Goal: Information Seeking & Learning: Learn about a topic

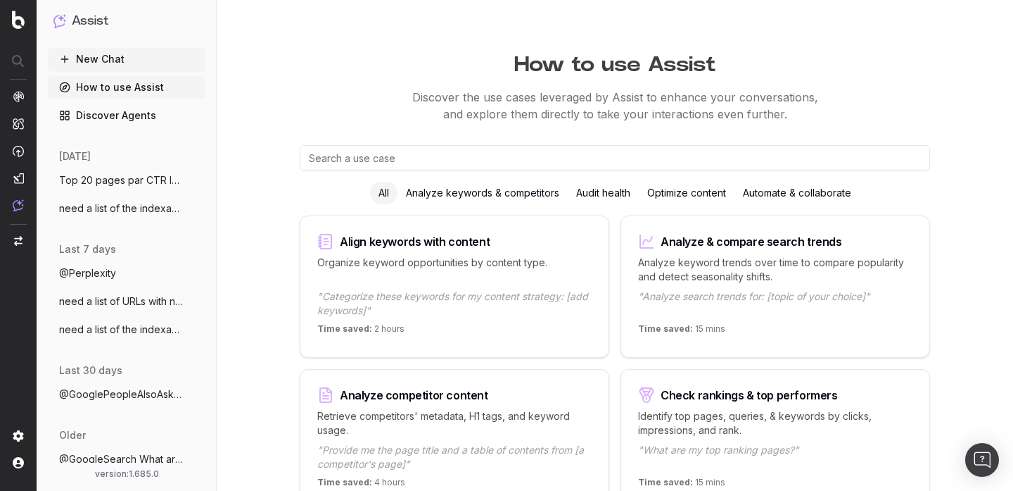
click at [135, 175] on span "Top 20 pages par CTR la semaine dernière" at bounding box center [121, 180] width 124 height 14
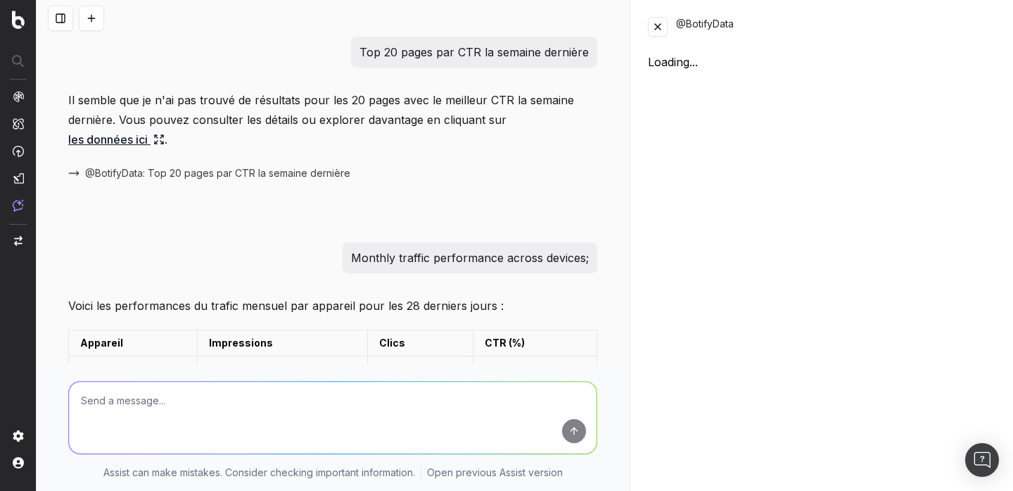
scroll to position [1741, 0]
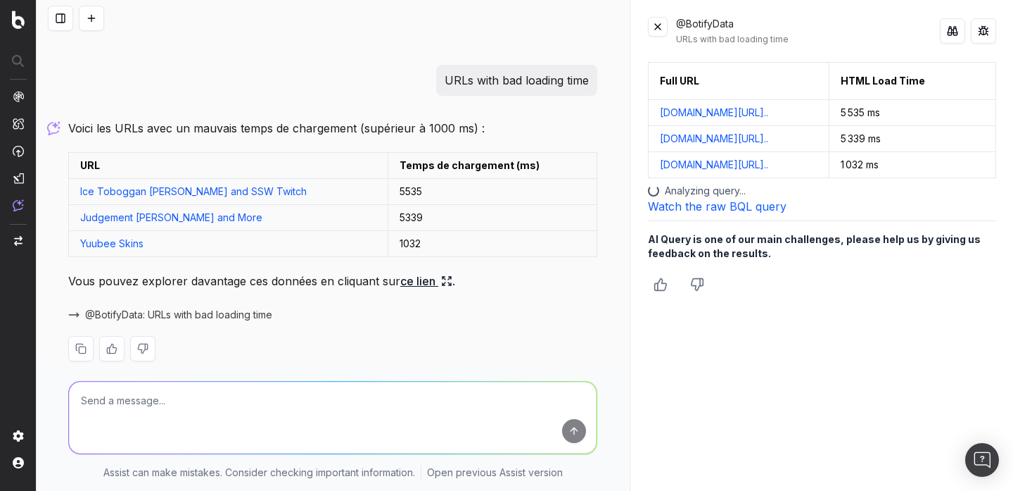
click at [434, 271] on link "ce lien" at bounding box center [426, 281] width 52 height 20
click at [991, 35] on button at bounding box center [983, 30] width 25 height 25
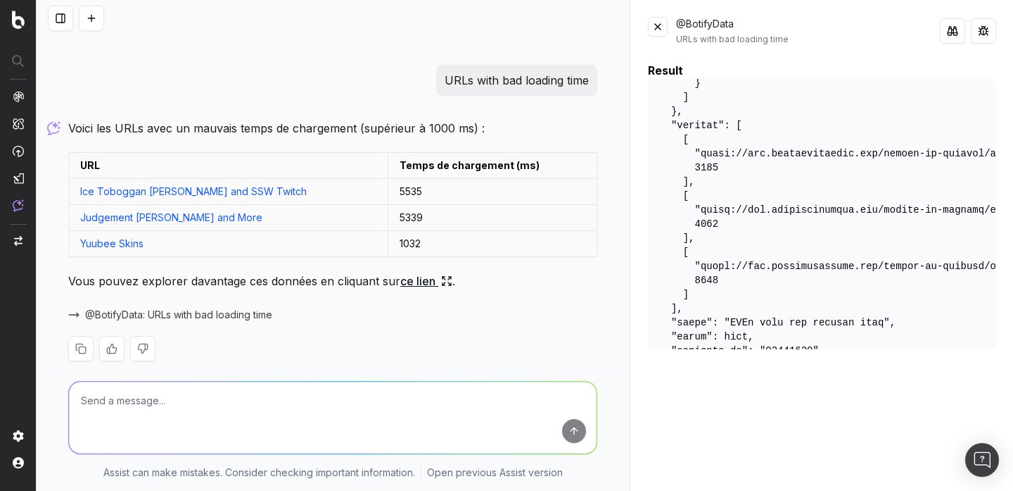
scroll to position [684, 0]
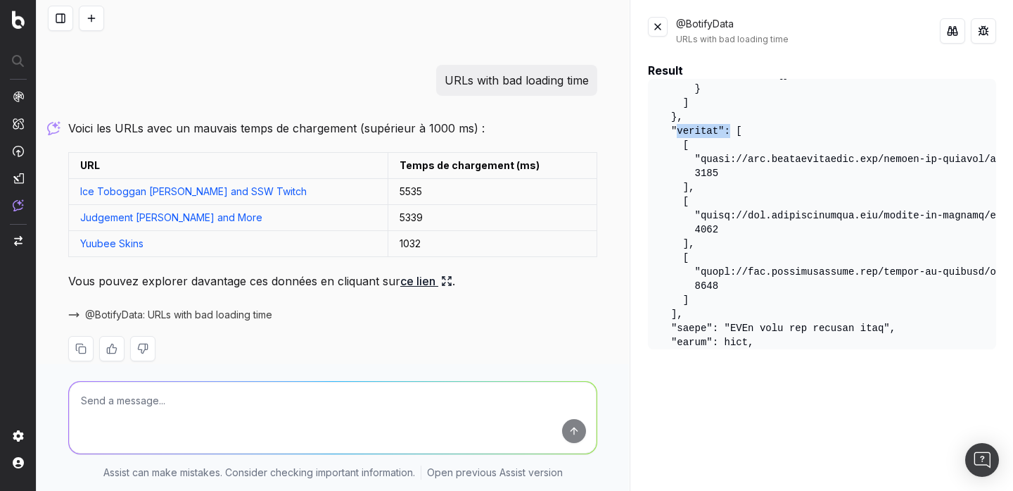
drag, startPoint x: 678, startPoint y: 127, endPoint x: 731, endPoint y: 129, distance: 52.1
click at [731, 129] on pre at bounding box center [822, 214] width 348 height 270
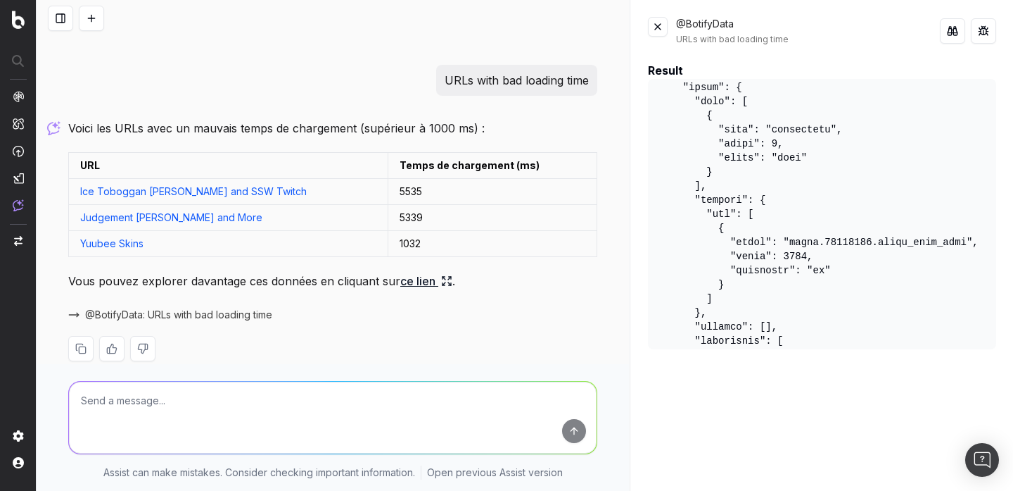
scroll to position [0, 0]
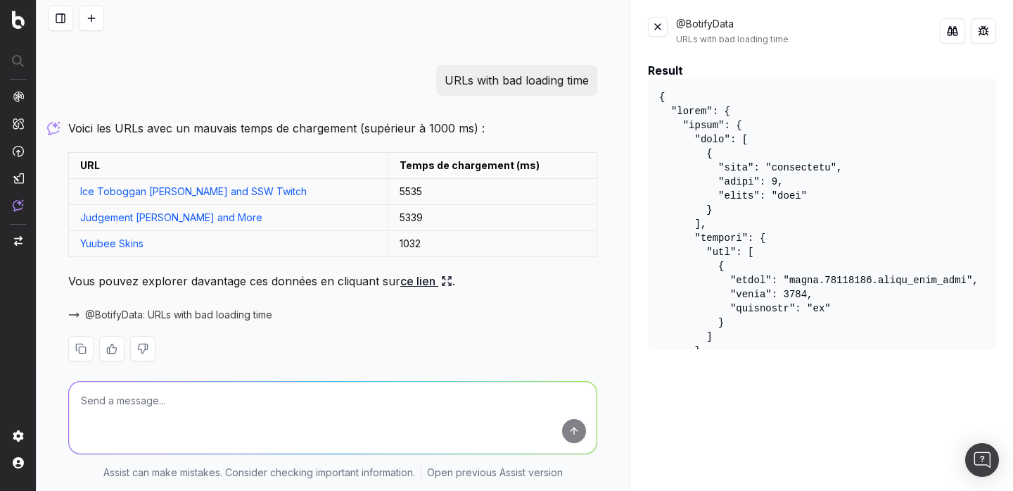
click at [662, 28] on button at bounding box center [658, 27] width 20 height 20
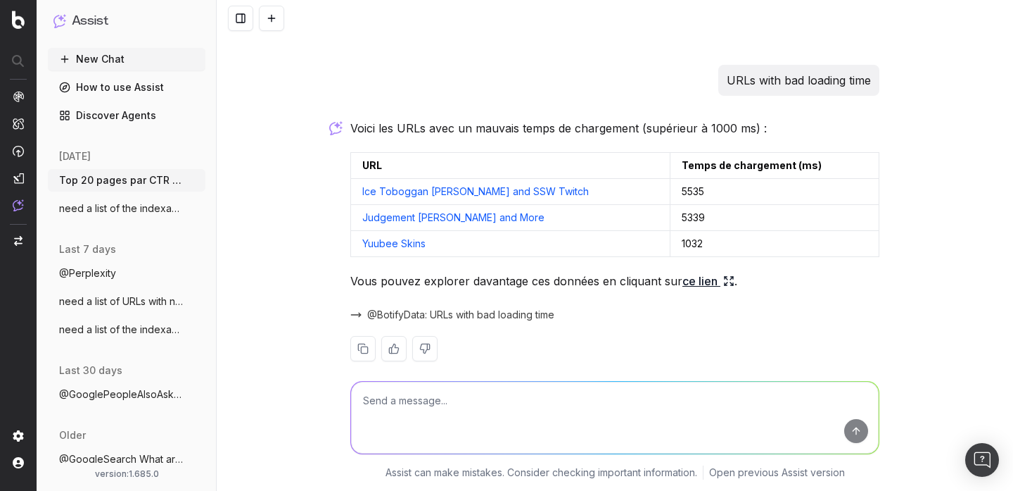
click at [419, 404] on textarea at bounding box center [615, 417] width 528 height 72
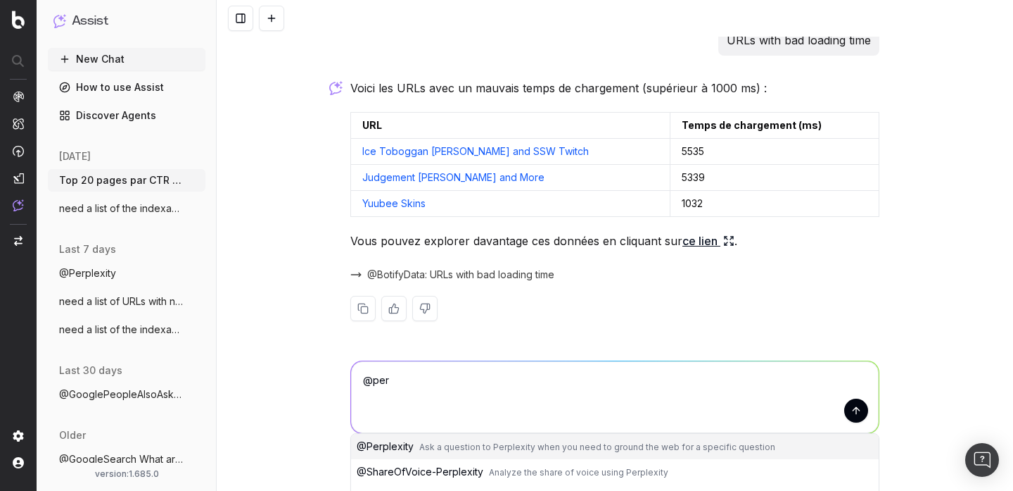
type textarea "@Perplexity"
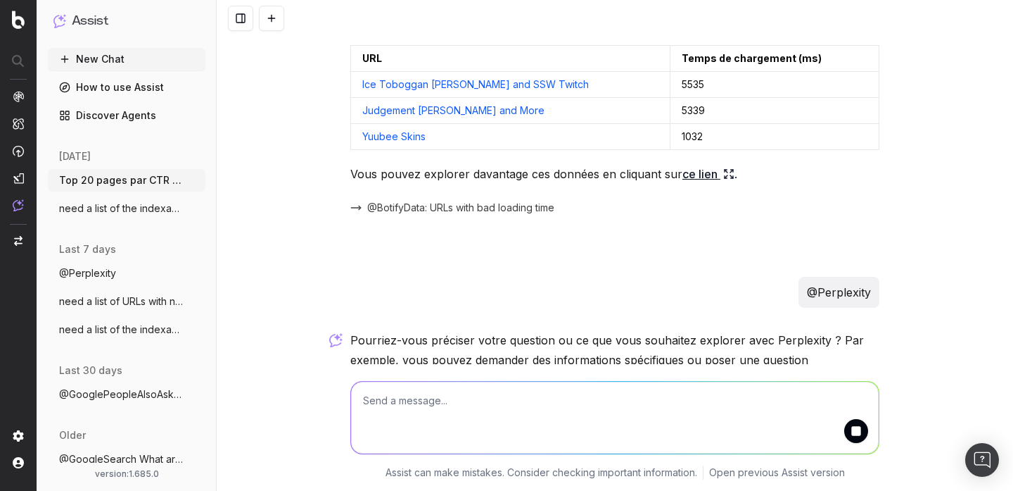
scroll to position [1896, 0]
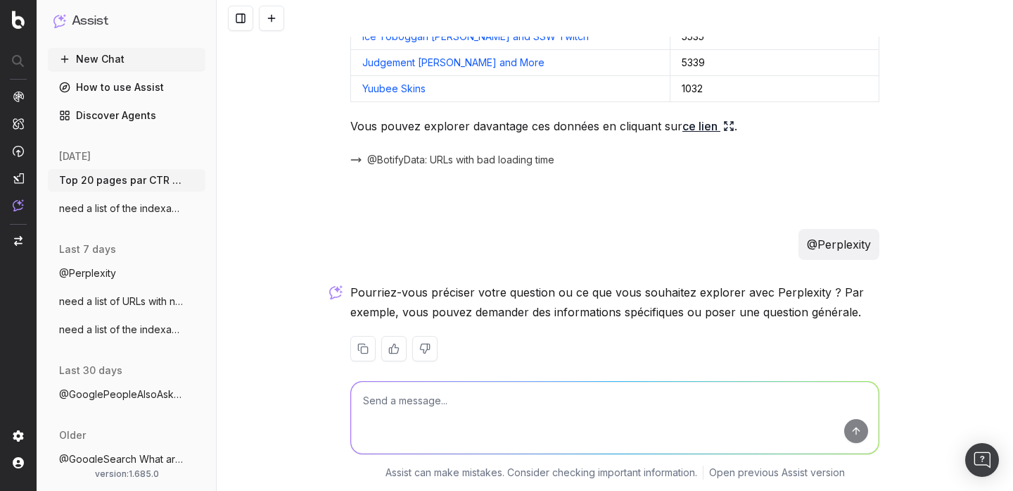
click at [637, 398] on textarea at bounding box center [615, 417] width 528 height 72
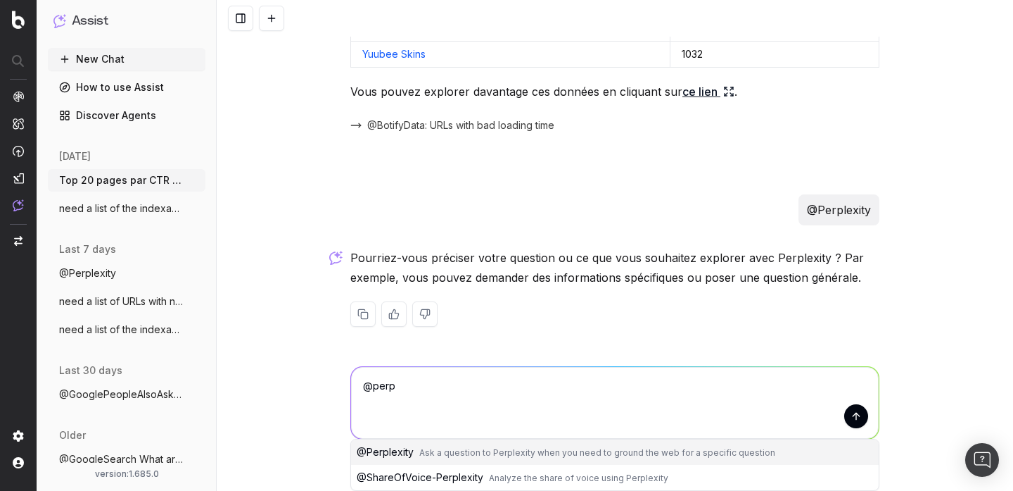
scroll to position [1911, 0]
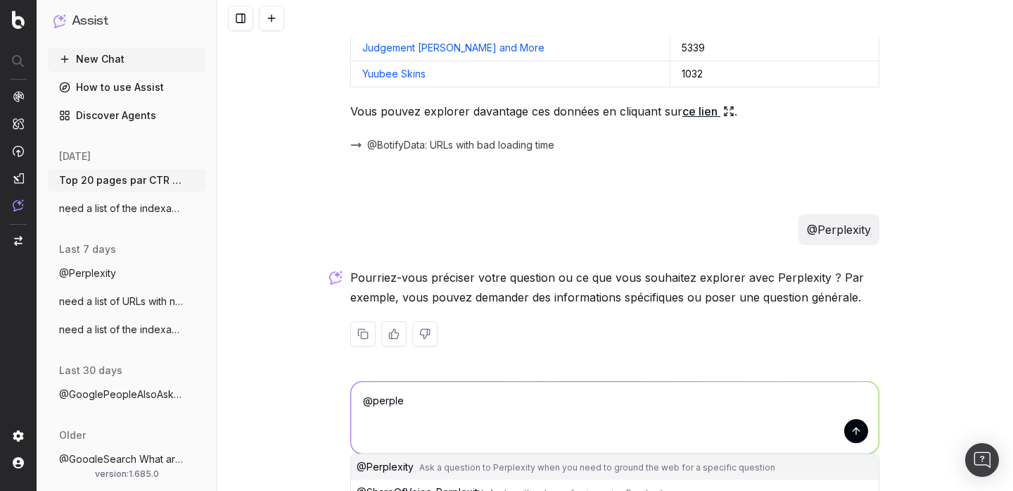
click at [689, 462] on span "Ask a question to Perplexity when you need to ground the web for a specific que…" at bounding box center [597, 467] width 356 height 11
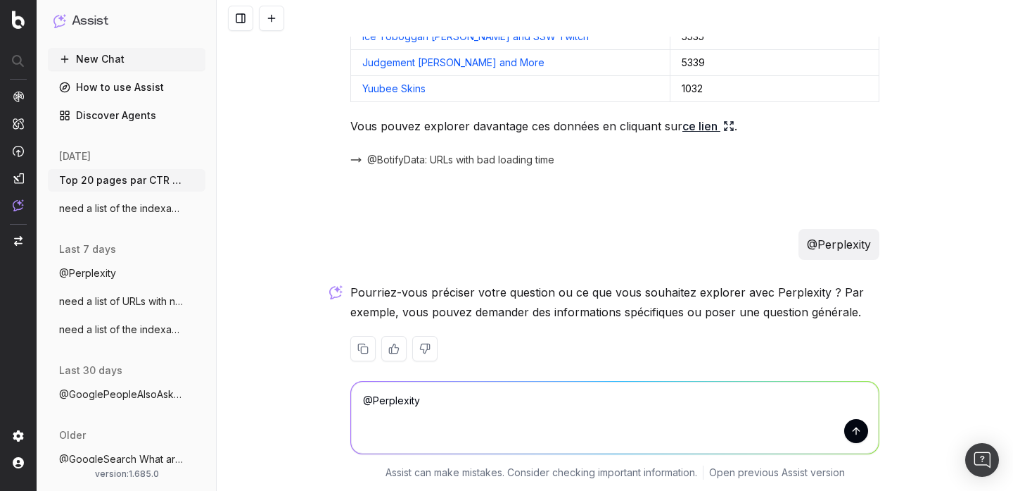
click at [636, 405] on textarea "@Perplexity" at bounding box center [615, 417] width 528 height 72
type textarea "@Perplexity besoin de la météo"
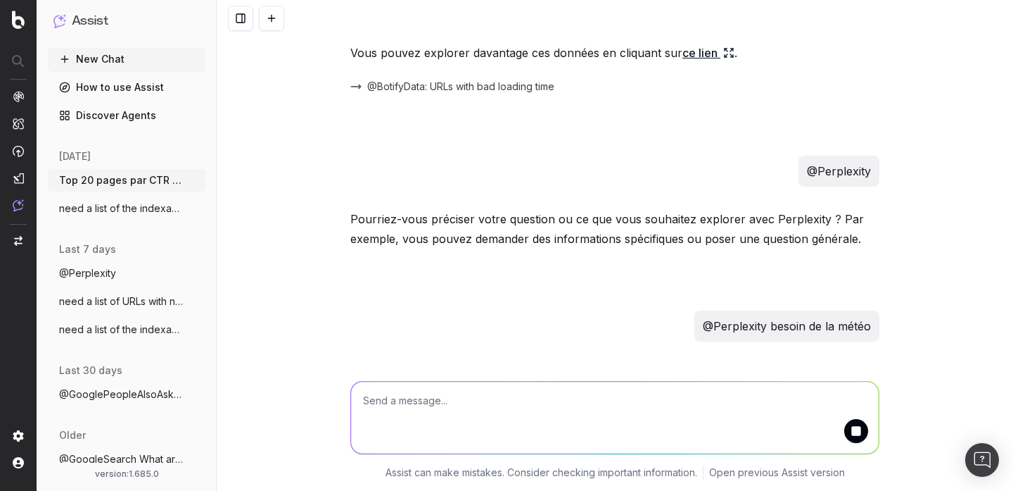
click at [792, 316] on p "@Perplexity besoin de la météo" at bounding box center [787, 326] width 168 height 20
click at [751, 316] on p "@Perplexity besoin de la météo" at bounding box center [787, 326] width 168 height 20
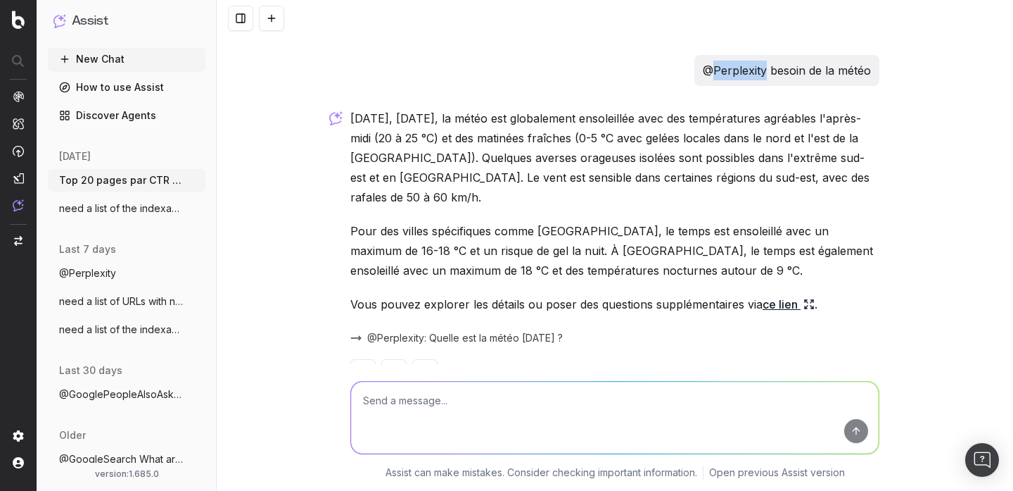
scroll to position [2221, 0]
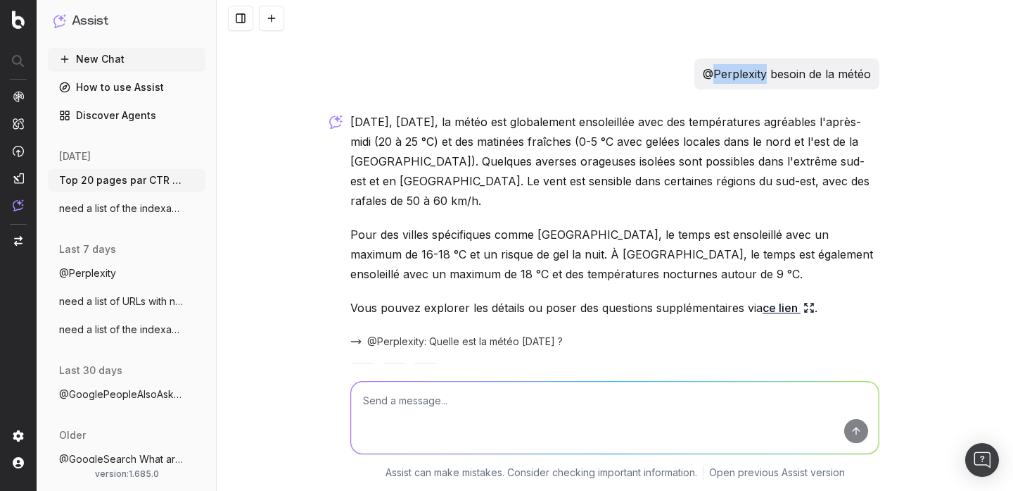
click at [575, 225] on p "Pour des villes spécifiques comme Québec, le temps est ensoleillé avec un maxim…" at bounding box center [615, 254] width 529 height 59
click at [611, 139] on p "Aujourd'hui, jeudi 2 octobre 2025, la météo est globalement ensoleillée avec de…" at bounding box center [615, 161] width 529 height 99
click at [598, 130] on p "Aujourd'hui, jeudi 2 octobre 2025, la météo est globalement ensoleillée avec de…" at bounding box center [615, 161] width 529 height 99
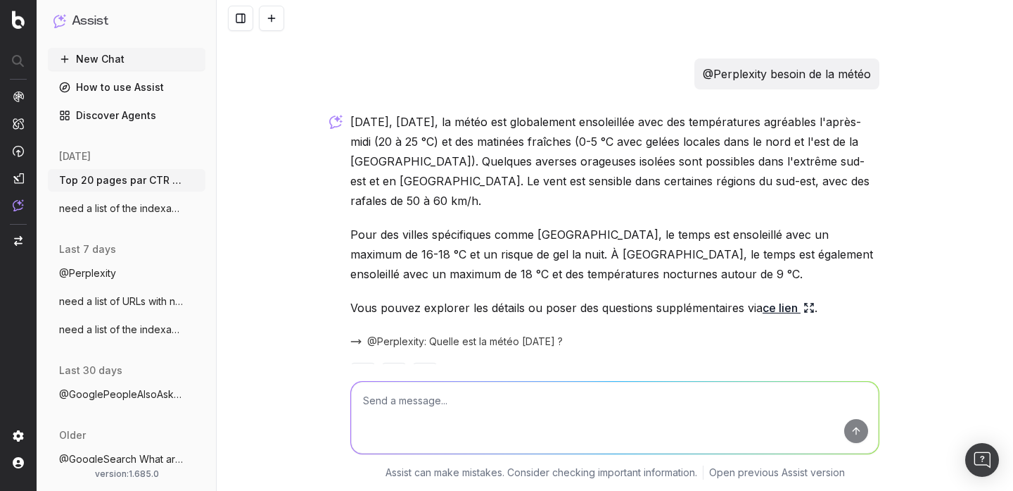
click at [550, 391] on textarea at bounding box center [615, 417] width 528 height 72
type textarea "a"
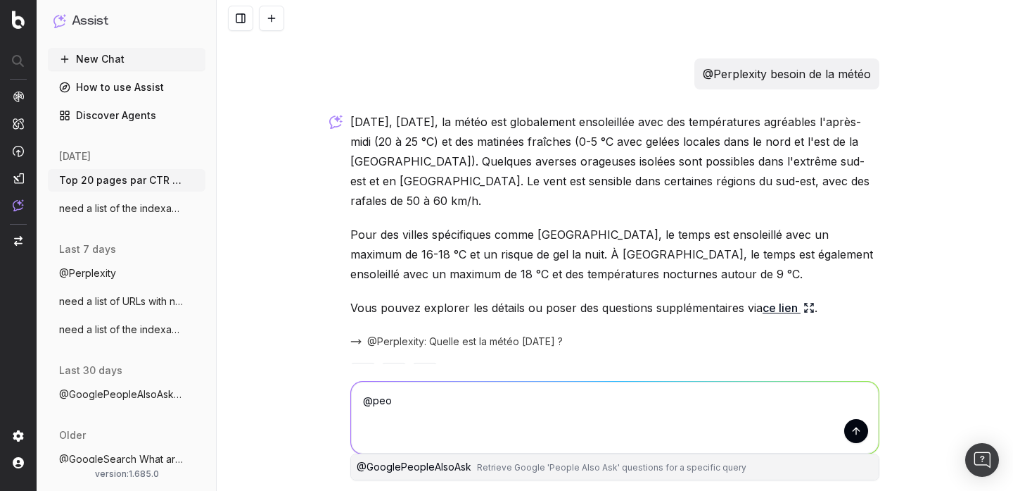
type textarea "@GooglePeopleAlsoAsk"
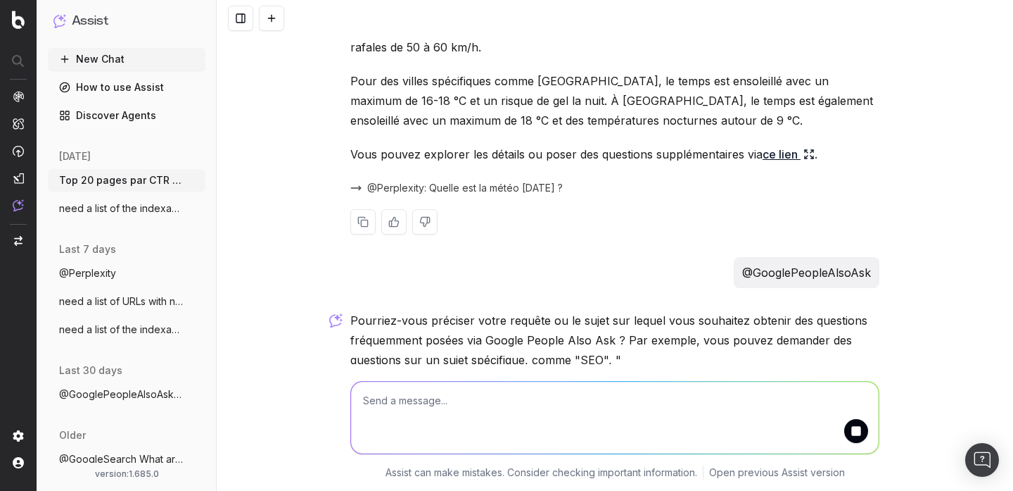
scroll to position [2423, 0]
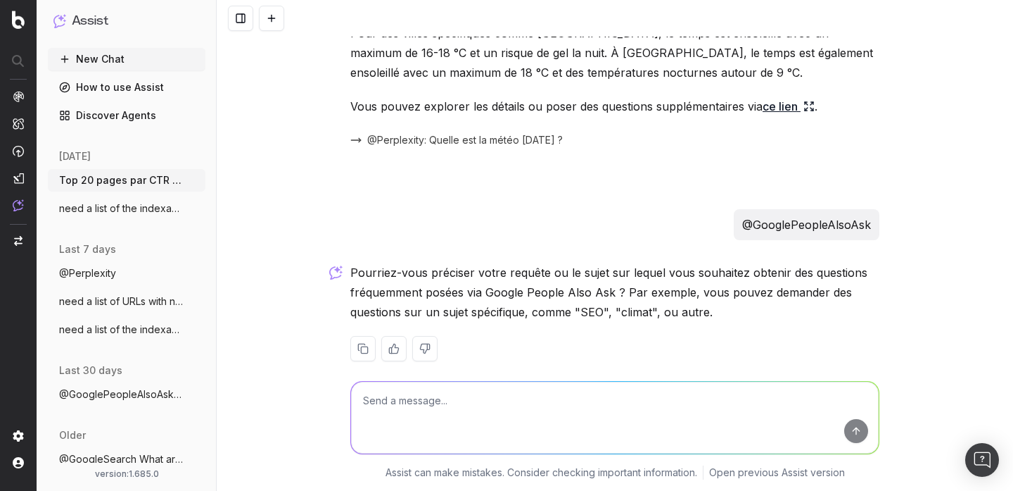
click at [602, 290] on p "Pourriez-vous préciser votre requête ou le sujet sur lequel vous souhaitez obte…" at bounding box center [615, 292] width 529 height 59
click at [588, 291] on p "Pourriez-vous préciser votre requête ou le sujet sur lequel vous souhaitez obte…" at bounding box center [615, 292] width 529 height 59
click at [766, 215] on p "@GooglePeopleAlsoAsk" at bounding box center [807, 225] width 129 height 20
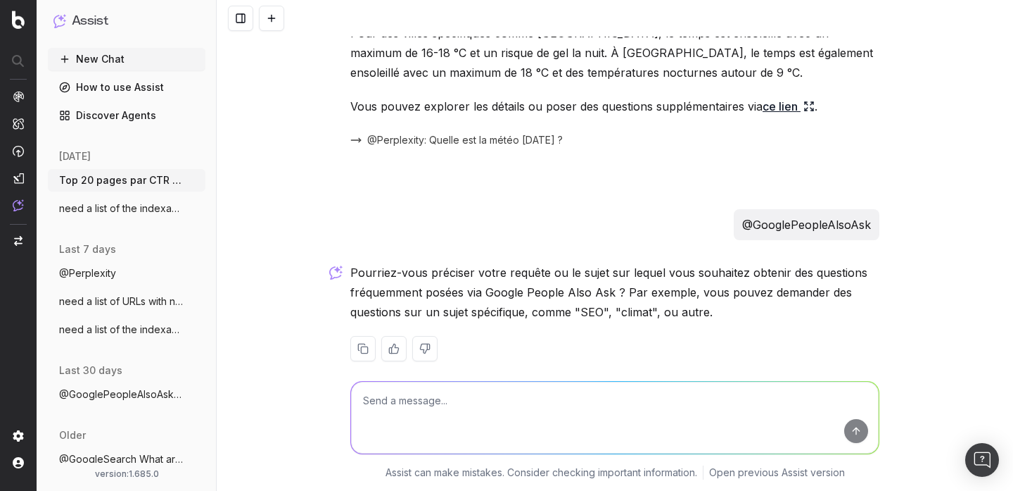
click at [766, 215] on p "@GooglePeopleAlsoAsk" at bounding box center [807, 225] width 129 height 20
click at [149, 452] on span "@GoogleSearch What are the main SERP fea" at bounding box center [121, 459] width 124 height 14
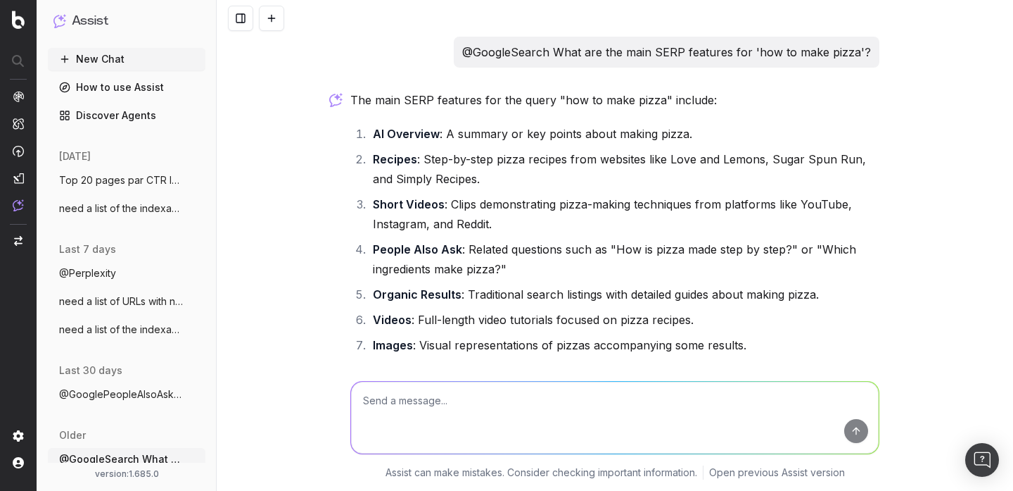
scroll to position [4, 0]
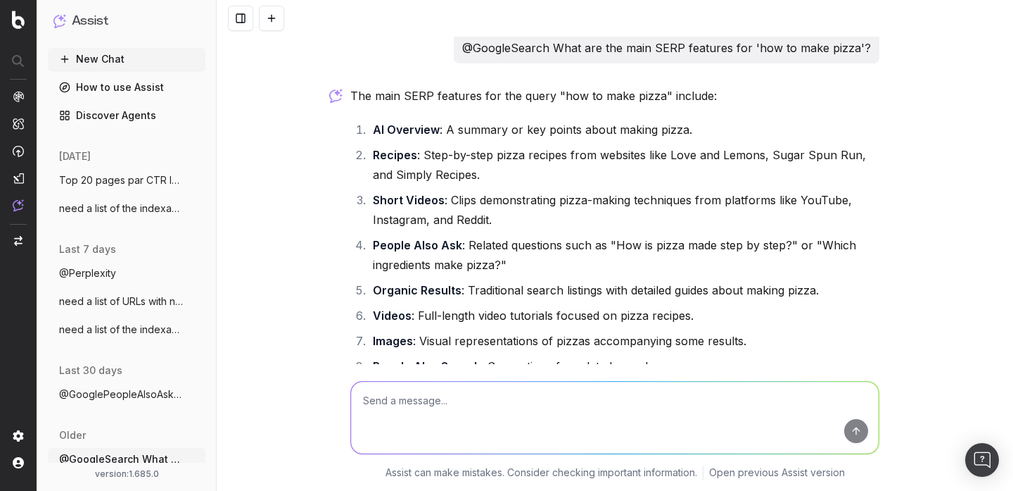
click at [509, 44] on p "@GoogleSearch What are the main SERP features for 'how to make pizza'?" at bounding box center [666, 48] width 409 height 20
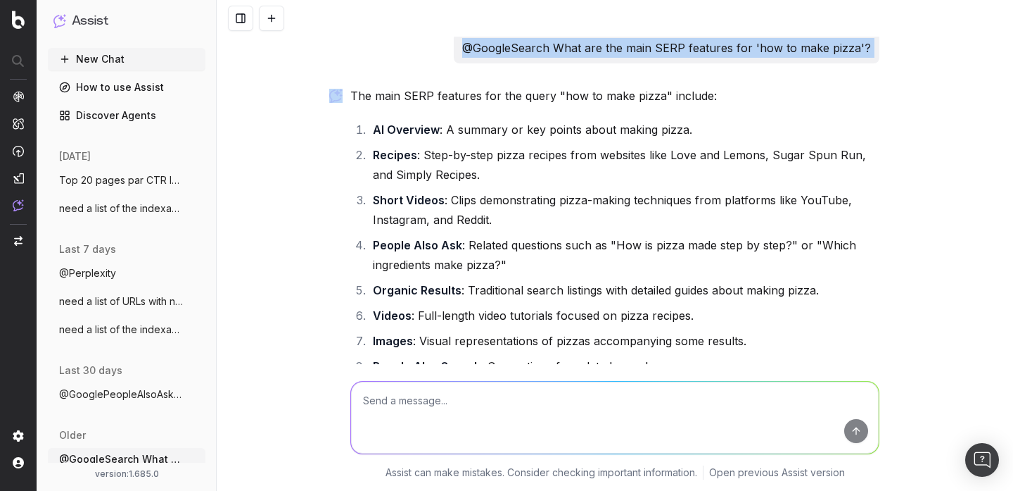
click at [713, 156] on li "Recipes : Step-by-step pizza recipes from websites like Love and Lemons, Sugar …" at bounding box center [624, 164] width 511 height 39
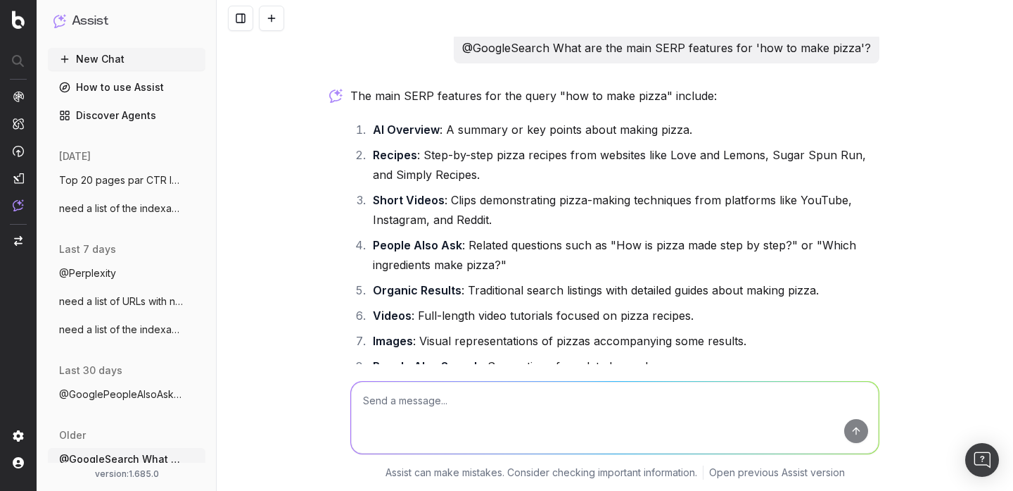
click at [713, 156] on li "Recipes : Step-by-step pizza recipes from websites like Love and Lemons, Sugar …" at bounding box center [624, 164] width 511 height 39
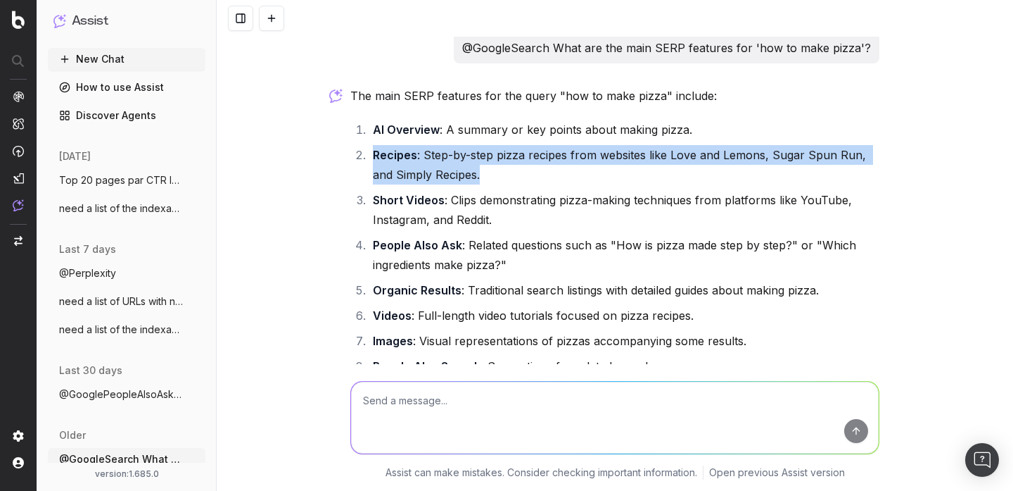
click at [752, 141] on ol "AI Overview : A summary or key points about making pizza. Recipes : Step-by-ste…" at bounding box center [615, 248] width 529 height 256
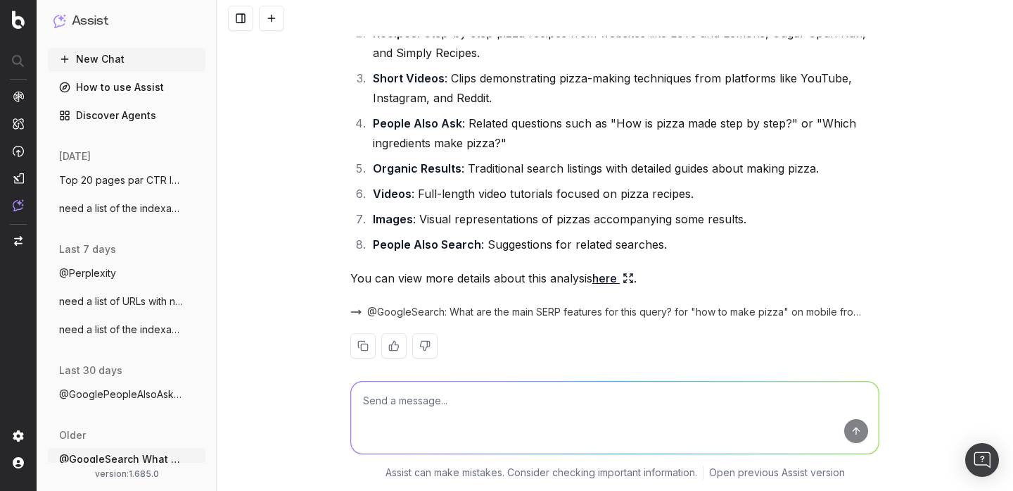
scroll to position [141, 0]
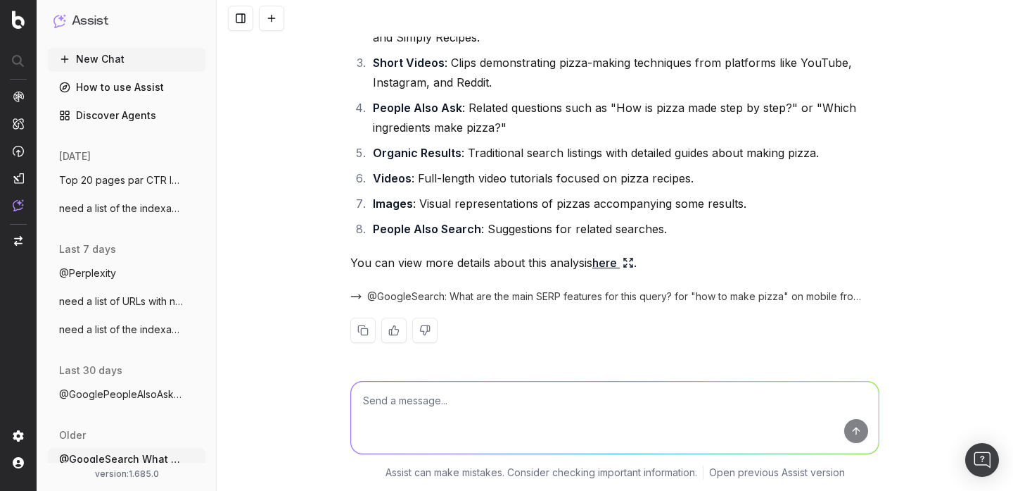
click at [438, 301] on span "@GoogleSearch: What are the main SERP features for this query? for "how to make…" at bounding box center [614, 296] width 495 height 14
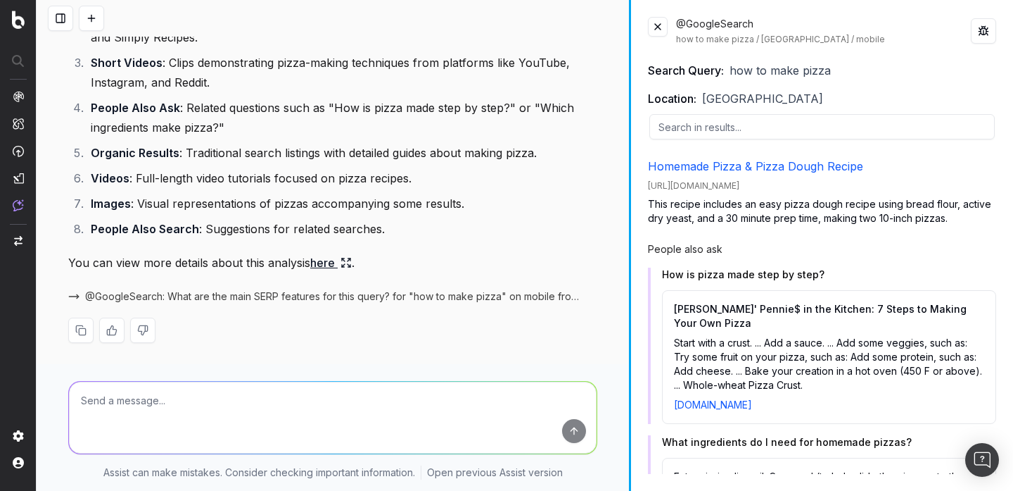
click at [512, 107] on div "@GoogleSearch What are the main SERP features for 'how to make pizza'? The main…" at bounding box center [525, 245] width 977 height 491
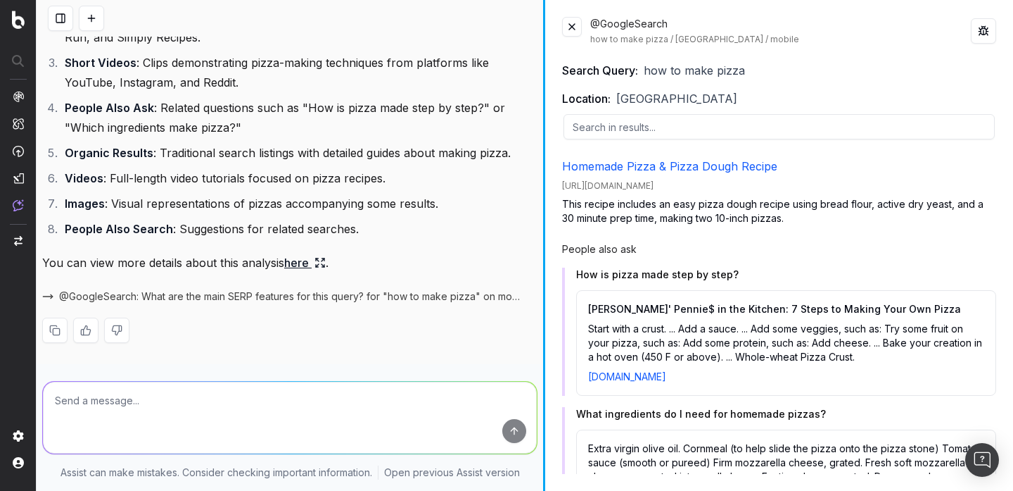
scroll to position [161, 0]
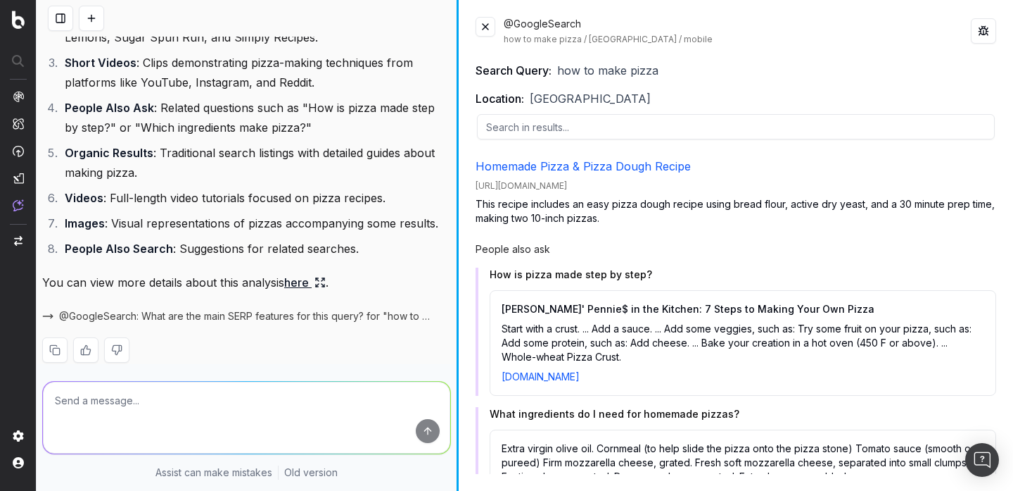
click at [457, 94] on div at bounding box center [458, 245] width 2 height 491
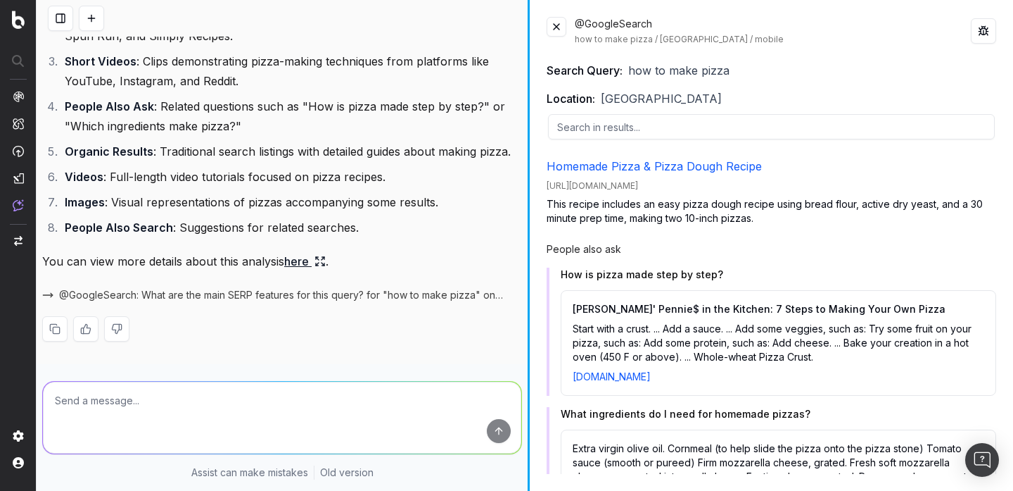
scroll to position [141, 0]
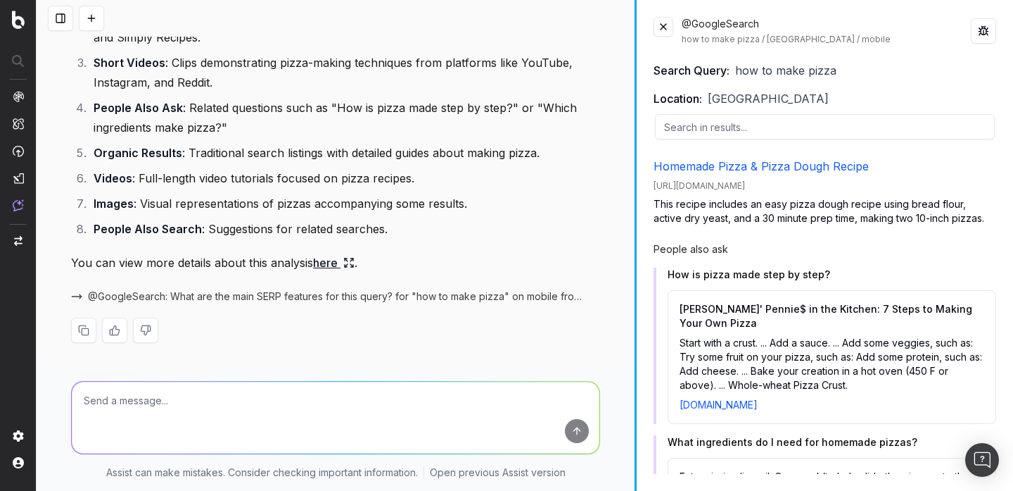
click at [636, 64] on div at bounding box center [636, 245] width 2 height 491
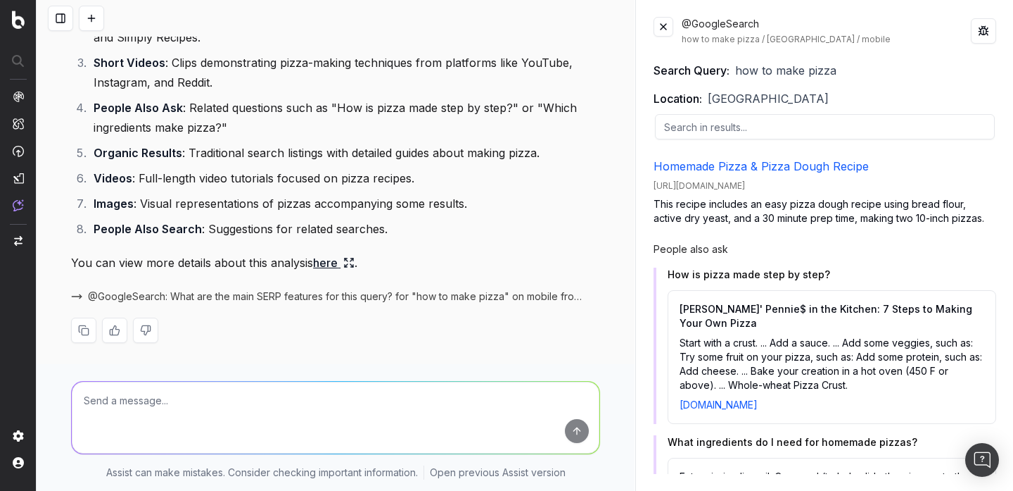
click at [427, 391] on textarea at bounding box center [336, 417] width 528 height 72
type textarea "give me Keywords by clicks"
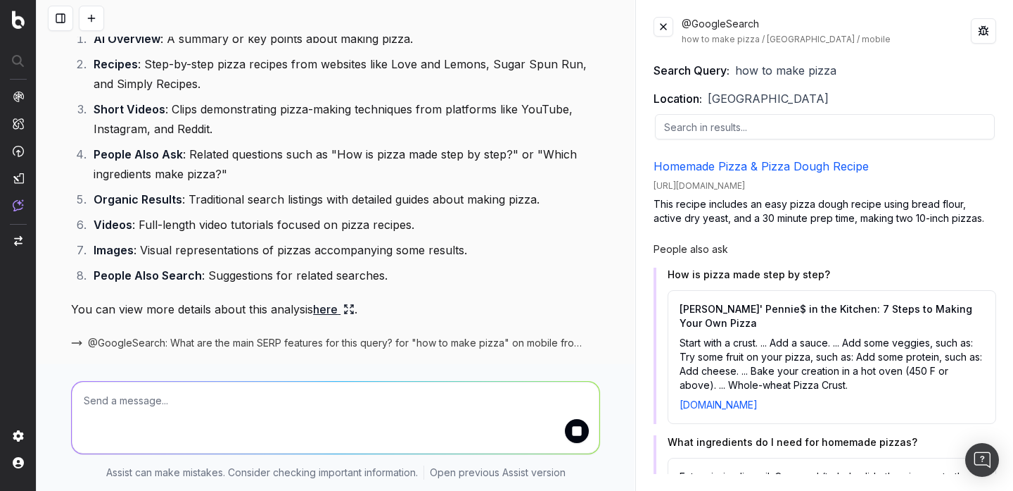
scroll to position [216, 0]
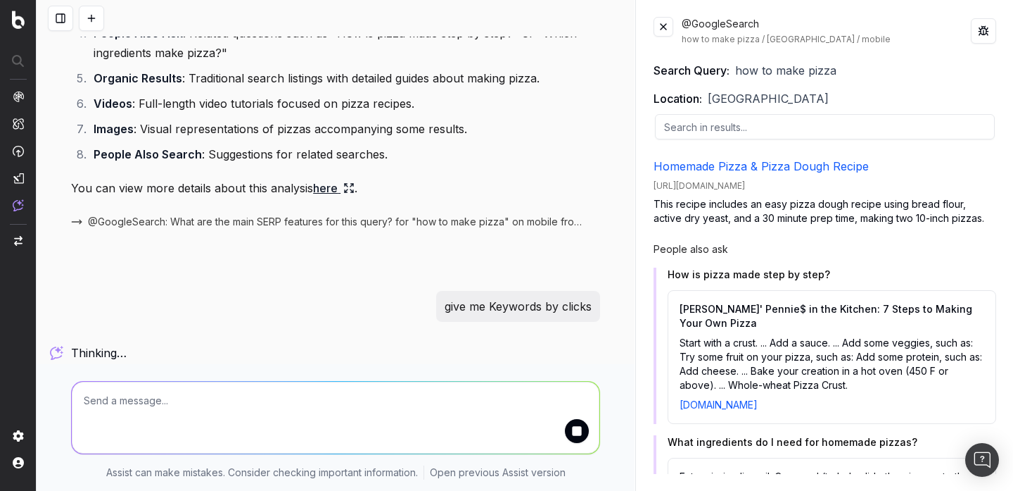
click at [668, 30] on button at bounding box center [664, 27] width 20 height 20
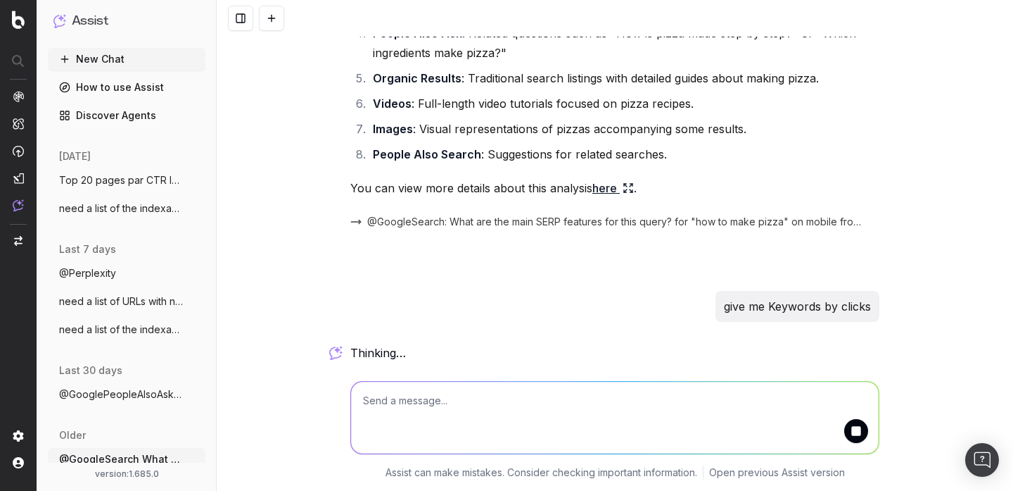
click at [543, 401] on textarea at bounding box center [615, 417] width 528 height 72
click at [778, 308] on p "give me Keywords by clicks" at bounding box center [797, 306] width 147 height 20
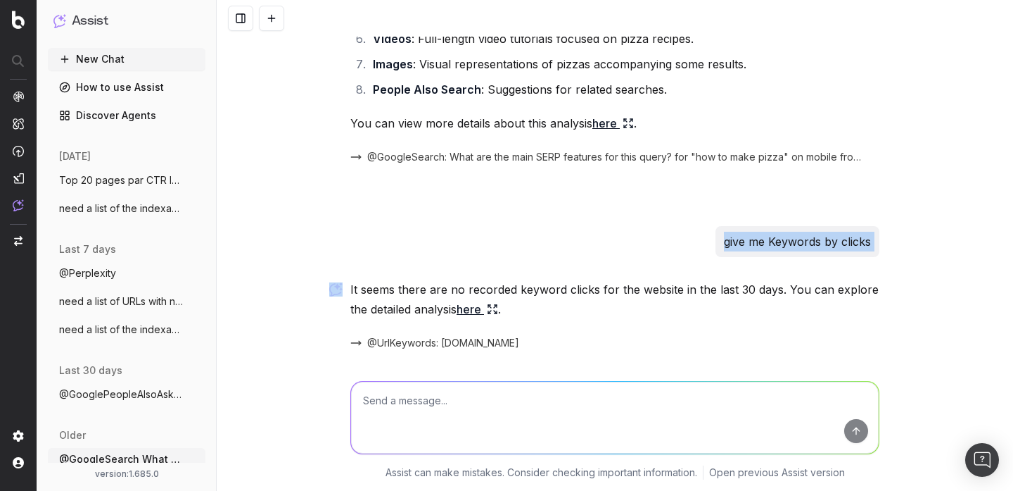
scroll to position [329, 0]
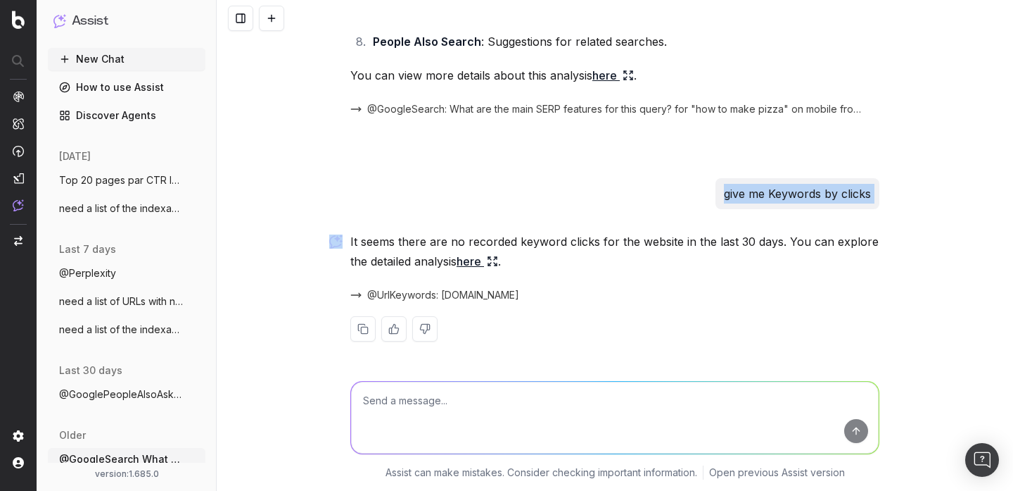
click at [486, 251] on link "here" at bounding box center [478, 261] width 42 height 20
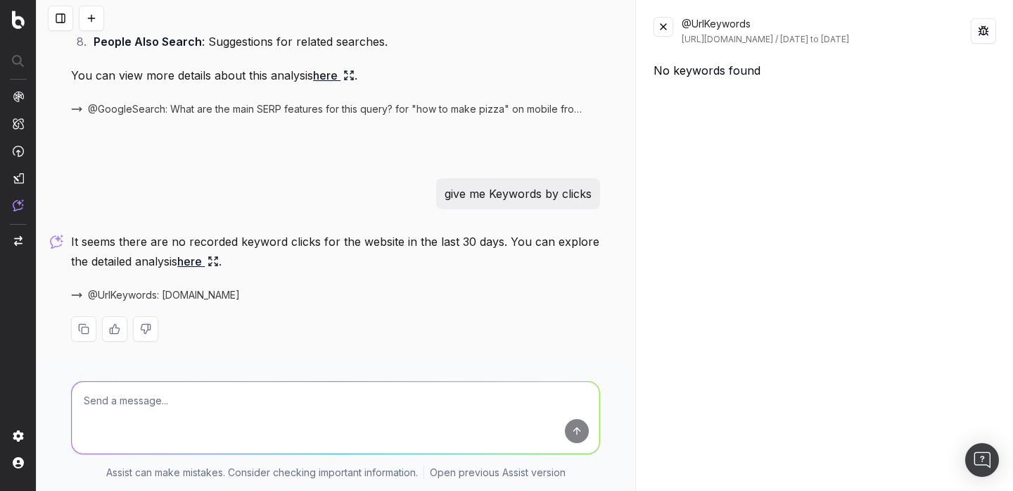
drag, startPoint x: 875, startPoint y: 38, endPoint x: 829, endPoint y: 39, distance: 45.8
click at [829, 39] on div "https://www.unrankedsmurfs.com / 2025-08-30 to 2025-09-29" at bounding box center [826, 39] width 289 height 11
click at [826, 47] on div "@UrlKeywords https://www.unrankedsmurfs.com / 2025-08-30 to 2025-09-29 No keywo…" at bounding box center [825, 245] width 377 height 491
click at [99, 17] on button at bounding box center [91, 18] width 25 height 25
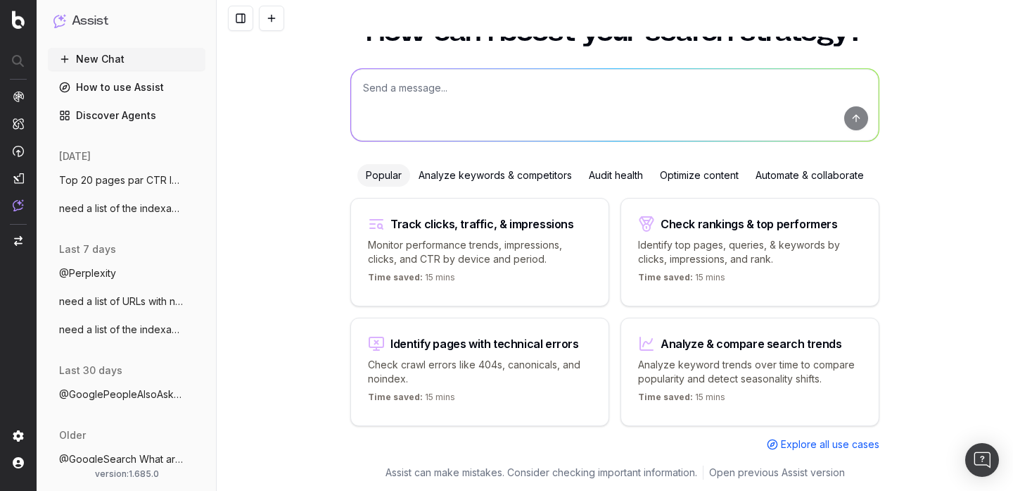
click at [416, 121] on textarea at bounding box center [615, 105] width 528 height 72
type textarea "keywords by clicks in a list"
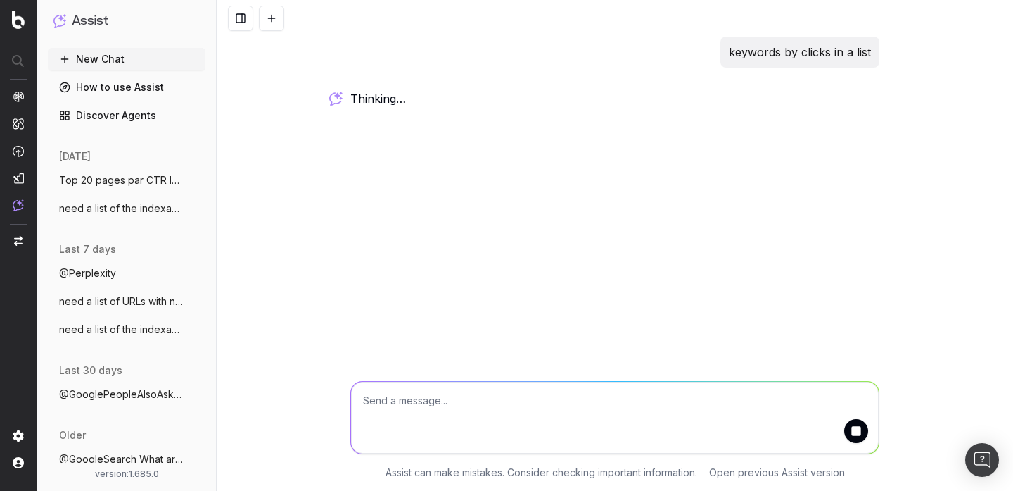
scroll to position [0, 0]
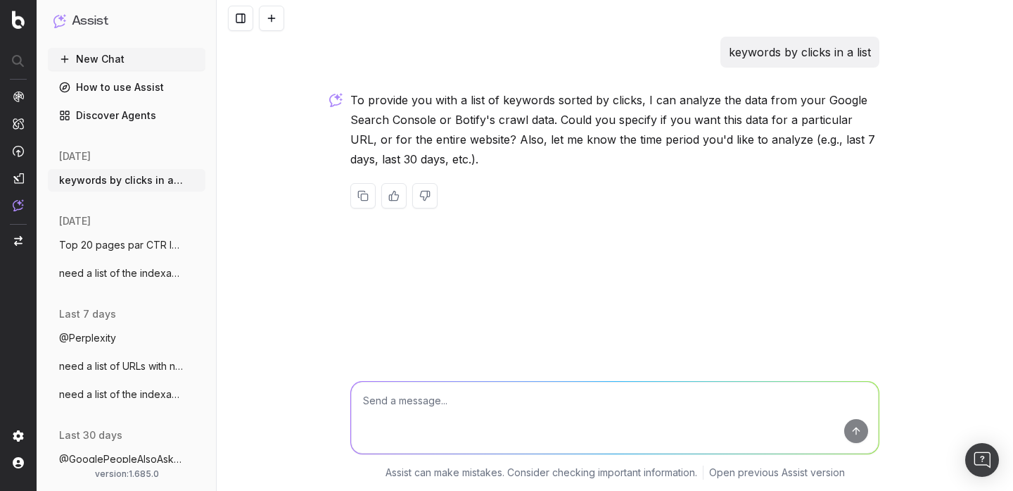
click at [469, 416] on textarea at bounding box center [615, 417] width 528 height 72
type textarea "google search console"
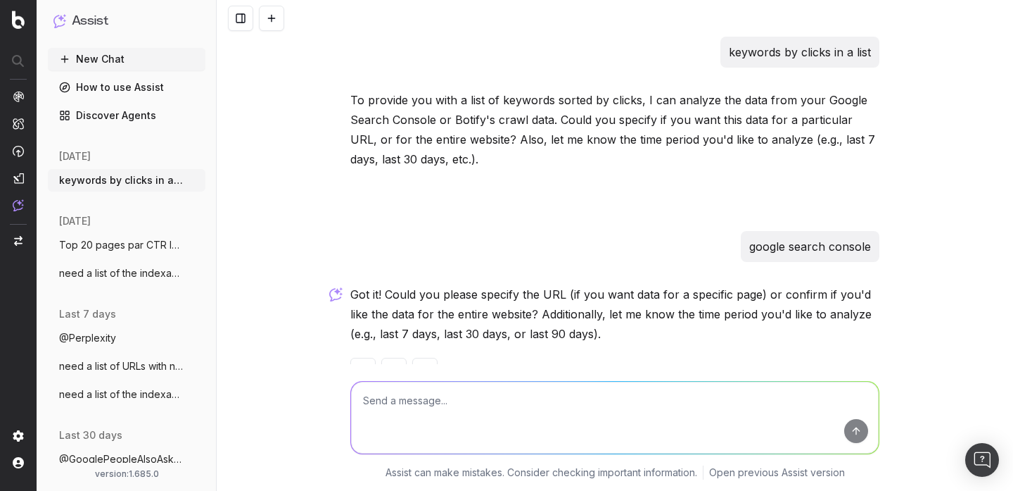
scroll to position [42, 0]
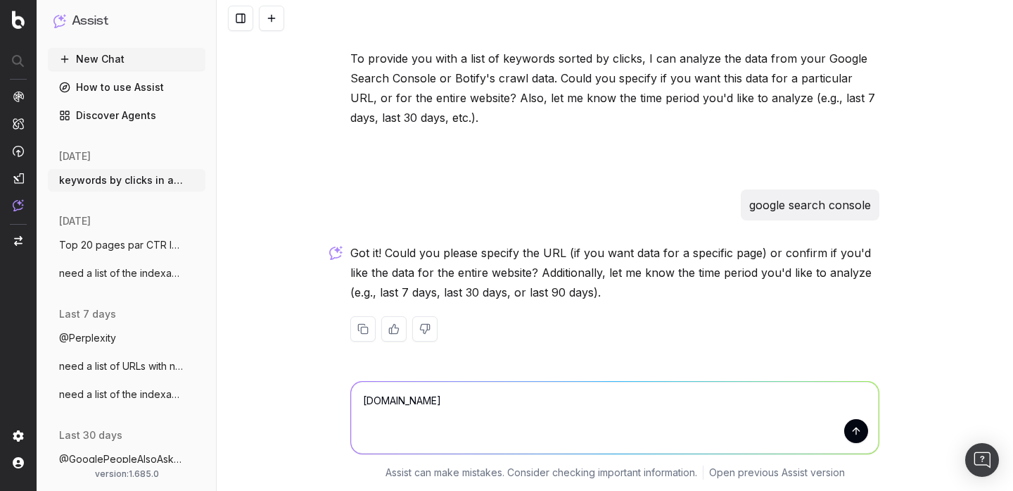
click at [414, 403] on textarea "www.unrankedsurfs.com" at bounding box center [615, 417] width 528 height 72
click at [438, 403] on textarea "www.unrankedsurfs.com" at bounding box center [615, 417] width 528 height 72
click at [544, 417] on textarea "www.unrankedsmurfs.com" at bounding box center [615, 417] width 528 height 72
type textarea "www.unrankedsmurfs.com"
click at [850, 427] on button "submit" at bounding box center [857, 431] width 24 height 24
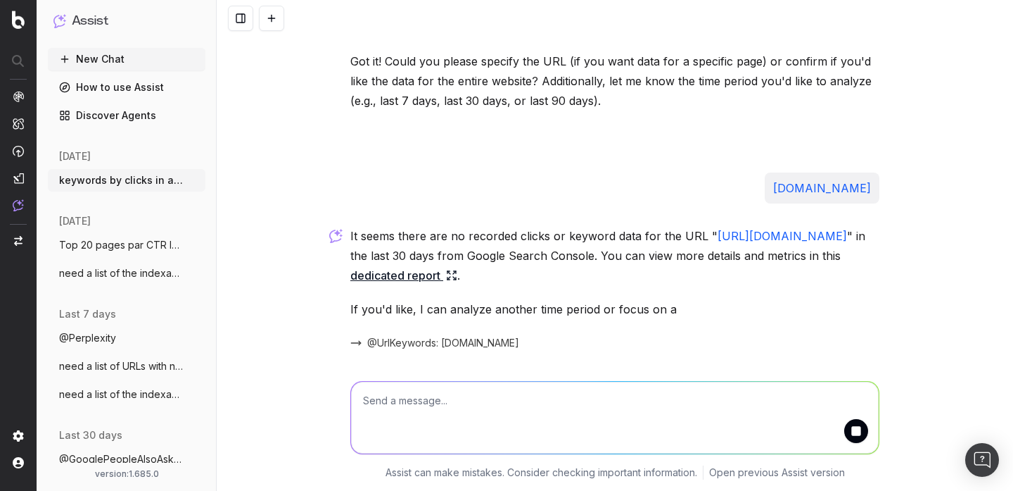
scroll to position [281, 0]
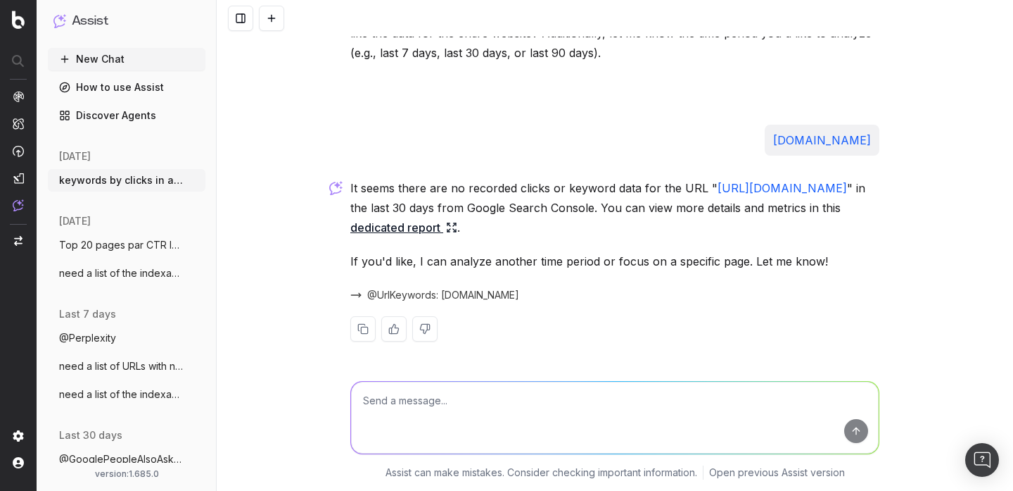
click at [457, 234] on link "dedicated report" at bounding box center [404, 227] width 107 height 20
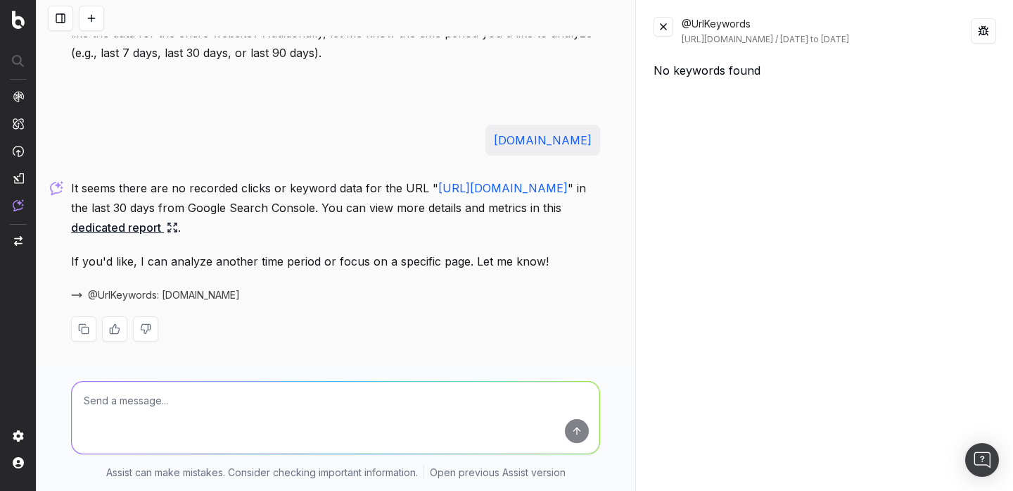
click at [671, 24] on button at bounding box center [664, 27] width 20 height 20
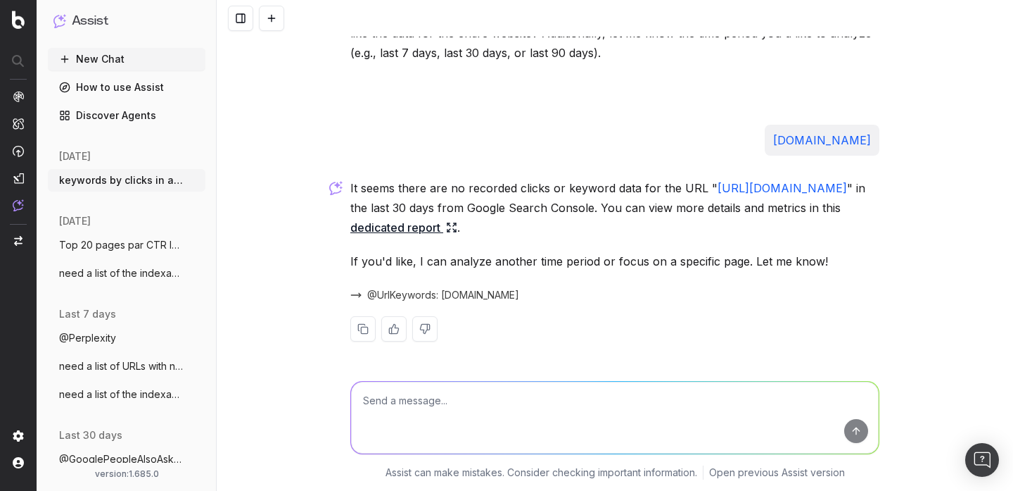
click at [507, 406] on textarea at bounding box center [615, 417] width 528 height 72
type textarea "@UrlKeywords"
click at [543, 207] on p "It seems there are no recorded clicks or keyword data for the URL " https://www…" at bounding box center [615, 207] width 529 height 59
drag, startPoint x: 538, startPoint y: 207, endPoint x: 355, endPoint y: 208, distance: 183.7
click at [355, 208] on p "It seems there are no recorded clicks or keyword data for the URL " https://www…" at bounding box center [615, 207] width 529 height 59
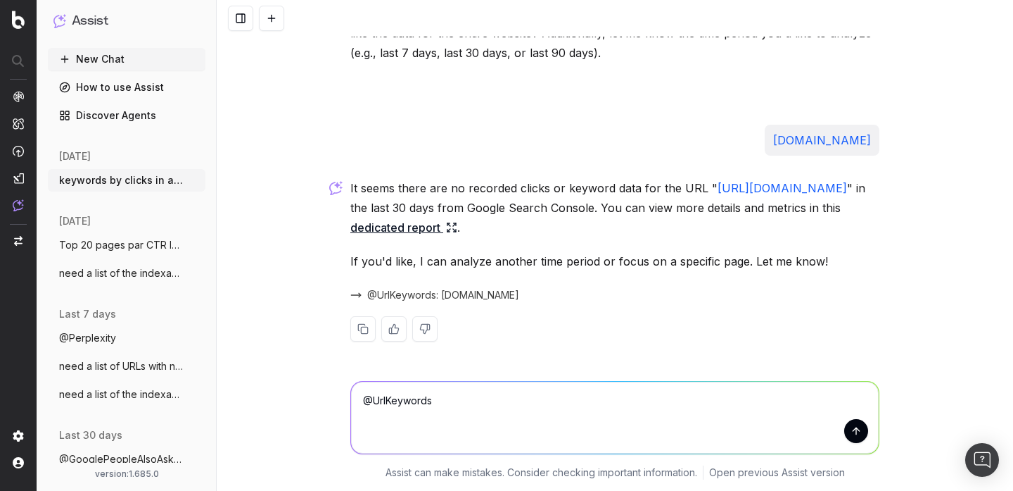
copy link "https://www.unrankedsmurfs.com"
click at [473, 404] on textarea "@UrlKeywords" at bounding box center [615, 417] width 528 height 72
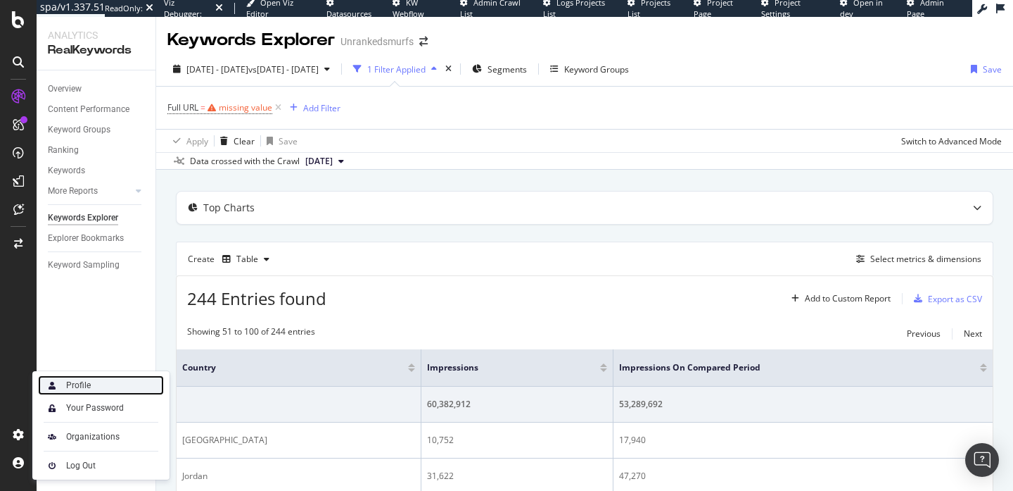
click at [96, 381] on div "Profile" at bounding box center [101, 385] width 126 height 20
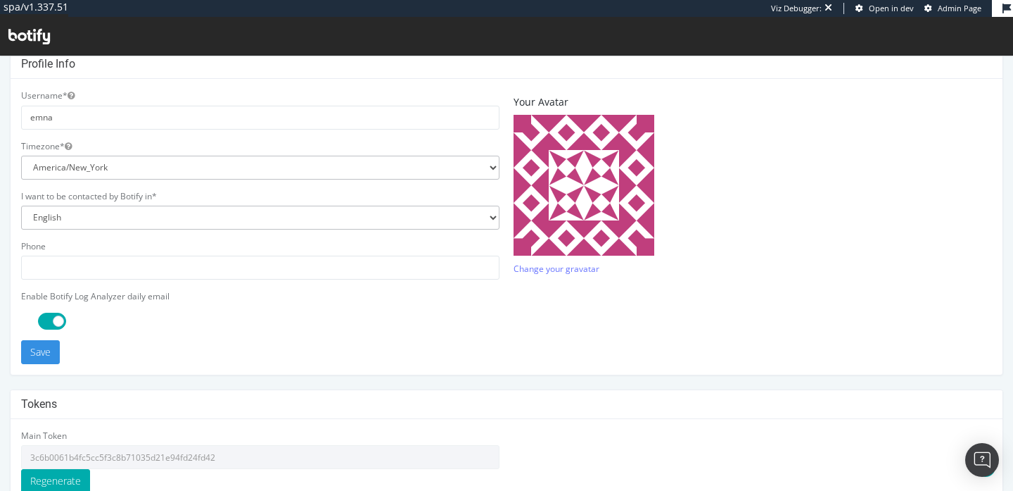
scroll to position [451, 0]
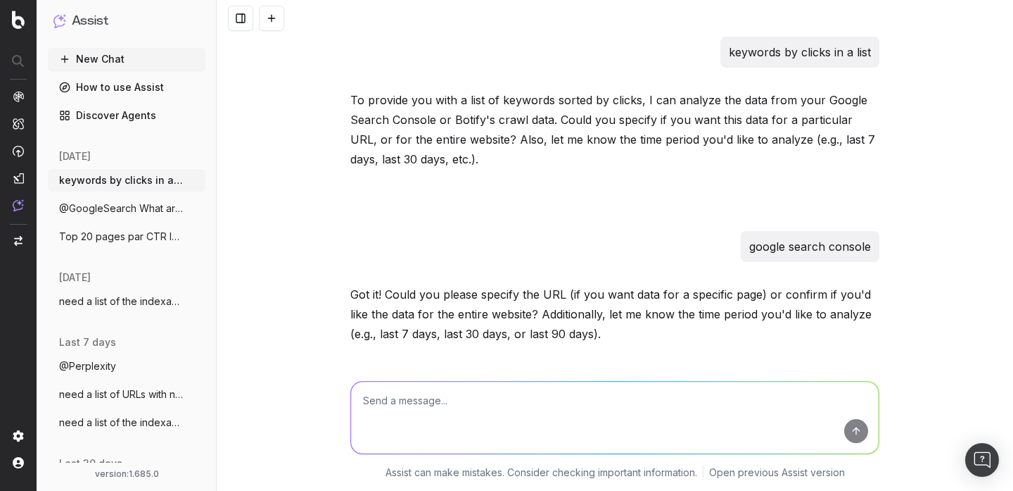
scroll to position [281, 0]
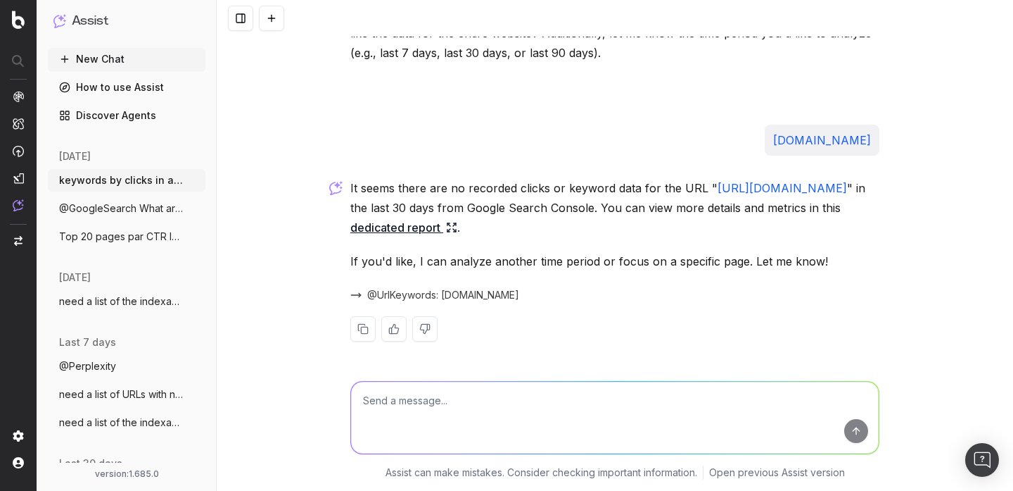
click at [388, 398] on textarea at bounding box center [615, 417] width 528 height 72
type textarea "Urls by clicks"
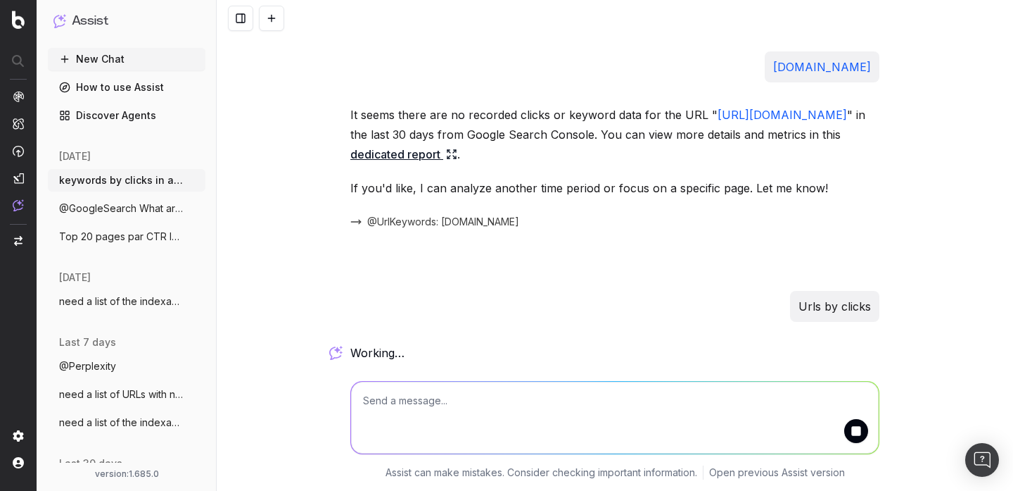
click at [141, 291] on button "need a list of the indexable URLs with n" at bounding box center [127, 301] width 158 height 23
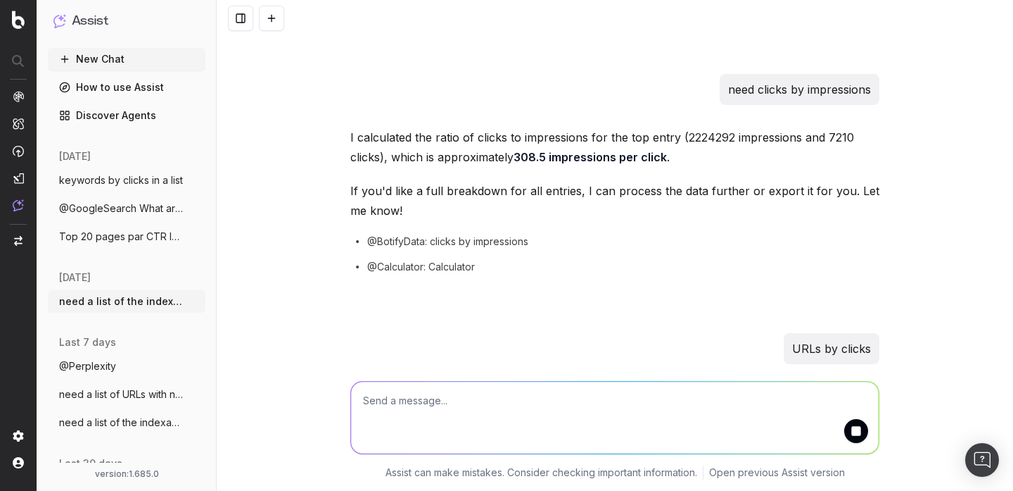
scroll to position [461, 0]
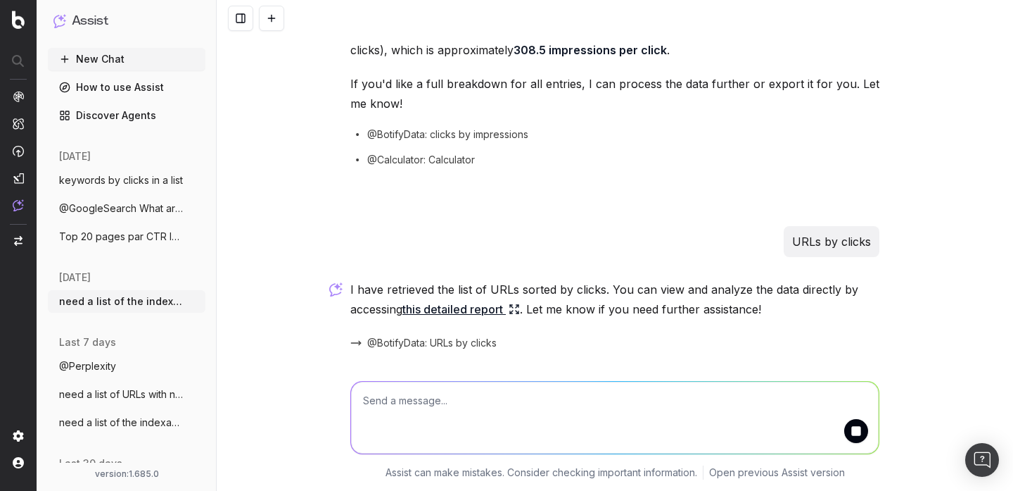
click at [457, 312] on link "this detailed report" at bounding box center [462, 309] width 118 height 20
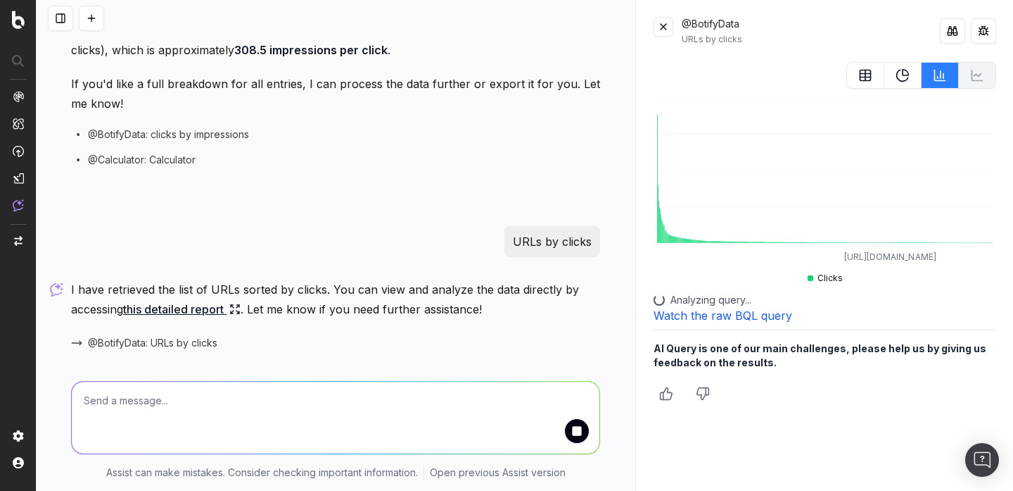
click at [876, 82] on button at bounding box center [866, 75] width 38 height 27
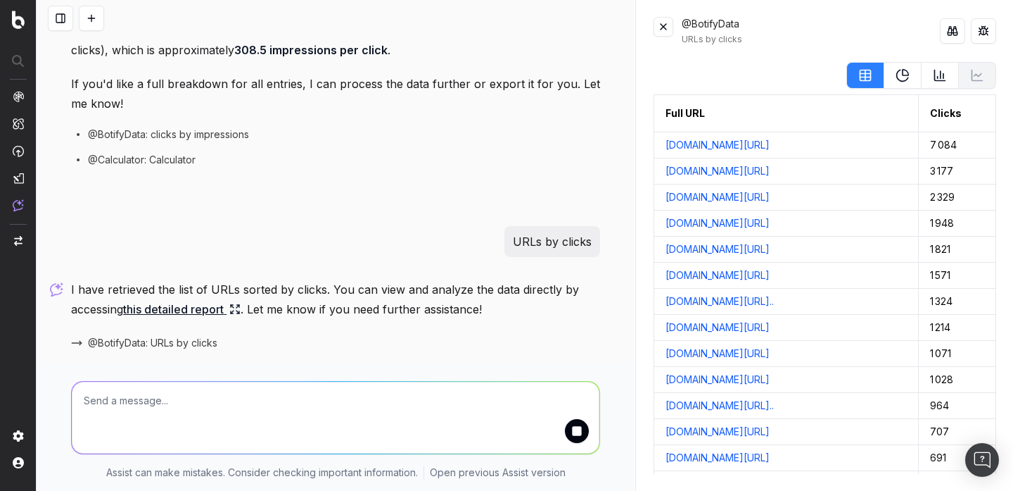
scroll to position [0, 0]
click at [905, 82] on icon at bounding box center [903, 75] width 14 height 14
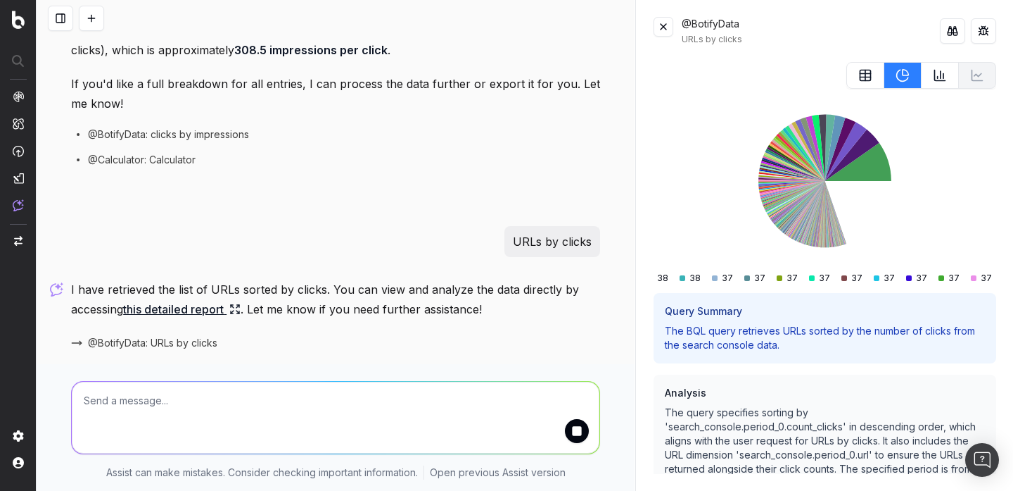
click at [938, 71] on icon at bounding box center [940, 75] width 14 height 14
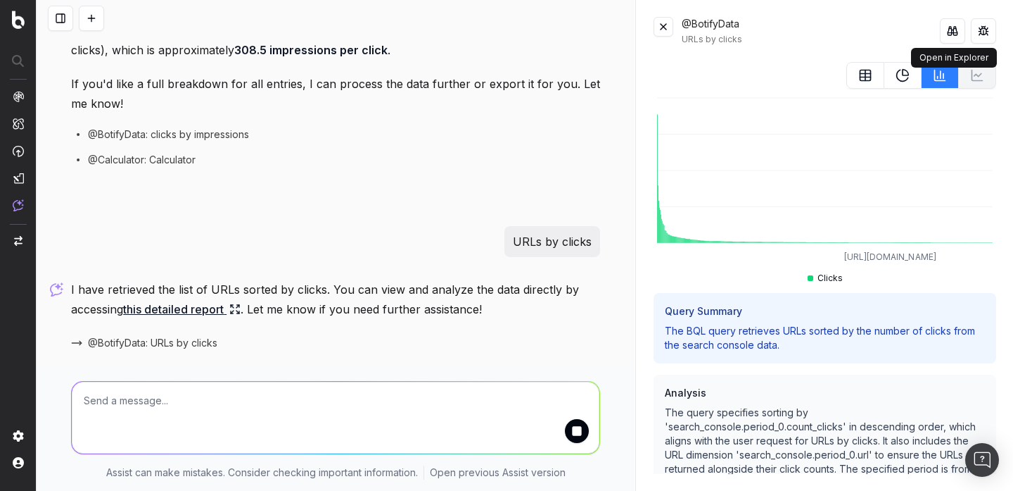
click at [956, 41] on button at bounding box center [952, 30] width 25 height 25
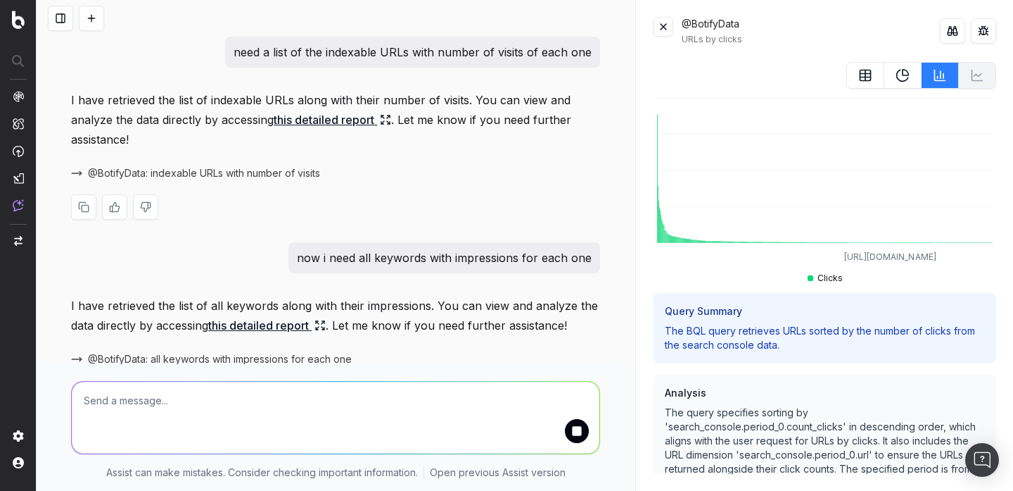
click at [358, 124] on link "this detailed report" at bounding box center [333, 120] width 118 height 20
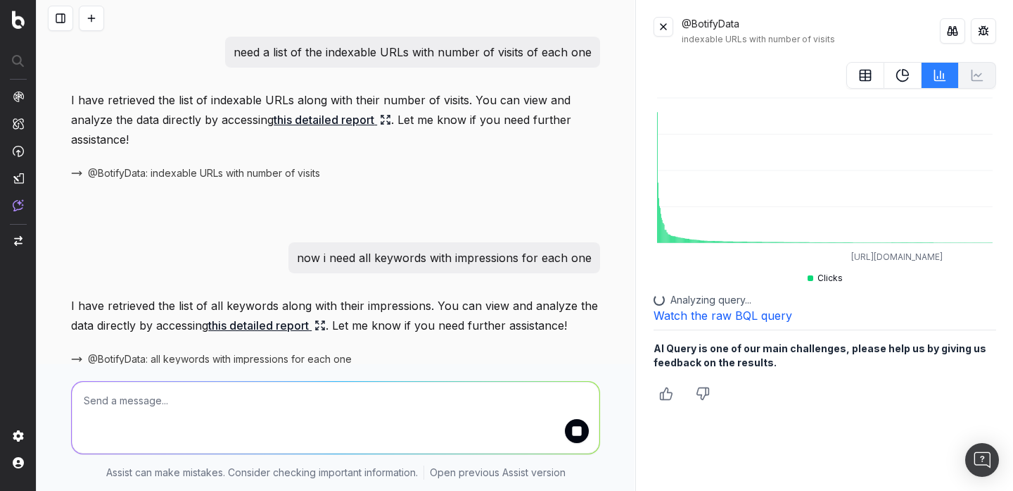
click at [504, 49] on p "need a list of the indexable URLs with number of visits of each one" at bounding box center [413, 52] width 358 height 20
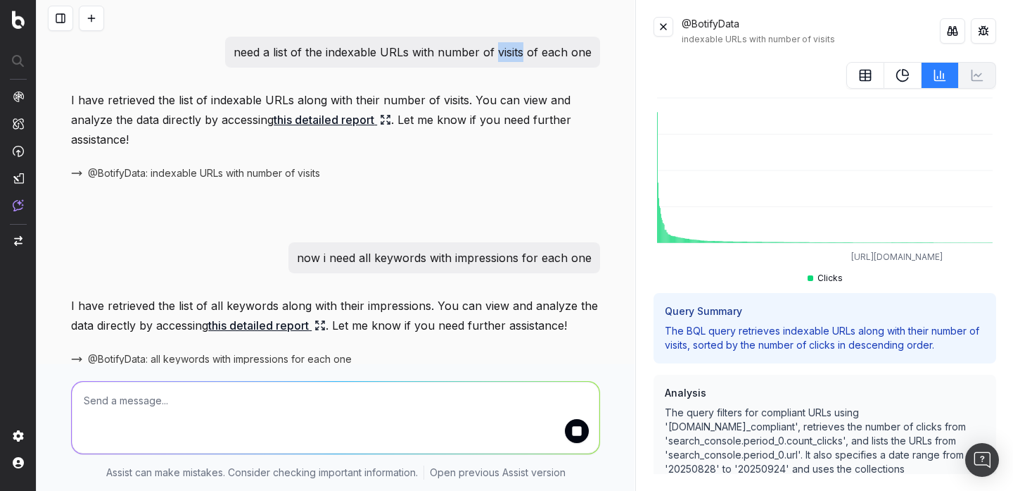
click at [838, 270] on div "Clicks" at bounding box center [825, 274] width 336 height 20
click at [857, 72] on button at bounding box center [866, 75] width 38 height 27
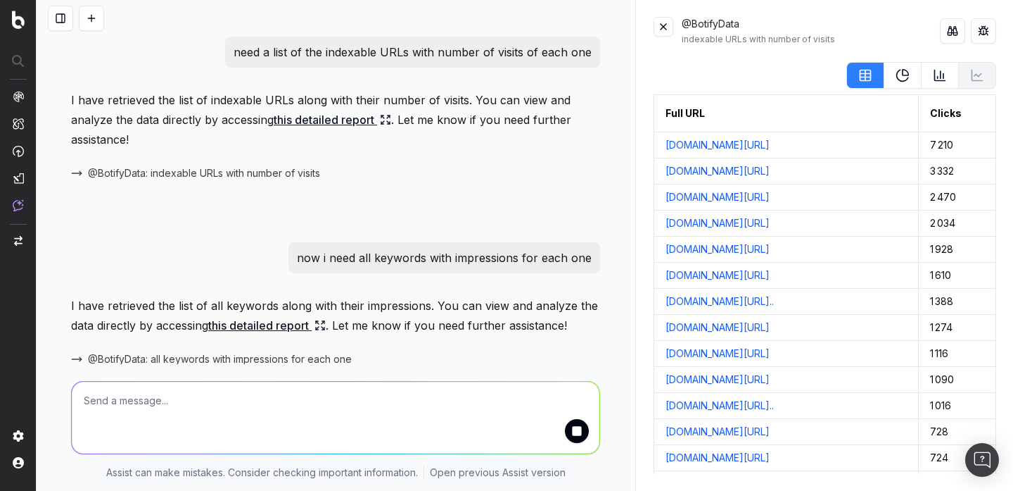
scroll to position [0, 31]
click at [907, 84] on button at bounding box center [903, 75] width 37 height 27
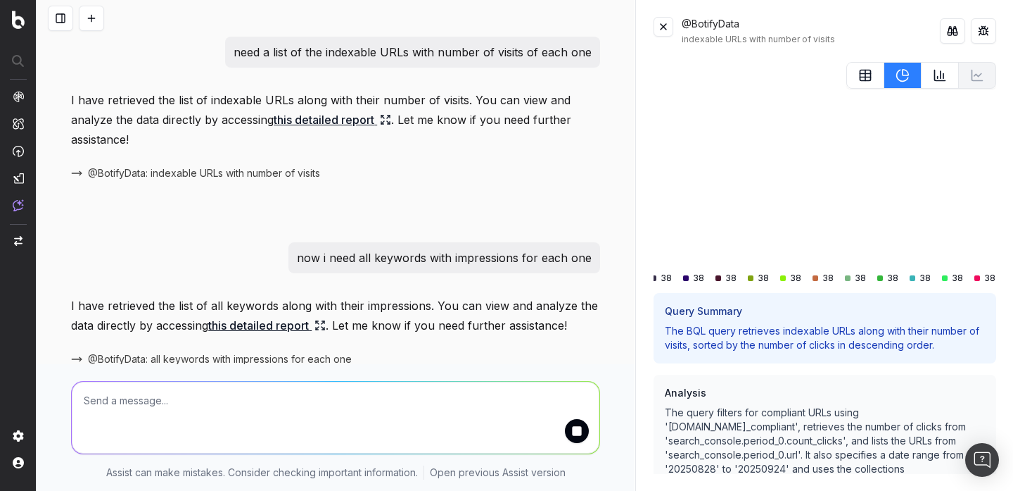
click at [939, 84] on button at bounding box center [940, 75] width 37 height 27
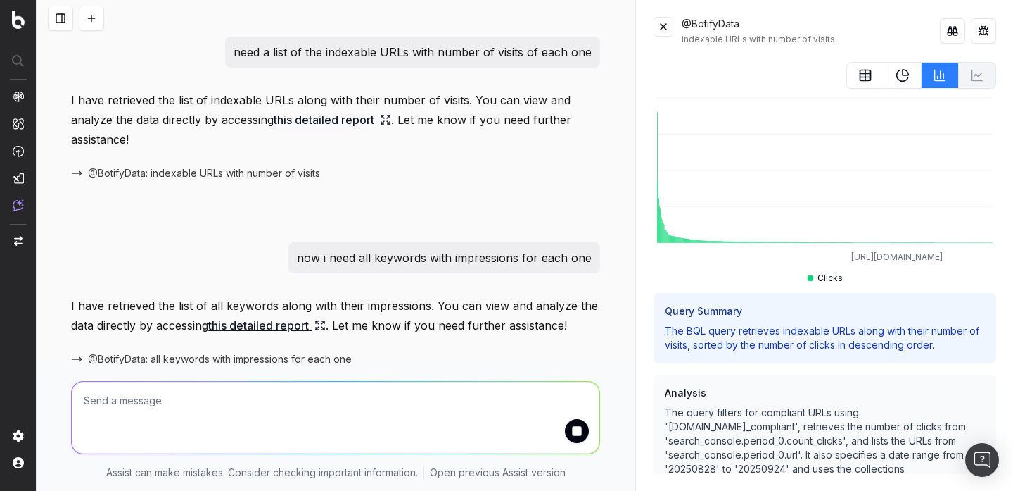
click at [446, 415] on textarea at bounding box center [336, 417] width 528 height 72
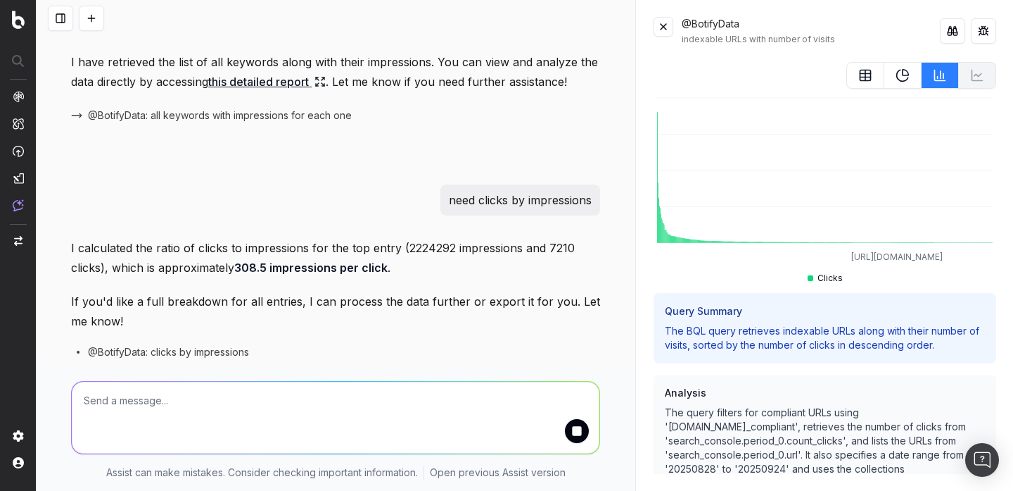
scroll to position [461, 0]
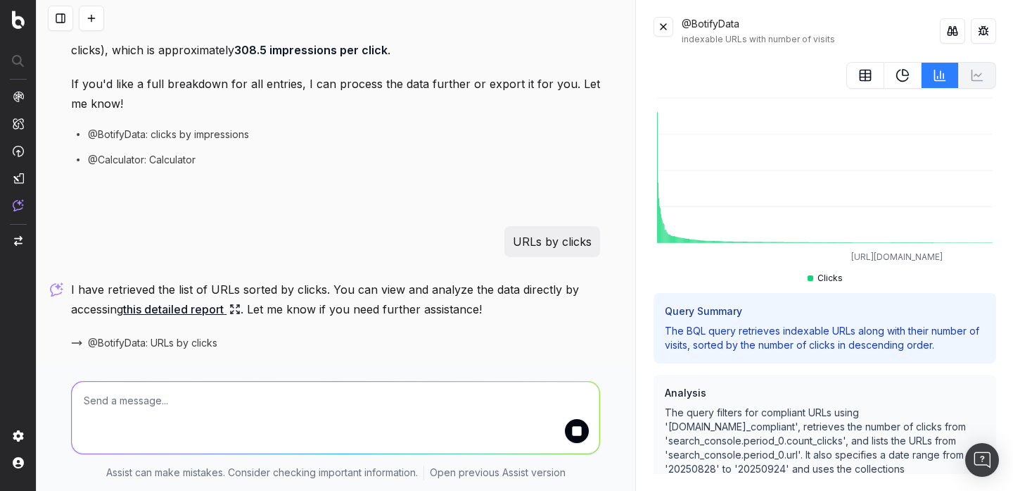
click at [382, 397] on textarea at bounding box center [336, 417] width 528 height 72
click at [123, 135] on span "@BotifyData: clicks by impressions" at bounding box center [168, 134] width 161 height 14
click at [109, 163] on span "@Calculator: Calculator" at bounding box center [142, 160] width 108 height 14
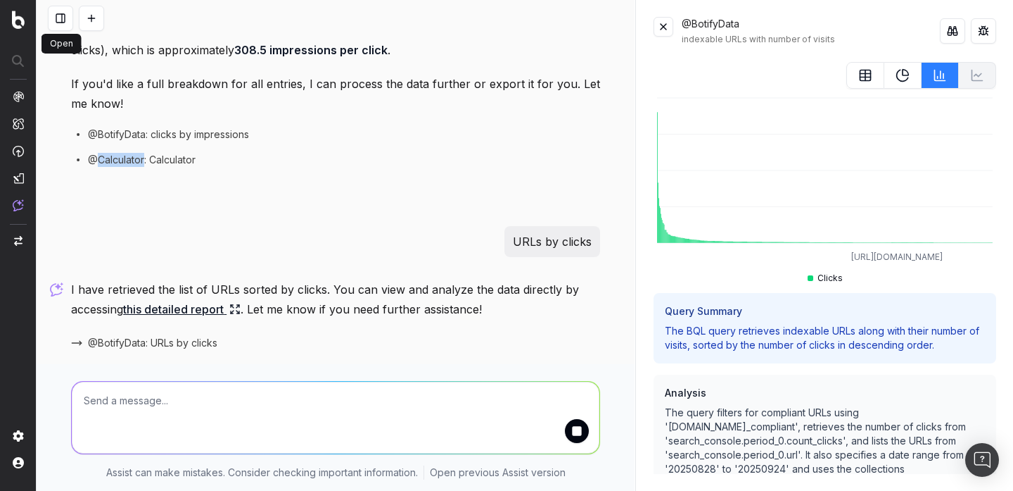
click at [63, 5] on div at bounding box center [336, 18] width 598 height 37
click at [63, 18] on button at bounding box center [60, 18] width 25 height 25
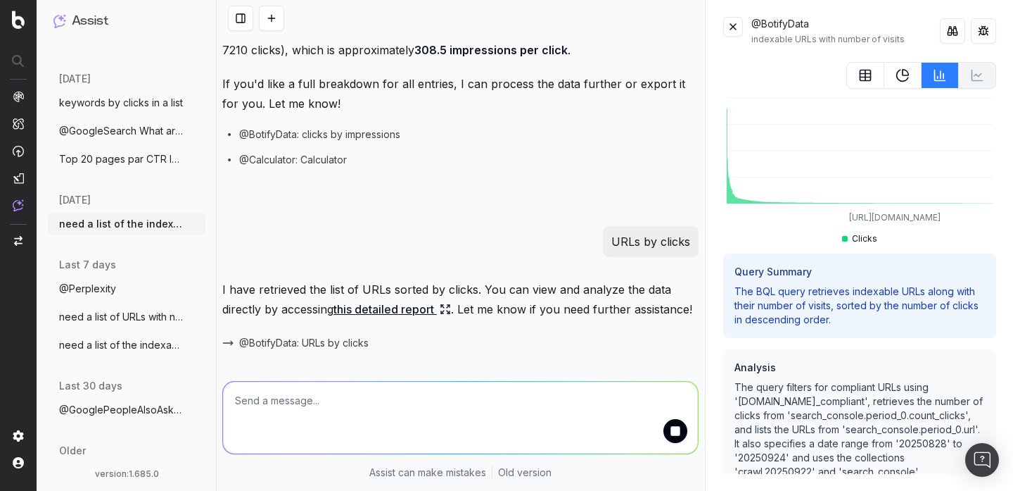
scroll to position [123, 0]
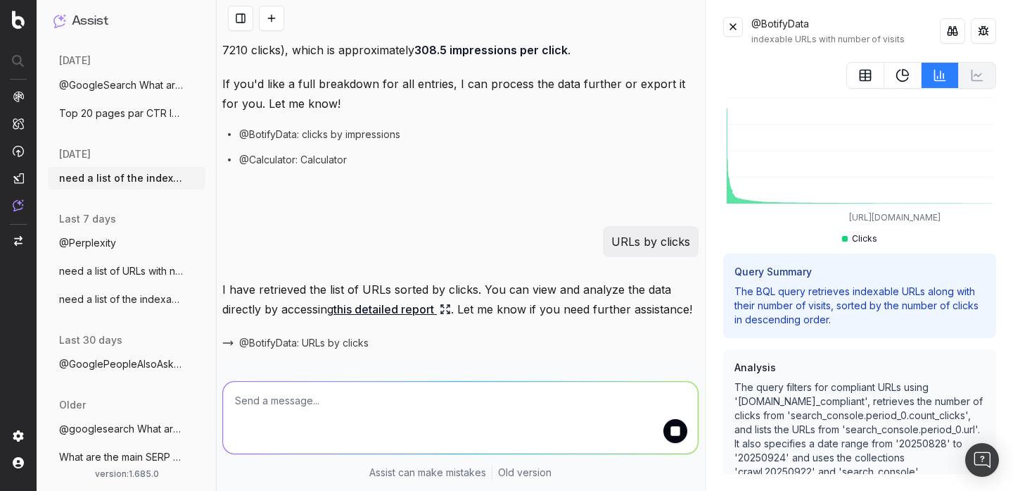
click at [113, 289] on button "need a list of the indexable URLs with n" at bounding box center [127, 299] width 158 height 23
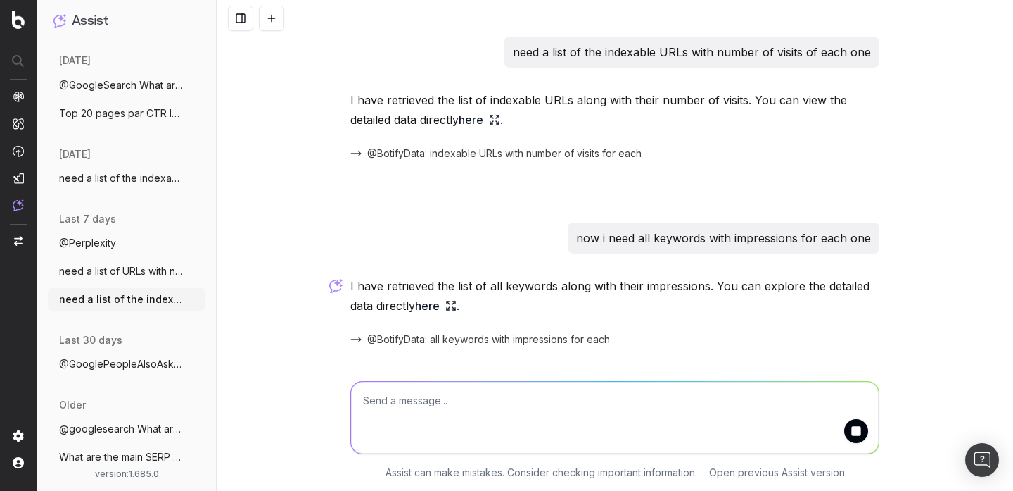
click at [123, 278] on button "need a list of URLs with number of visis" at bounding box center [127, 271] width 158 height 23
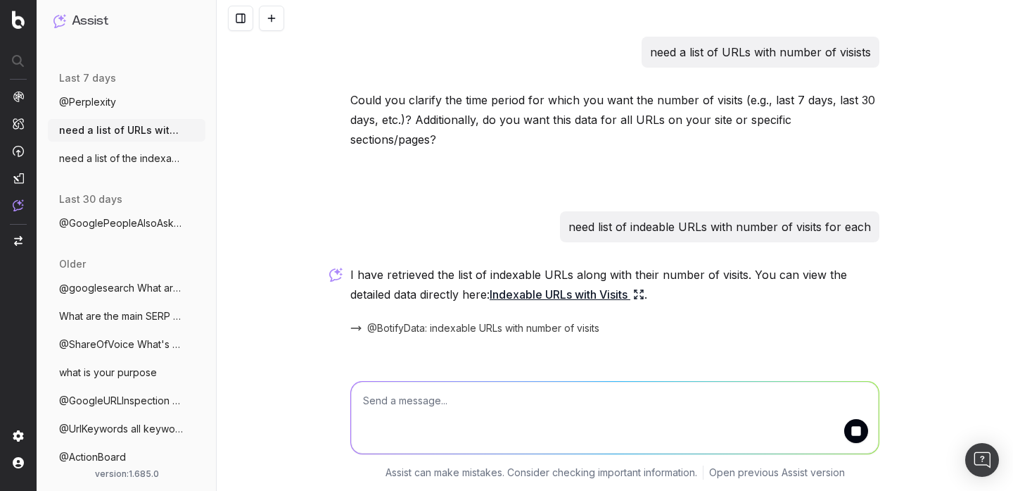
scroll to position [315, 0]
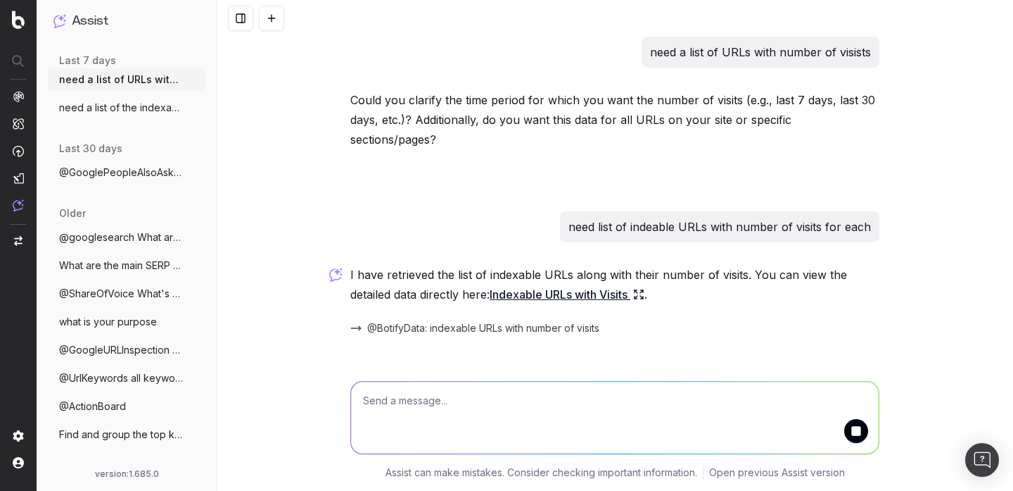
click at [131, 241] on span "@googlesearch What are the main SERP fea" at bounding box center [121, 237] width 124 height 14
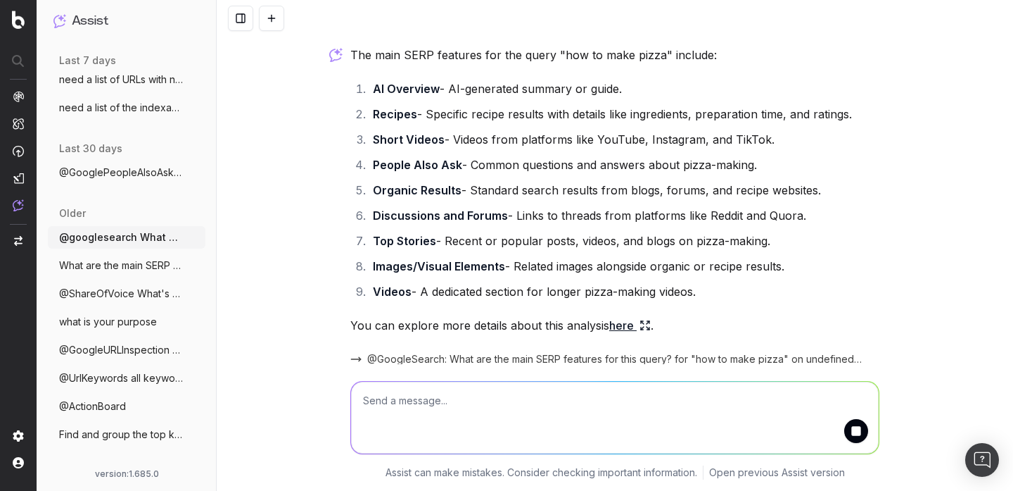
scroll to position [44, 0]
click at [421, 358] on span "@GoogleSearch: What are the main SERP features for this query? for "how to make…" at bounding box center [614, 360] width 495 height 14
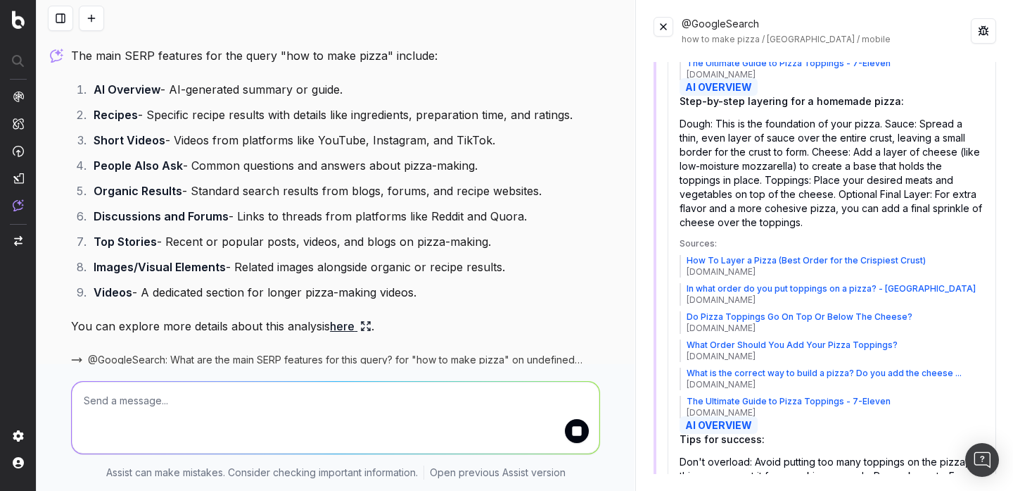
scroll to position [861, 0]
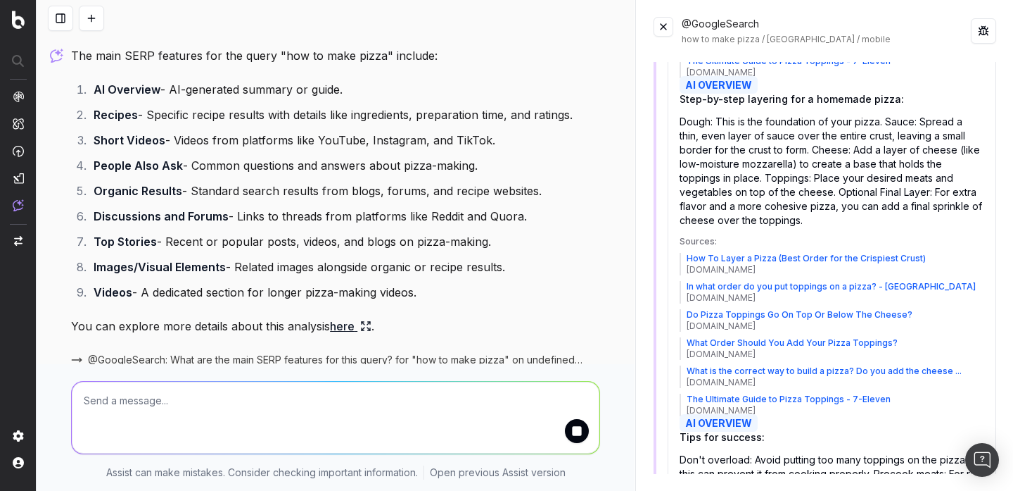
click at [669, 27] on button at bounding box center [664, 27] width 20 height 20
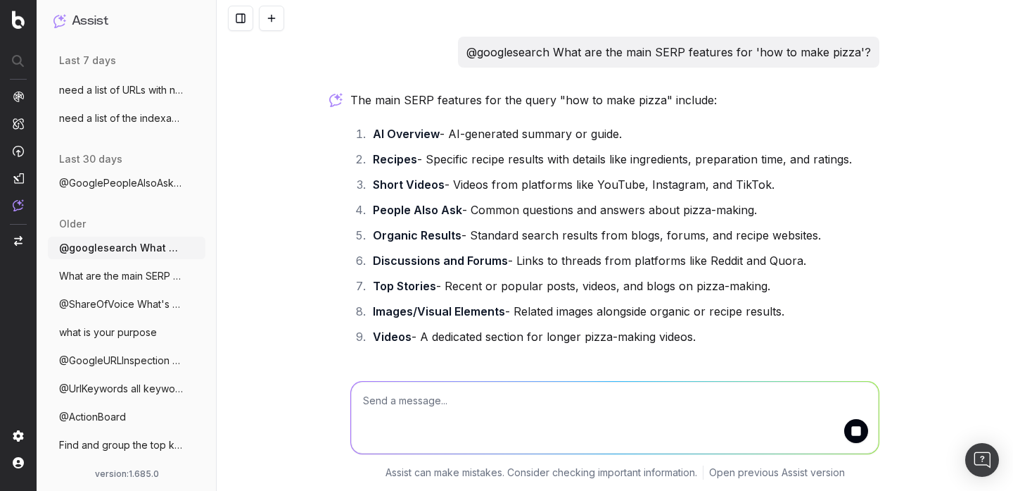
scroll to position [61, 0]
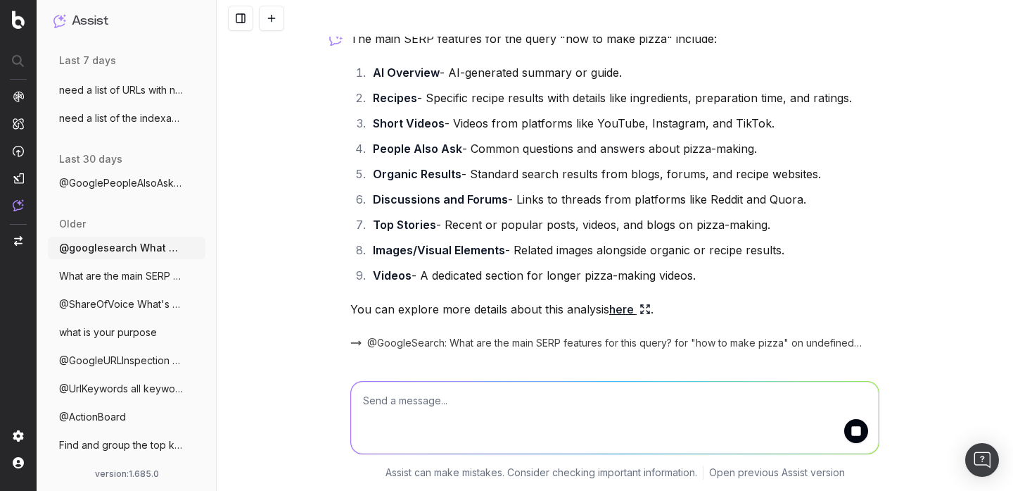
click at [536, 346] on span "@GoogleSearch: What are the main SERP features for this query? for "how to make…" at bounding box center [614, 343] width 495 height 14
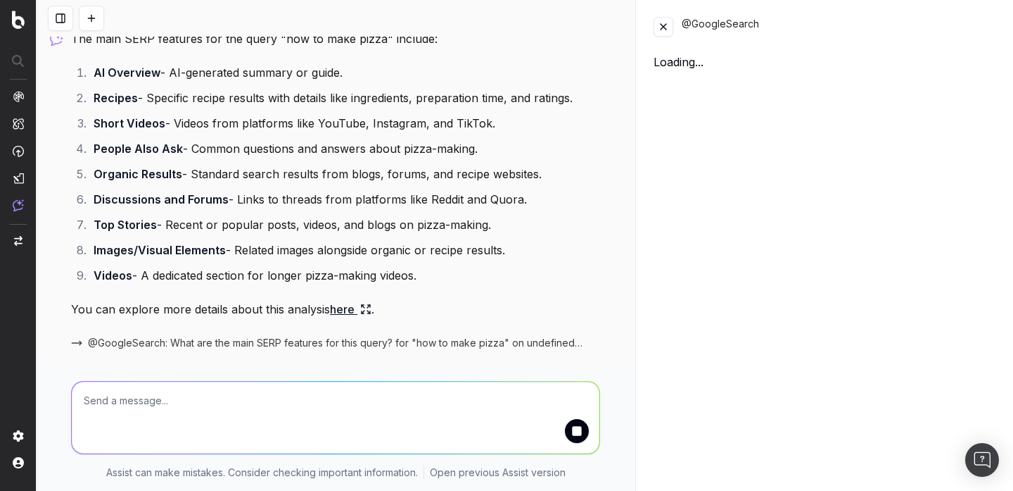
scroll to position [205, 0]
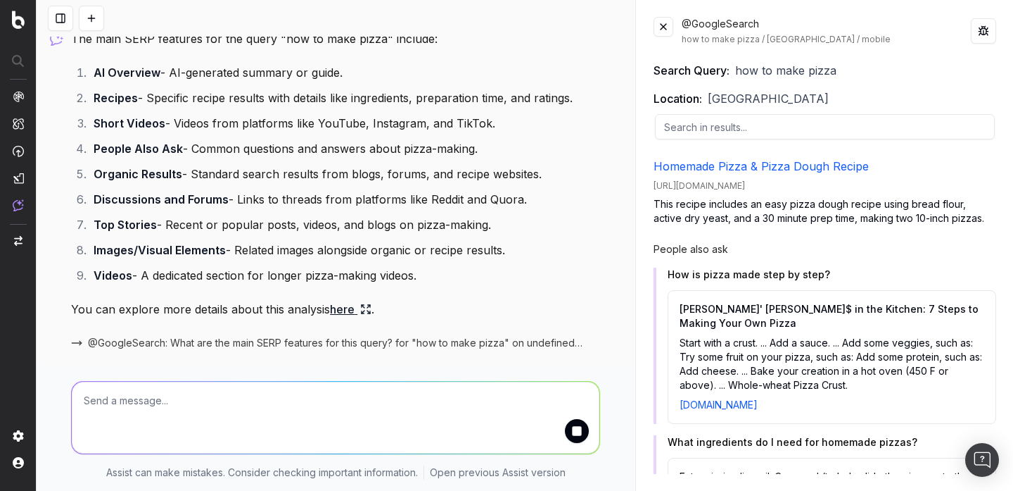
click at [678, 23] on div "@GoogleSearch how to make pizza / United States / mobile" at bounding box center [825, 31] width 343 height 28
click at [666, 25] on button at bounding box center [664, 27] width 20 height 20
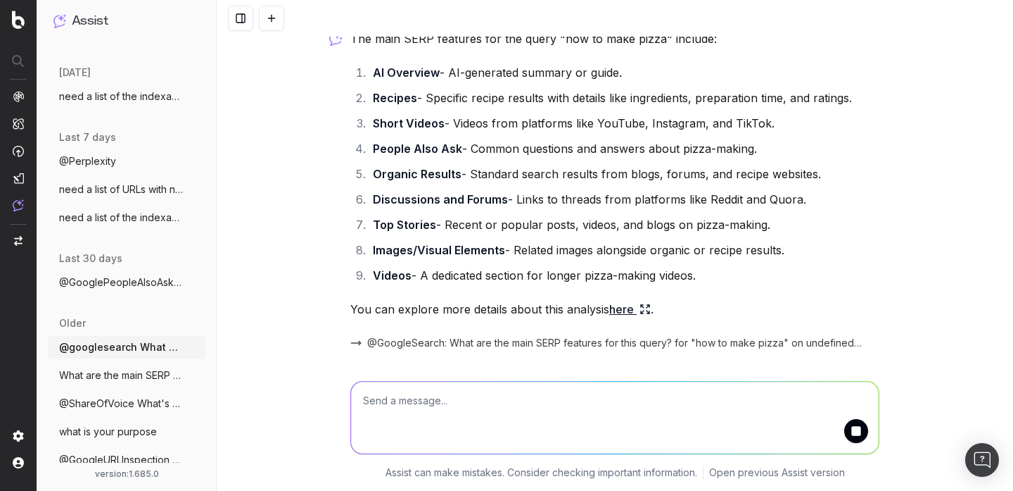
scroll to position [304, 0]
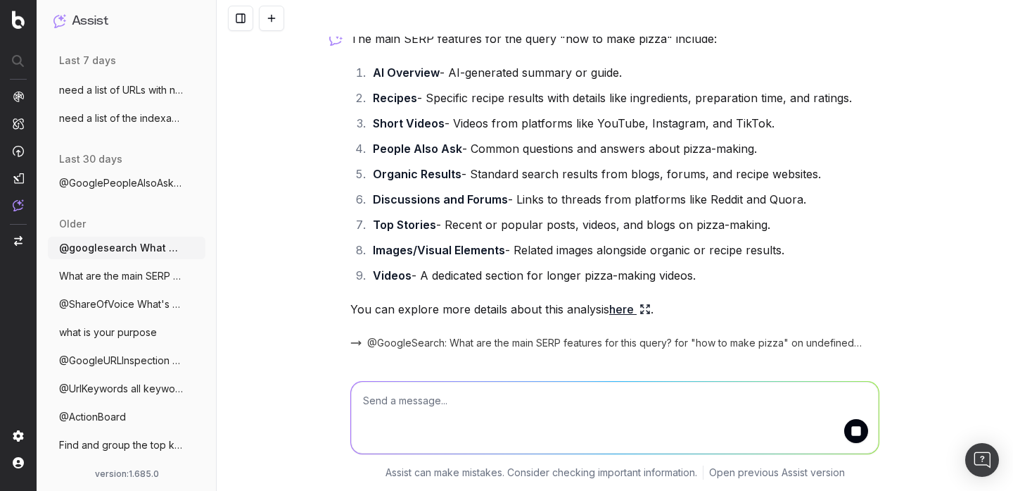
click at [138, 282] on button "What are the main SERP features for 'how" at bounding box center [127, 276] width 158 height 23
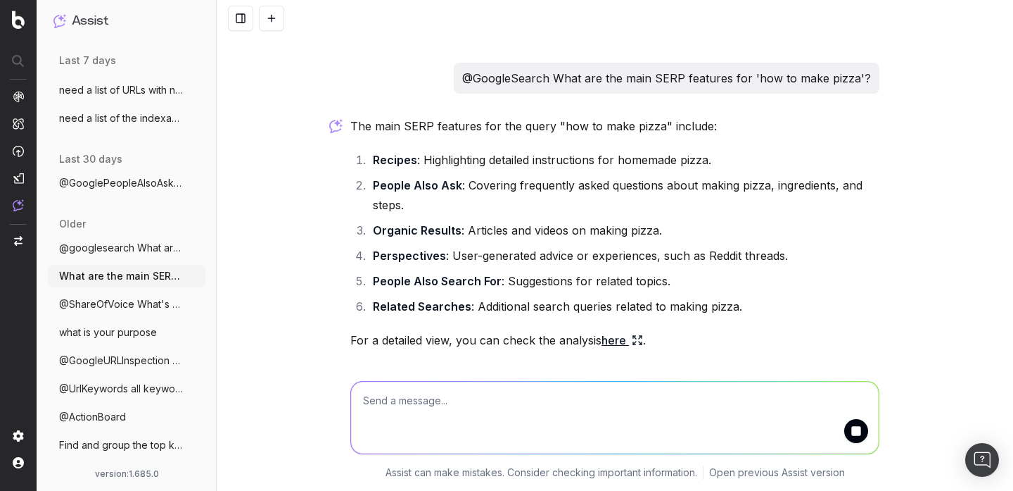
click at [148, 174] on button "@GooglePeopleAlsoAsk What are the 'Peopl" at bounding box center [127, 183] width 158 height 23
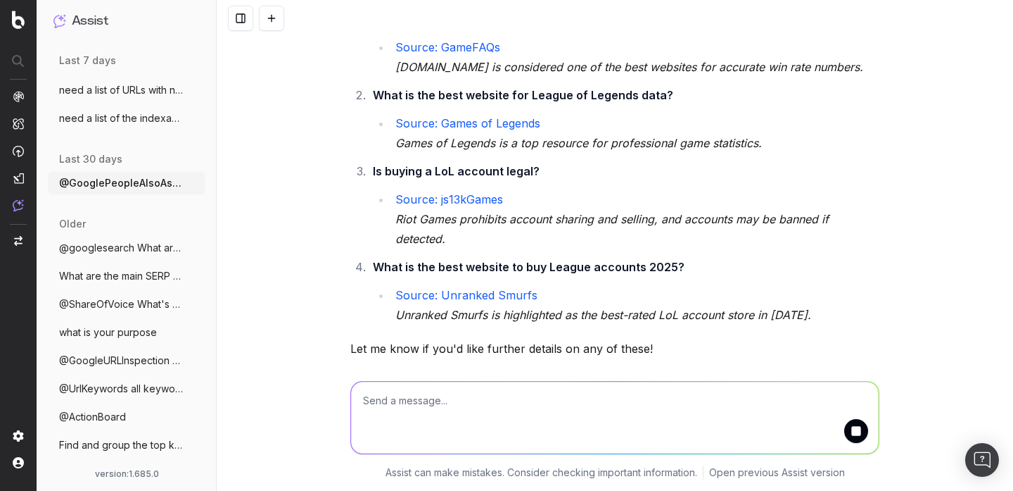
scroll to position [368, 0]
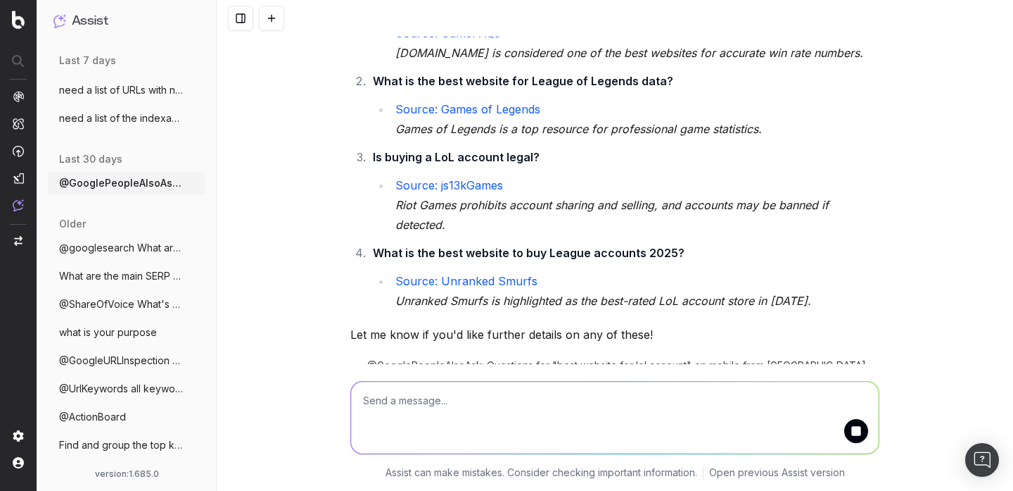
click at [153, 103] on ul "@Perplexity More need a list of URLs with number of visis More need a list of t…" at bounding box center [127, 90] width 158 height 79
click at [153, 115] on span "need a list of the indexable URLs with n" at bounding box center [121, 118] width 124 height 14
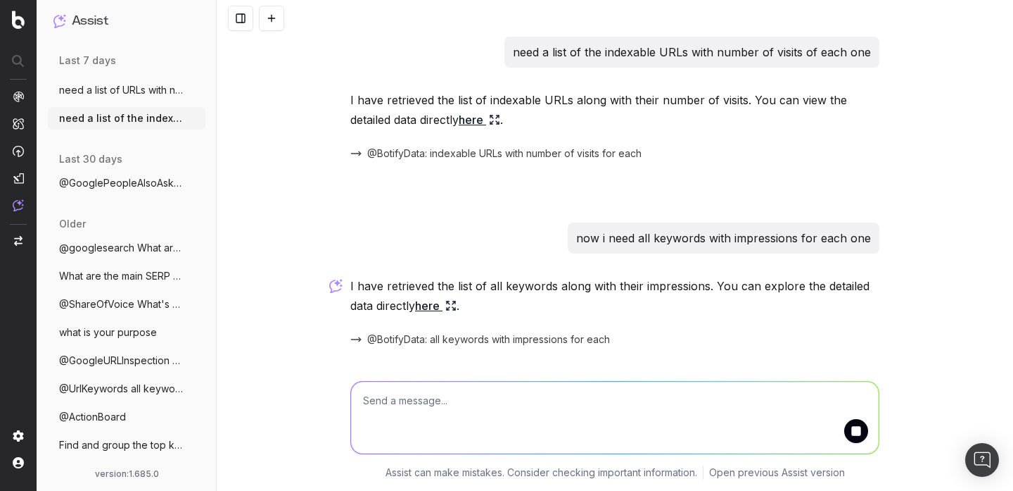
click at [440, 308] on link "here" at bounding box center [436, 306] width 42 height 20
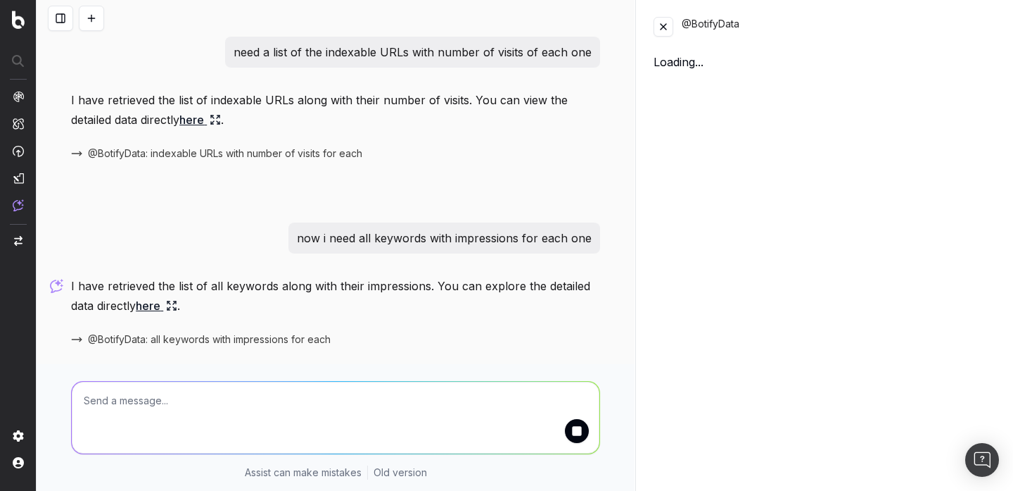
scroll to position [205, 0]
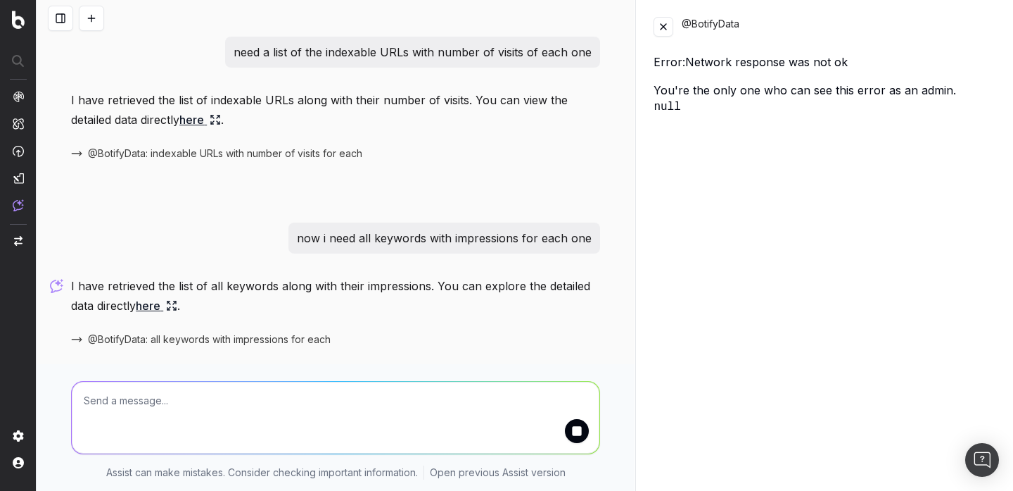
click at [669, 33] on button at bounding box center [664, 27] width 20 height 20
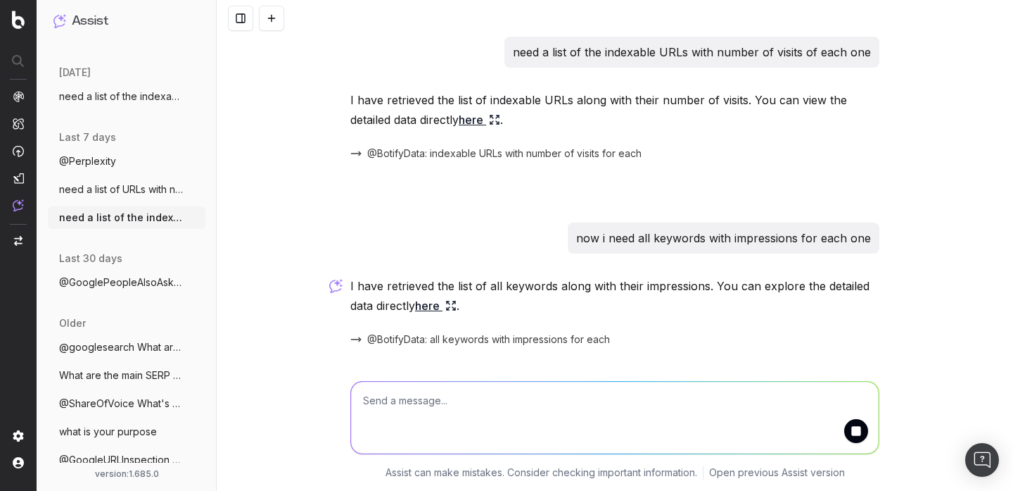
scroll to position [304, 0]
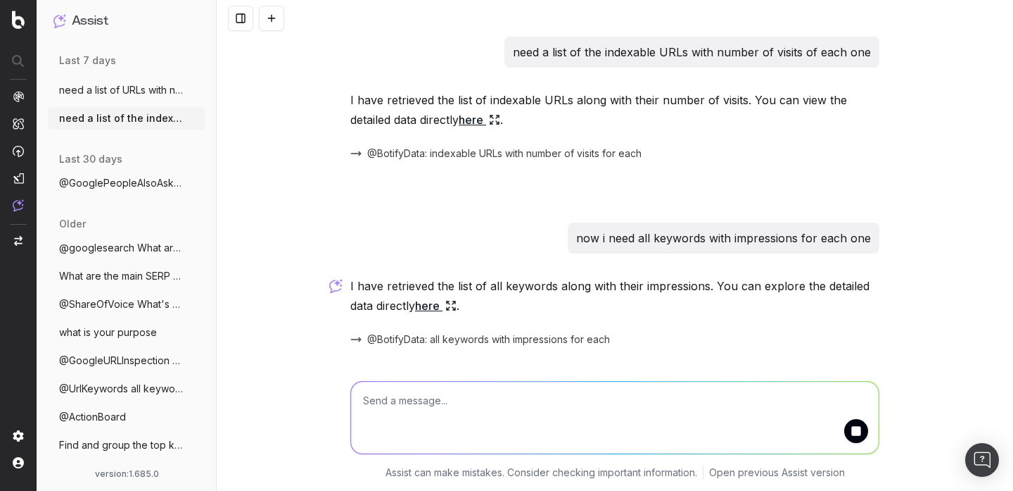
click at [134, 94] on span "need a list of URLs with number of visis" at bounding box center [121, 90] width 124 height 14
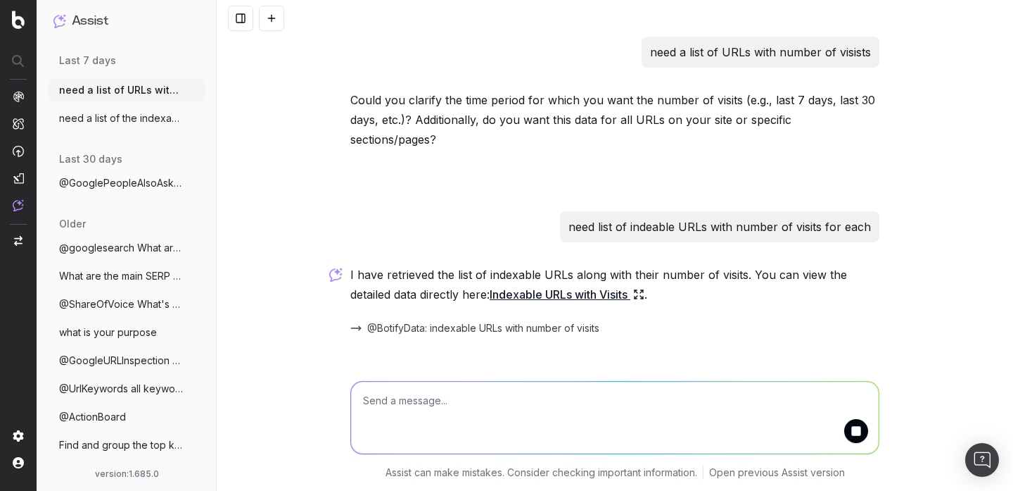
click at [519, 284] on link "Indexable URLs with Visits" at bounding box center [567, 294] width 155 height 20
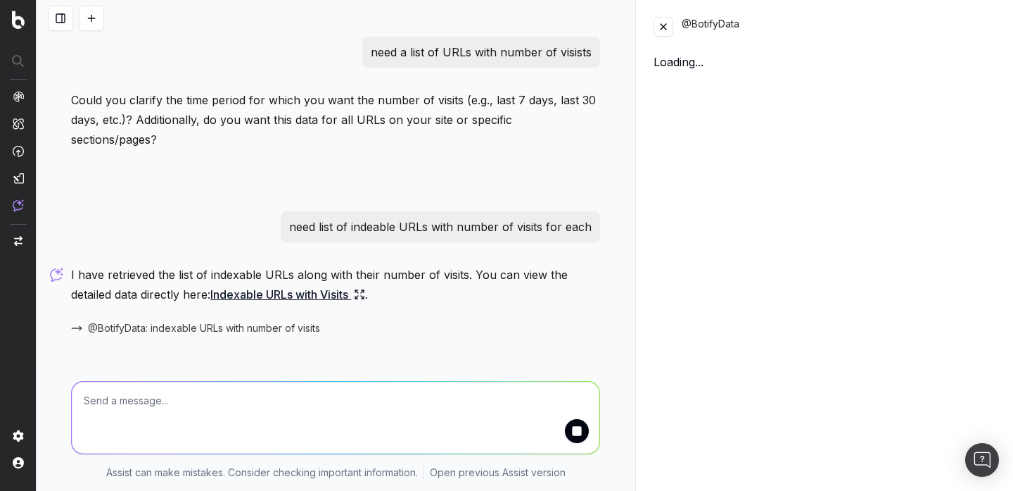
scroll to position [205, 0]
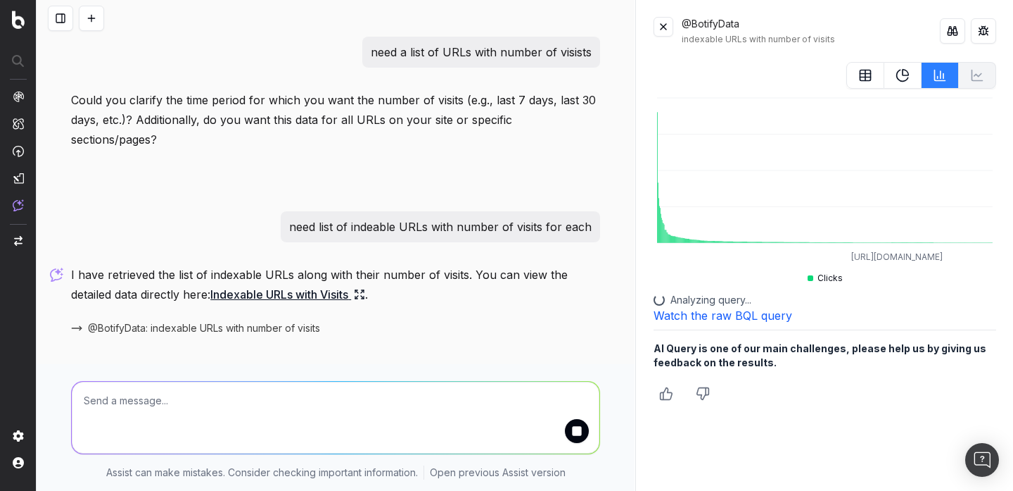
click at [857, 75] on button at bounding box center [866, 75] width 38 height 27
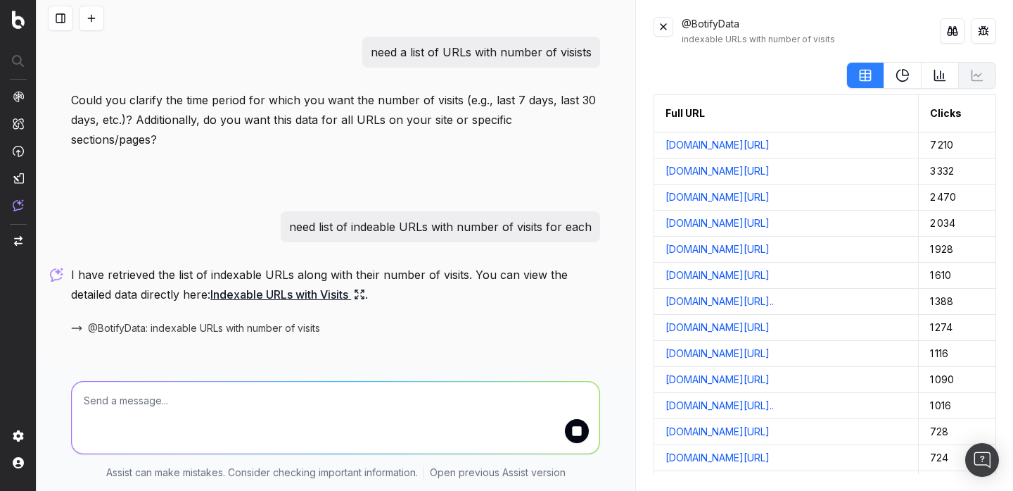
click at [59, 11] on button at bounding box center [60, 18] width 25 height 25
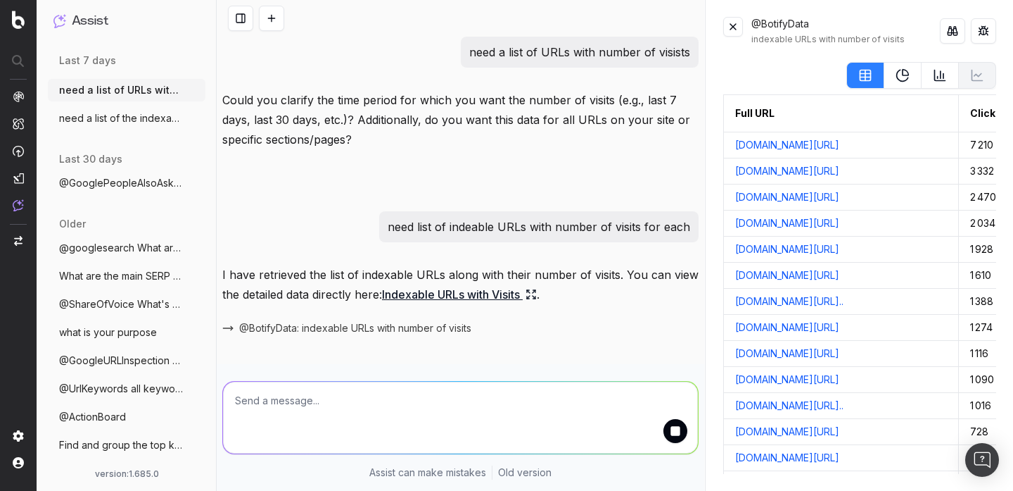
scroll to position [315, 0]
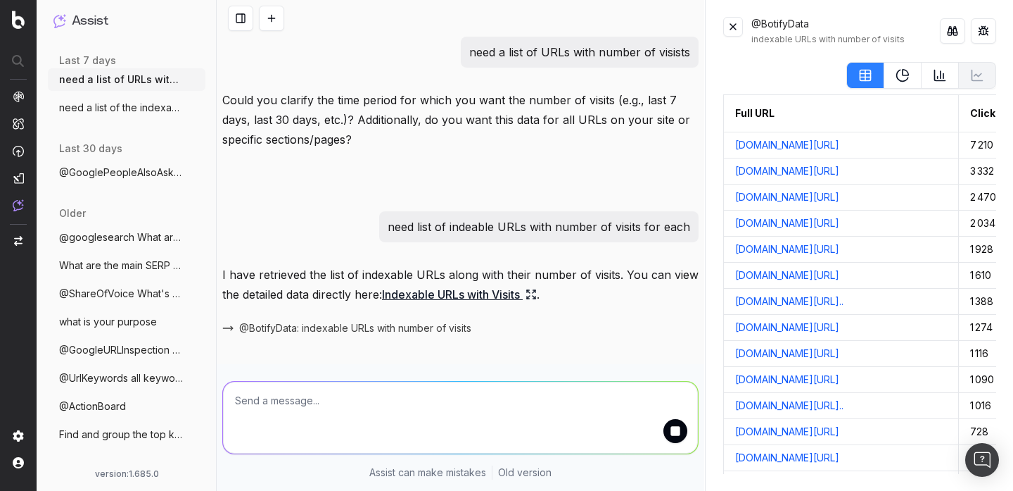
click at [157, 174] on span "@GooglePeopleAlsoAsk What are the 'Peopl" at bounding box center [121, 172] width 124 height 14
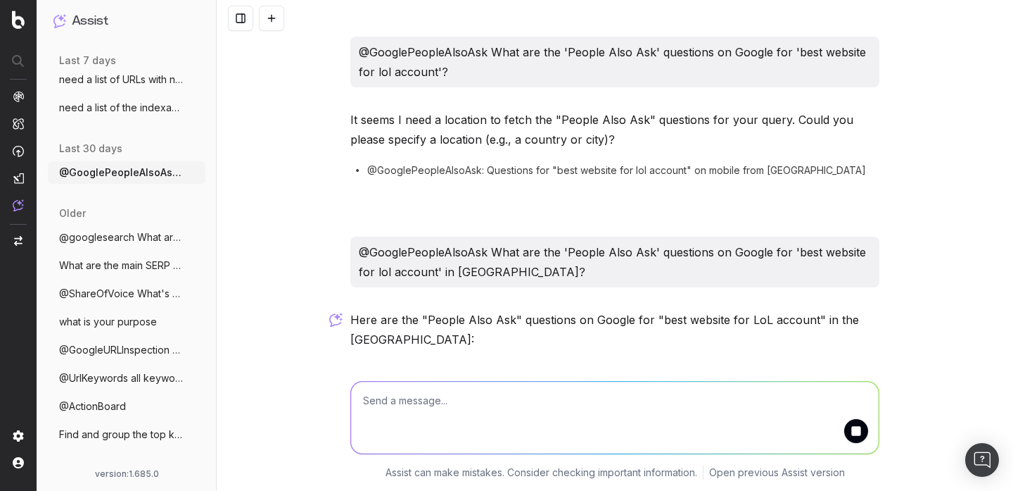
click at [113, 112] on span "need a list of the indexable URLs with n" at bounding box center [121, 108] width 124 height 14
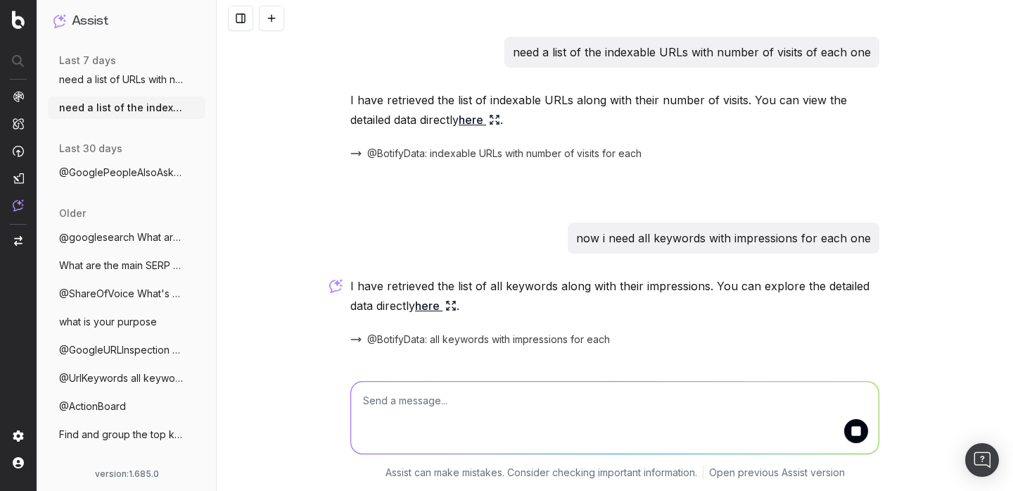
click at [126, 77] on span "need a list of URLs with number of visis" at bounding box center [121, 79] width 124 height 14
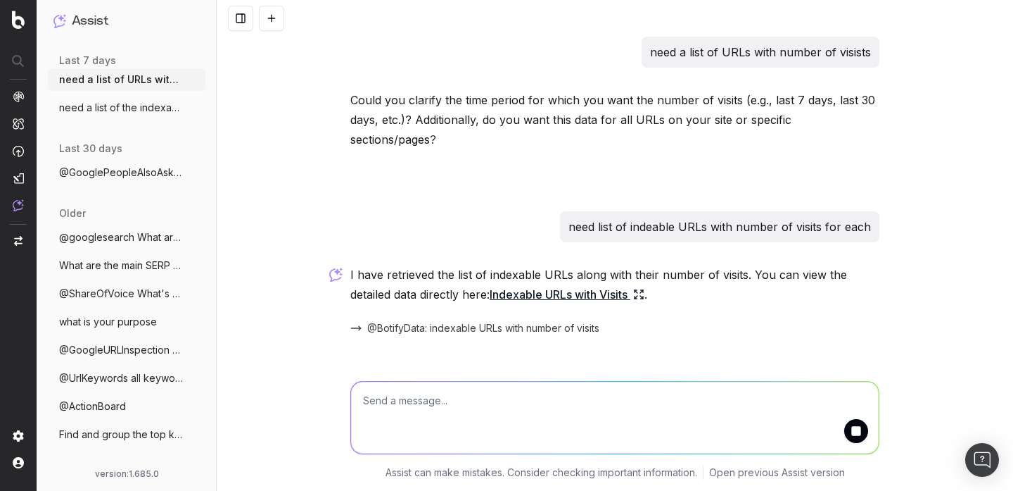
click at [147, 296] on span "@ShareOfVoice What's our share of voice" at bounding box center [121, 293] width 124 height 14
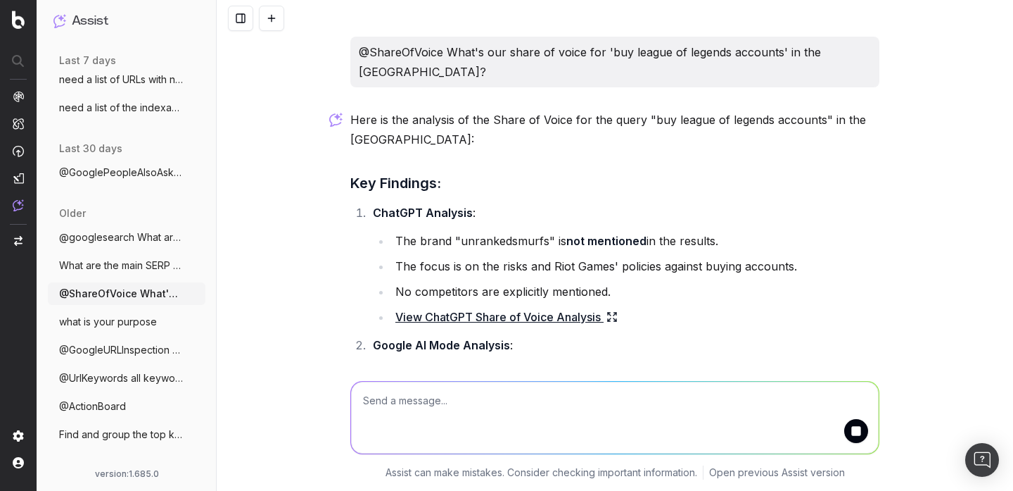
click at [145, 267] on span "What are the main SERP features for 'how" at bounding box center [121, 265] width 124 height 14
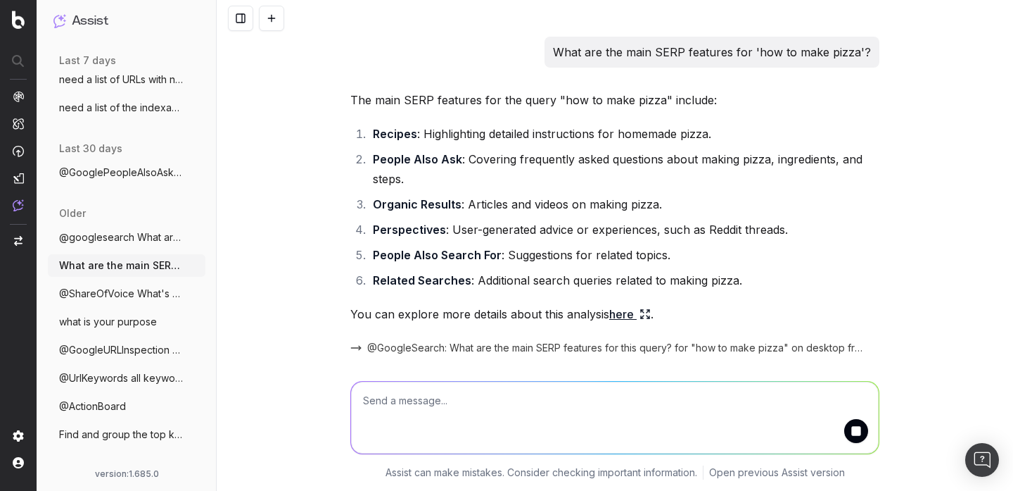
click at [144, 293] on span "@ShareOfVoice What's our share of voice" at bounding box center [121, 293] width 124 height 14
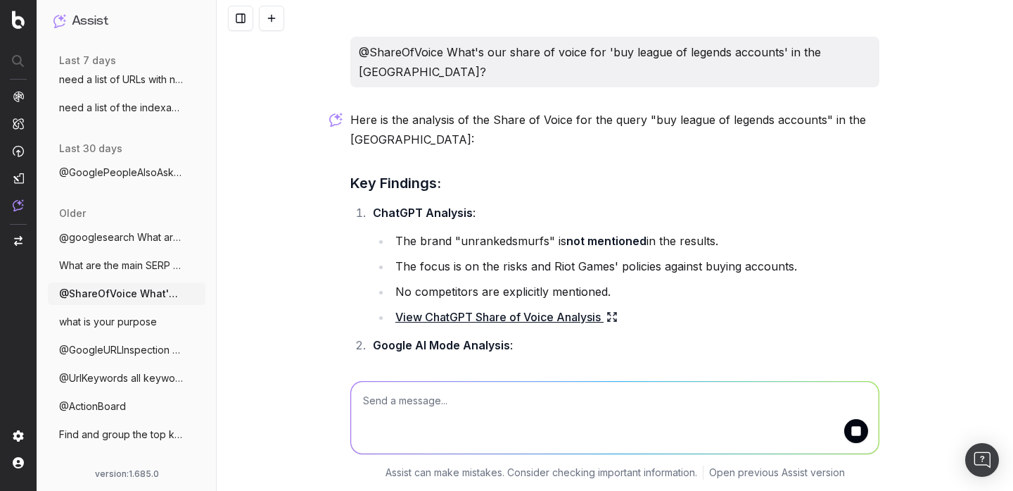
click at [116, 315] on span "what is your purpose" at bounding box center [108, 322] width 98 height 14
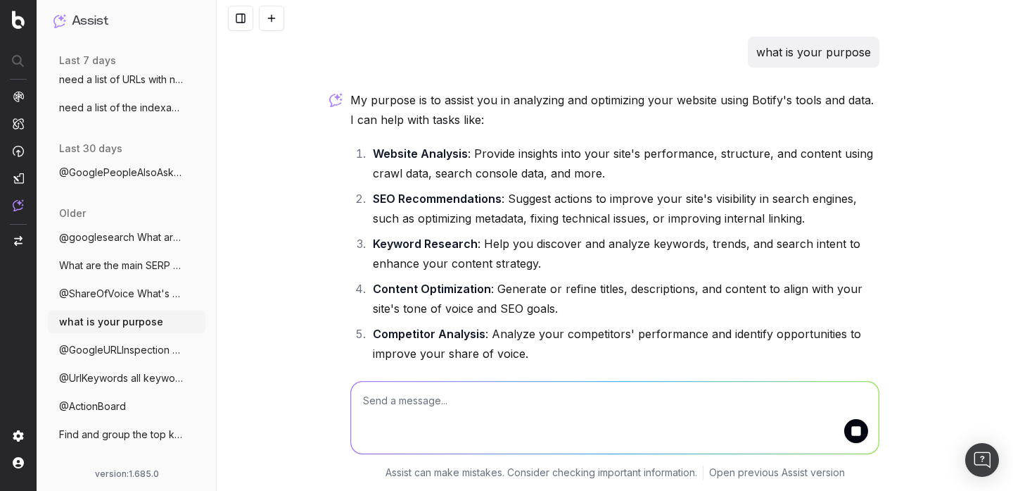
click at [122, 345] on span "@GoogleURLInspection https://www.unrank" at bounding box center [121, 350] width 124 height 14
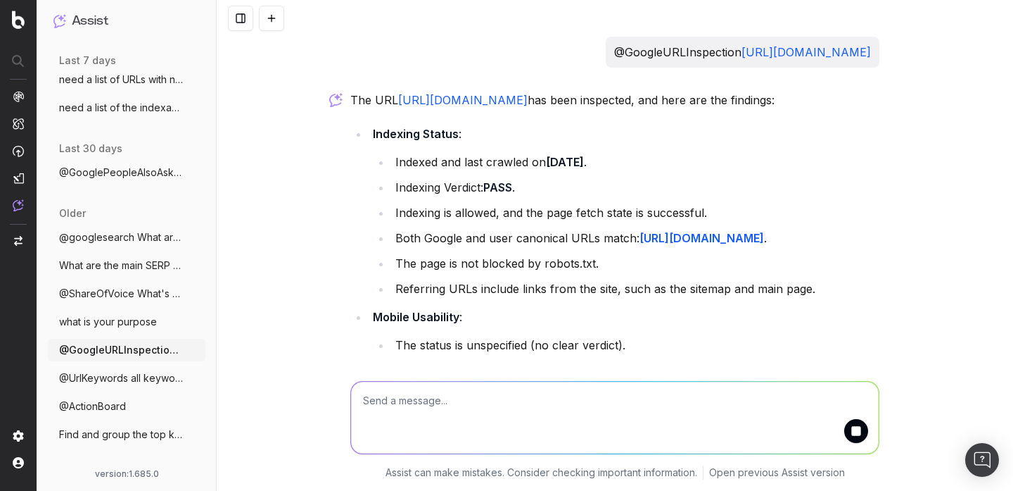
click at [106, 379] on span "@UrlKeywords all keywords for this URL" at bounding box center [121, 378] width 124 height 14
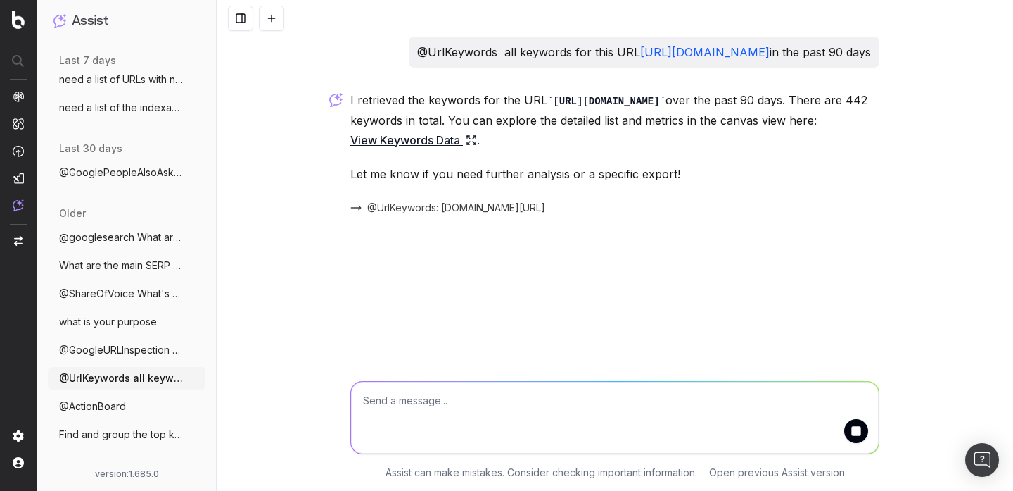
click at [458, 150] on link "View Keywords Data" at bounding box center [414, 140] width 127 height 20
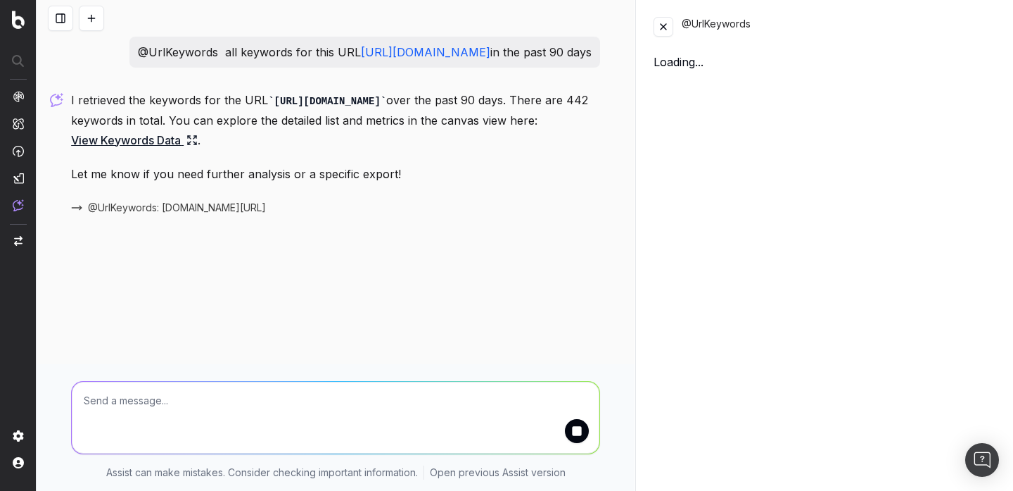
scroll to position [205, 0]
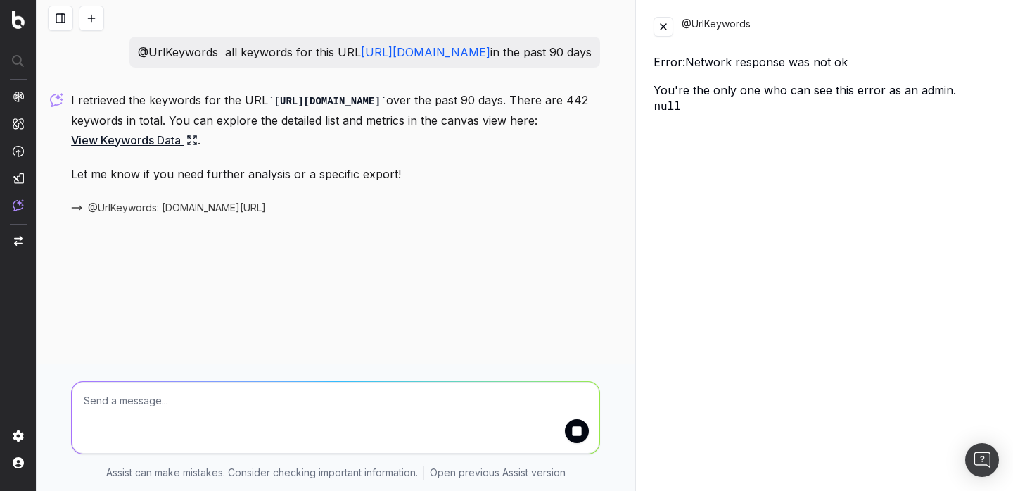
click at [671, 22] on button at bounding box center [664, 27] width 20 height 20
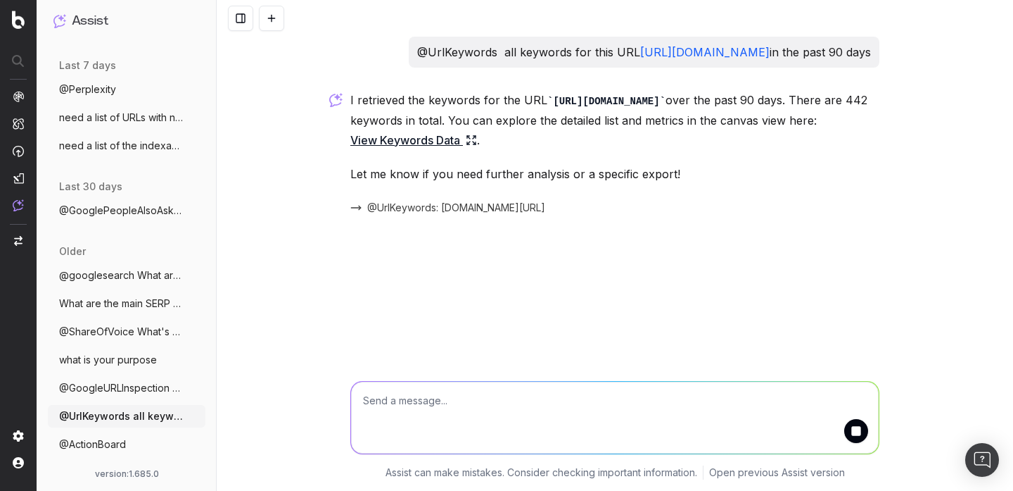
scroll to position [305, 0]
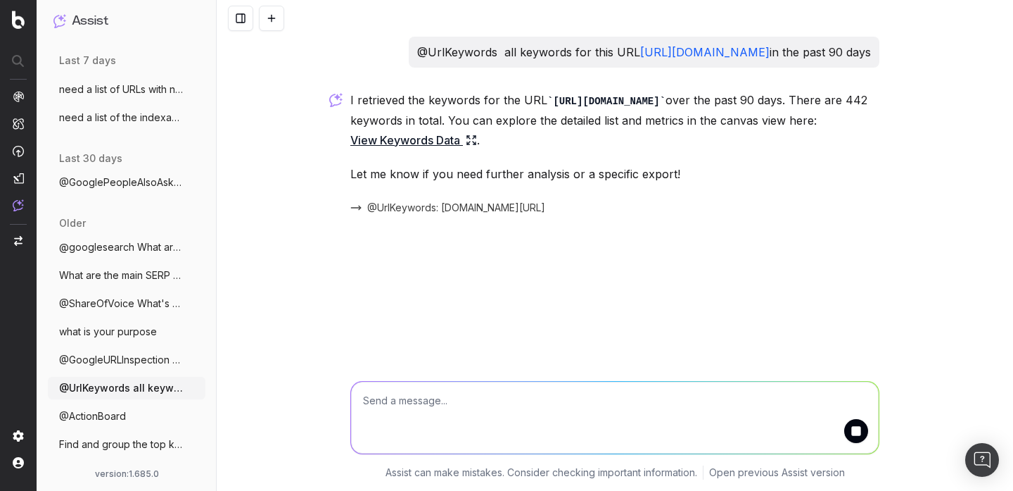
click at [268, 25] on button at bounding box center [271, 18] width 25 height 25
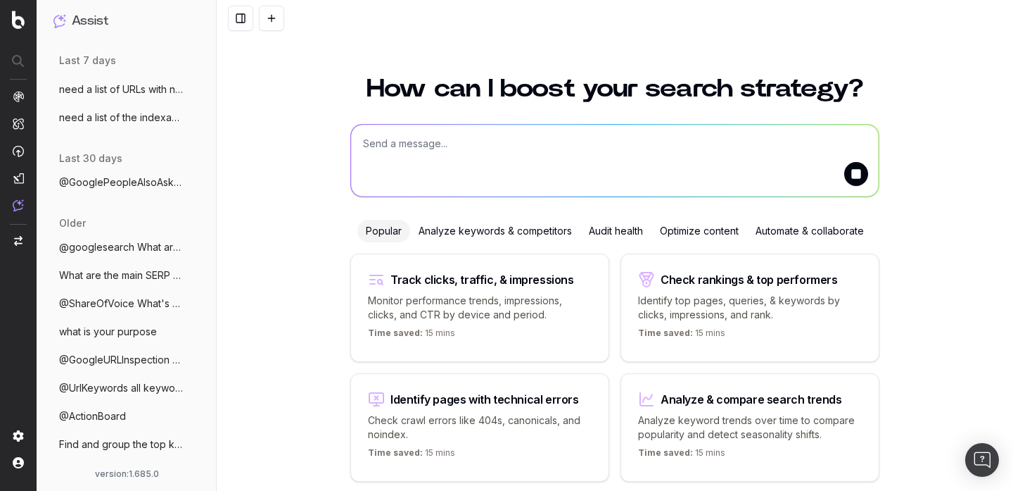
click at [398, 158] on textarea at bounding box center [615, 161] width 528 height 72
type textarea "list of top 10 URLs les plus crawlées"
click at [859, 168] on button "submit" at bounding box center [857, 174] width 24 height 24
click at [389, 148] on textarea at bounding box center [615, 161] width 528 height 72
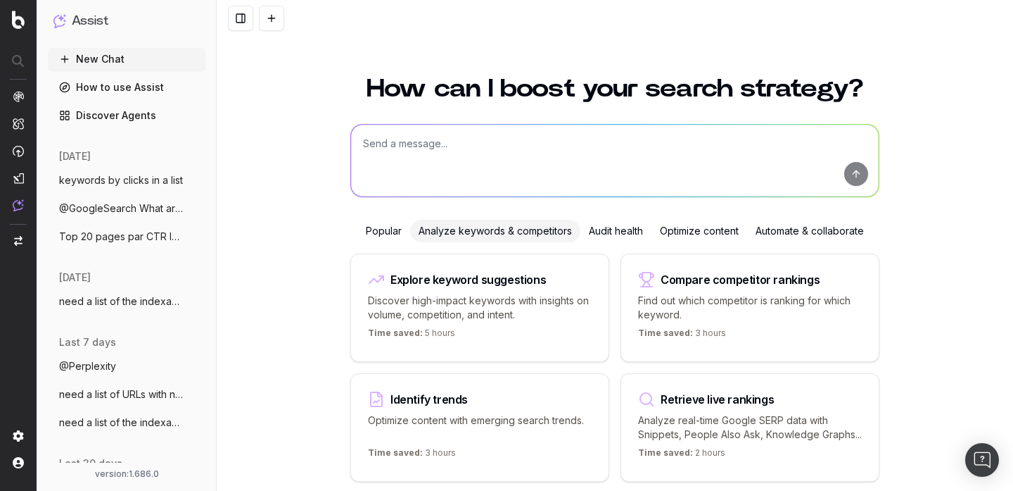
click at [484, 138] on textarea at bounding box center [615, 161] width 528 height 72
click at [470, 306] on p "Discover high-impact keywords with insights on volume, competition, and intent." at bounding box center [480, 307] width 224 height 28
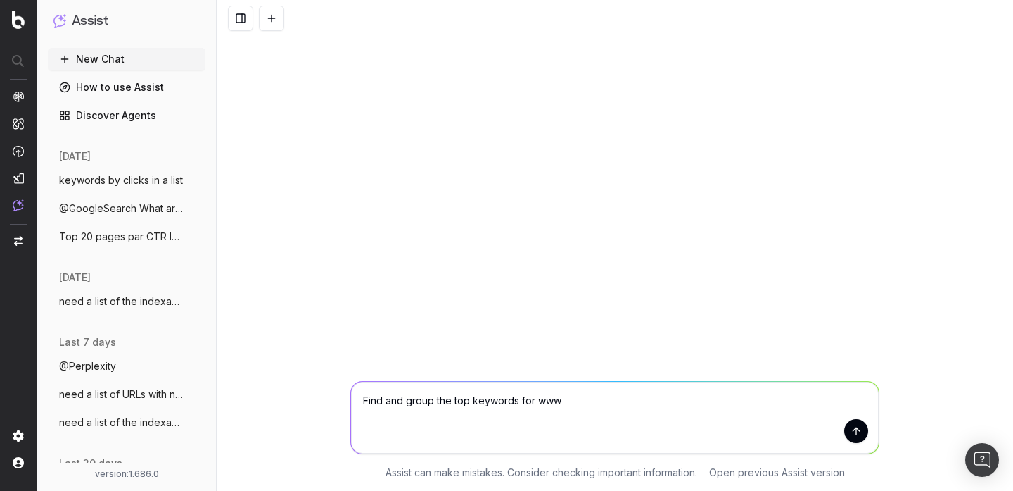
type textarea "Find and group the top keywords for www."
click at [439, 393] on textarea "Find and group the top keywords for www." at bounding box center [615, 417] width 528 height 72
click at [173, 53] on button "New Chat" at bounding box center [127, 59] width 158 height 23
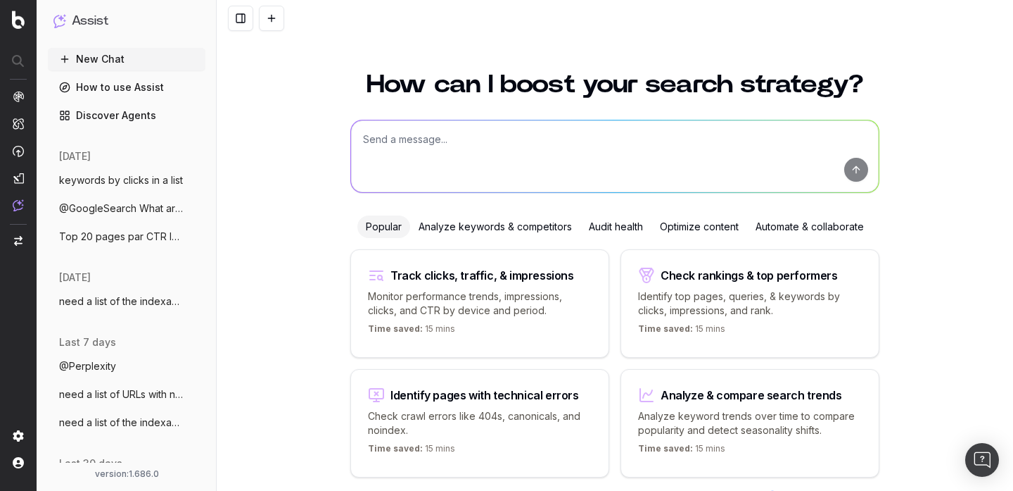
scroll to position [10, 0]
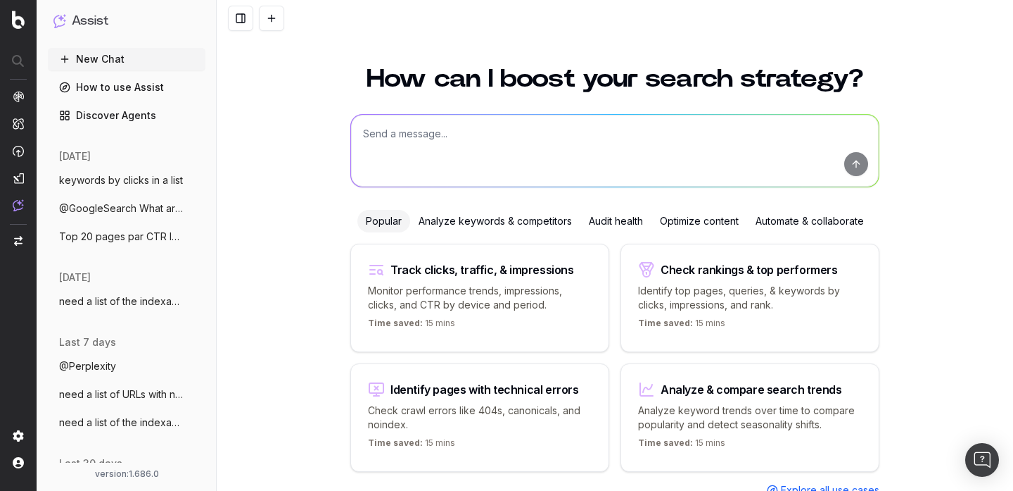
click at [558, 222] on div "Analyze keywords & competitors" at bounding box center [495, 221] width 170 height 23
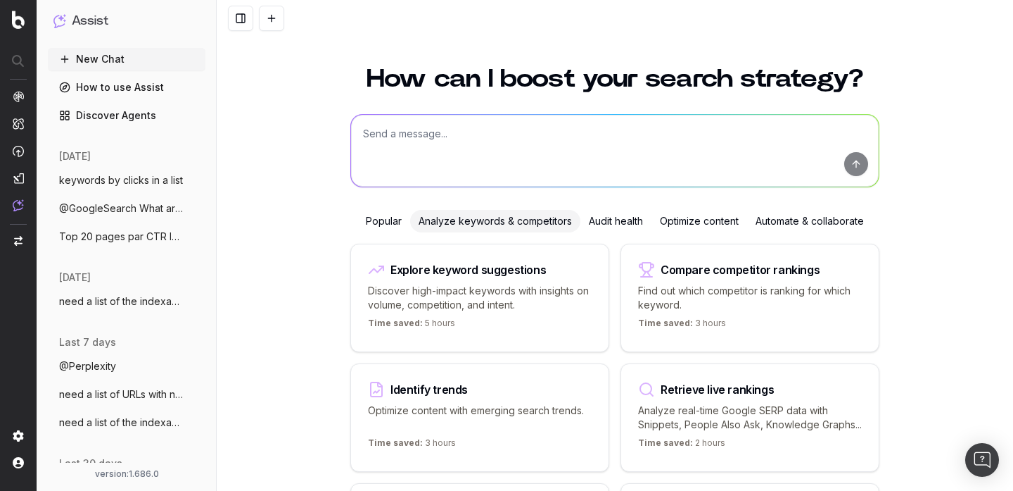
click at [628, 140] on textarea at bounding box center [615, 151] width 528 height 72
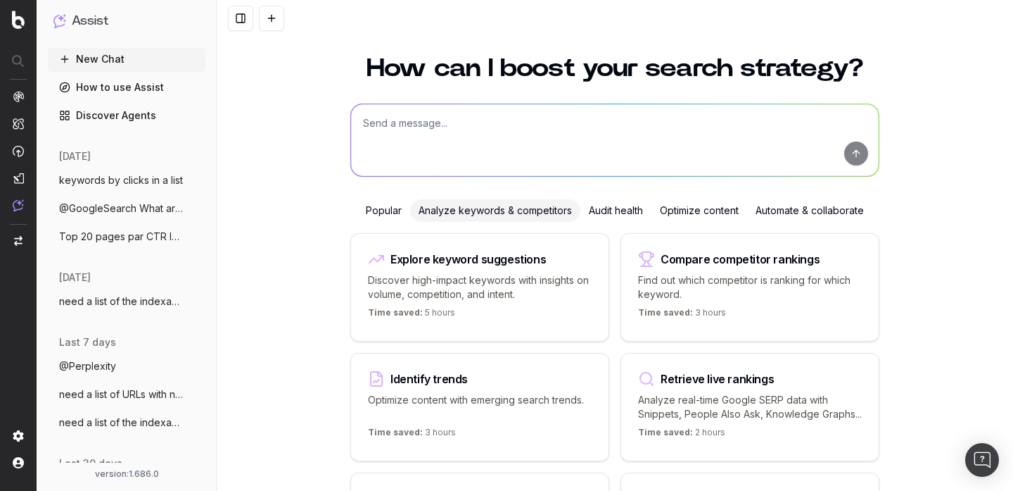
scroll to position [0, 0]
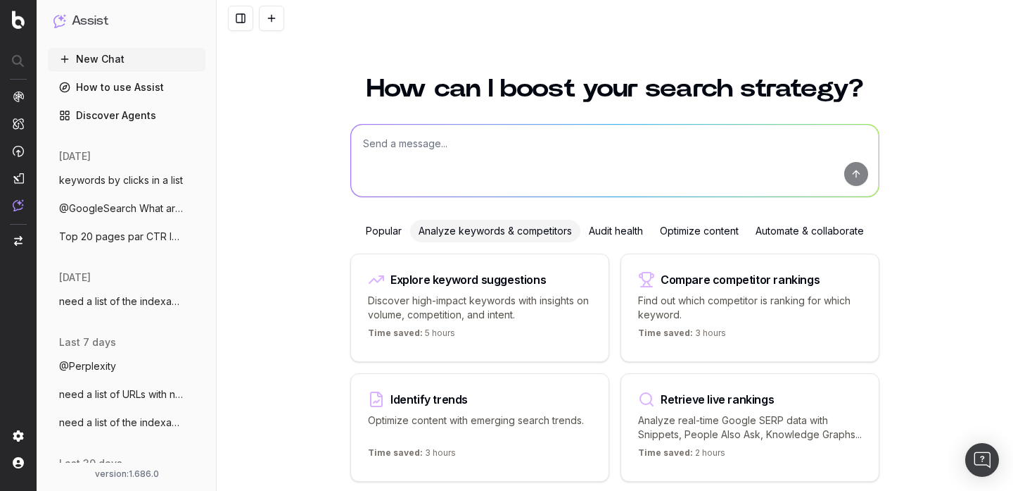
click at [173, 92] on link "How to use Assist" at bounding box center [127, 87] width 158 height 23
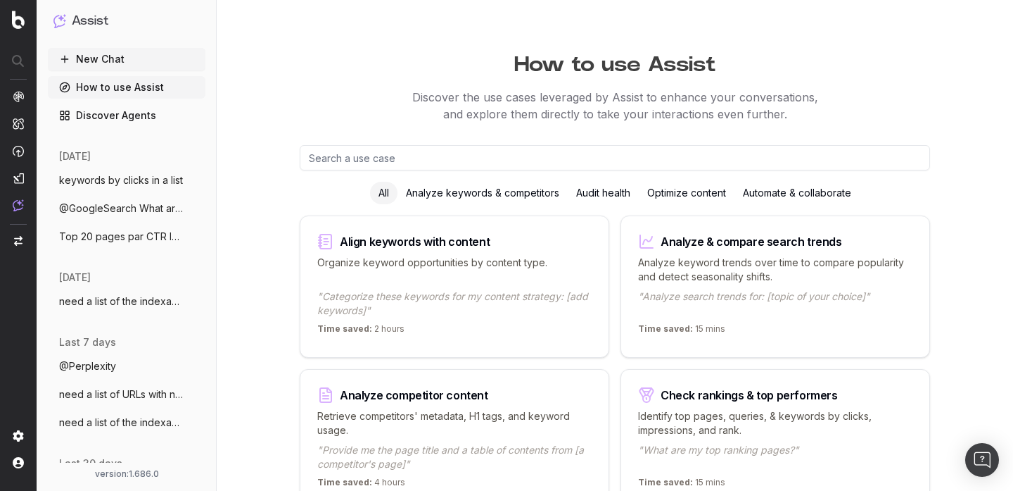
click at [141, 63] on button "New Chat" at bounding box center [127, 59] width 158 height 23
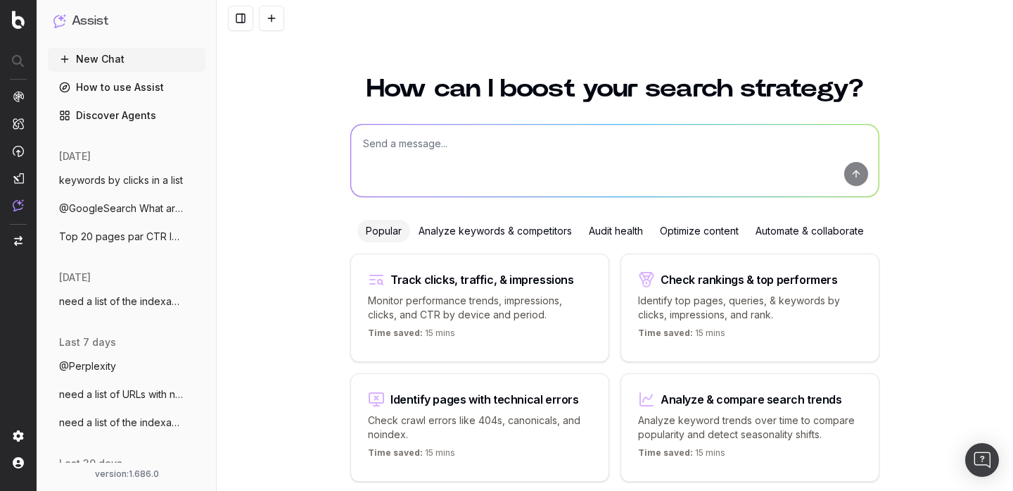
scroll to position [56, 0]
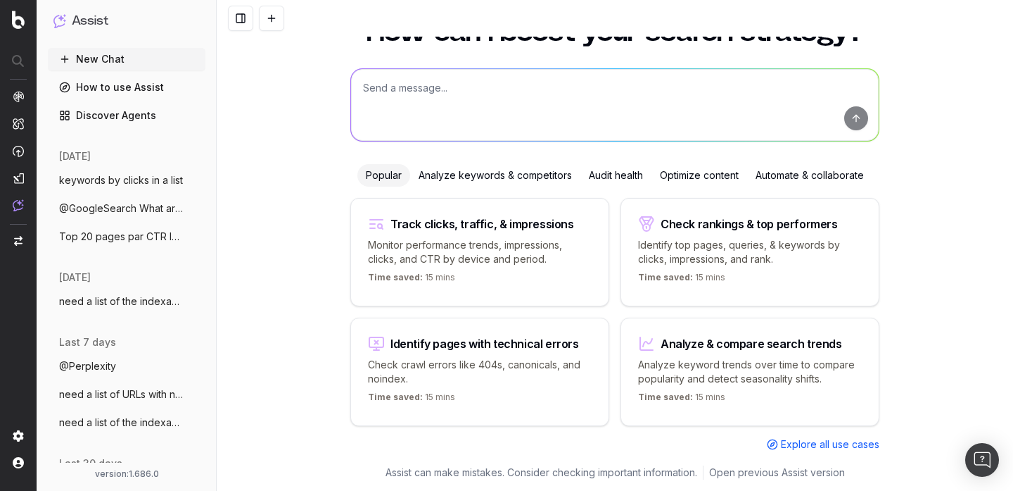
click at [377, 130] on textarea at bounding box center [615, 105] width 528 height 72
click at [510, 94] on textarea "list of indexable ULRs" at bounding box center [615, 105] width 528 height 72
type textarea "list of indexable ULRs , top10 by device"
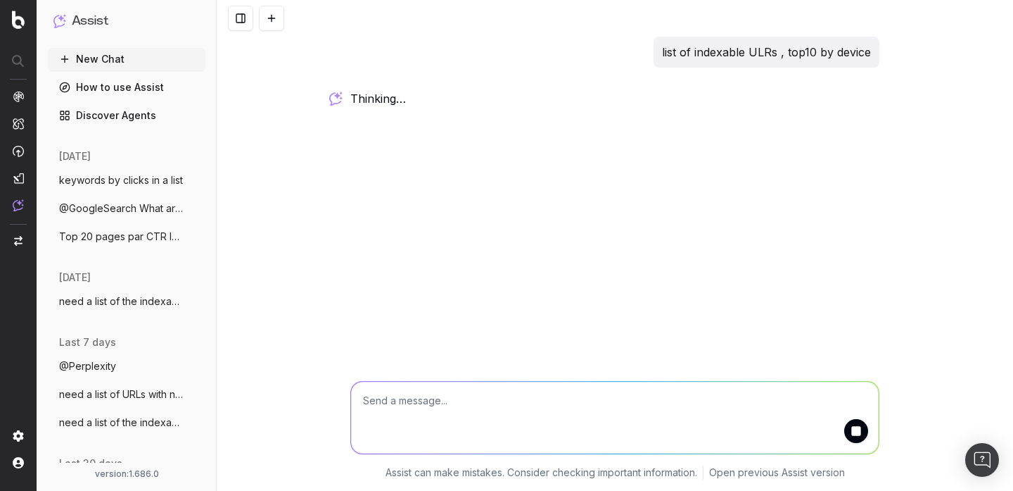
scroll to position [0, 0]
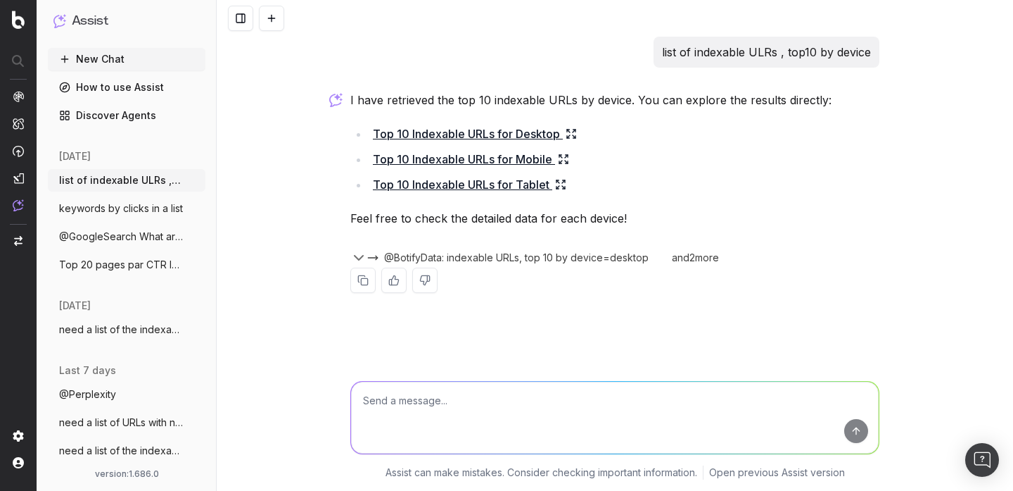
click at [453, 422] on textarea at bounding box center [615, 417] width 528 height 72
type textarea "table / list"
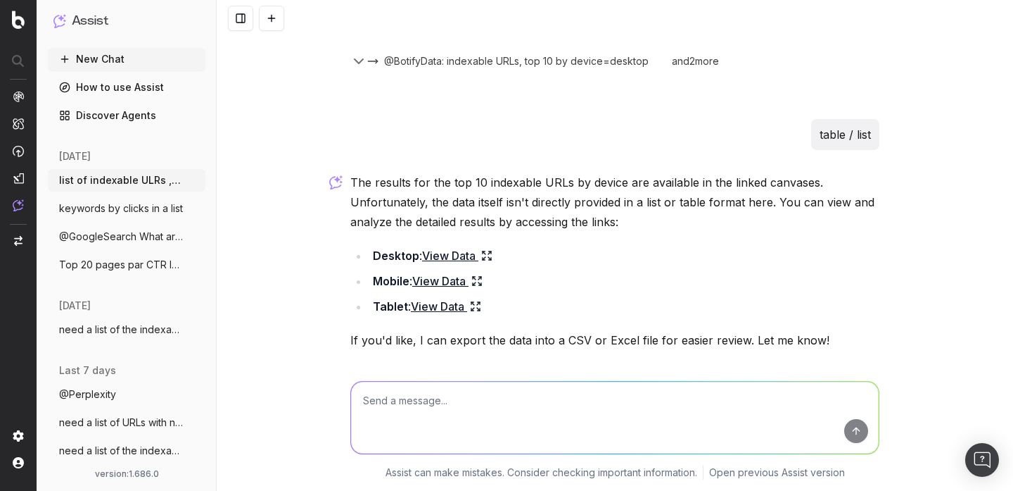
scroll to position [244, 0]
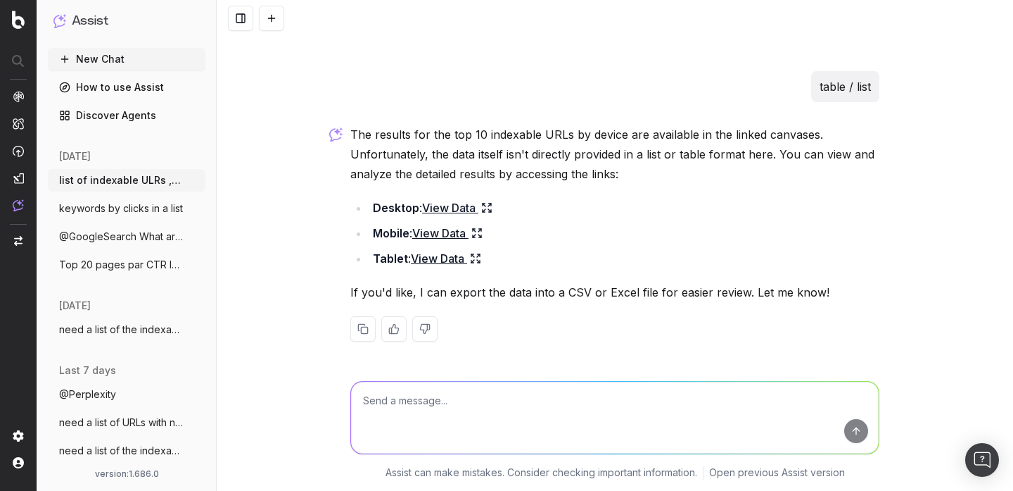
click at [431, 212] on link "View Data" at bounding box center [457, 208] width 70 height 20
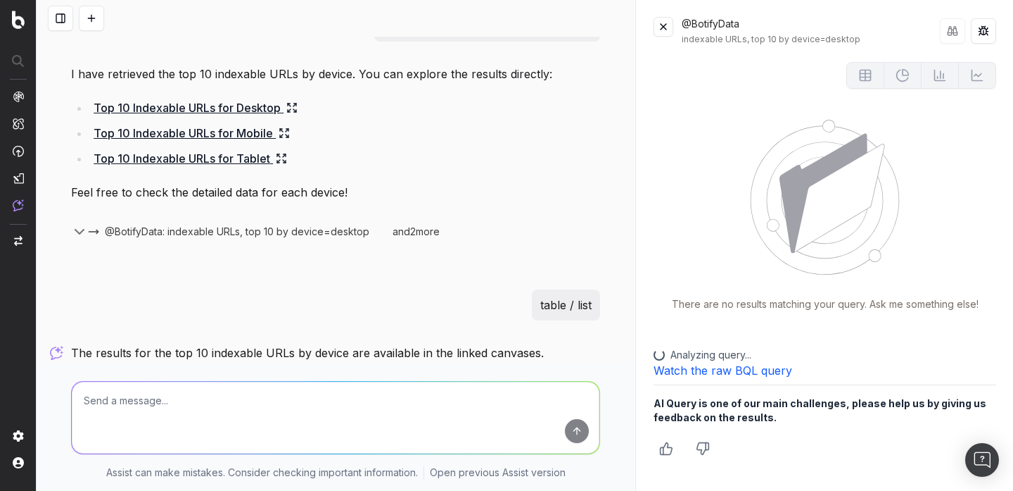
scroll to position [0, 0]
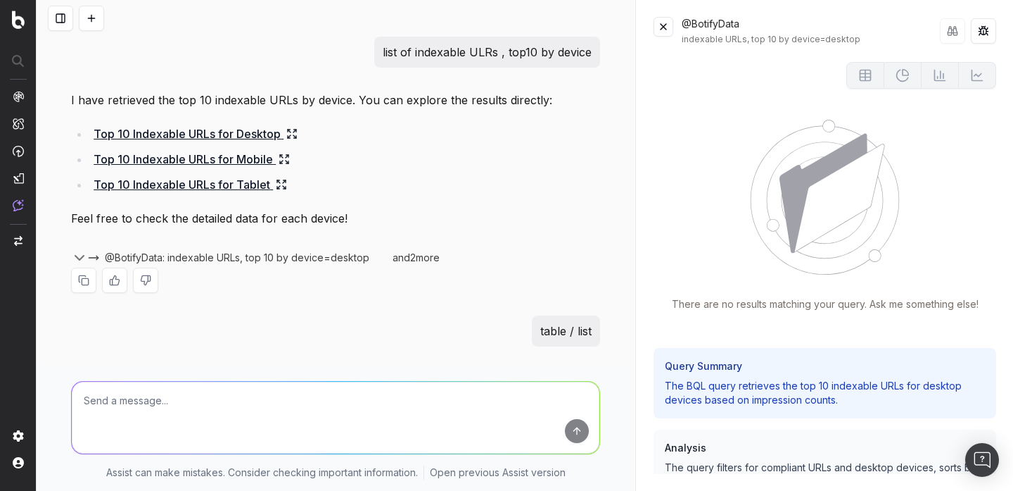
click at [269, 135] on link "Top 10 Indexable URLs for Desktop" at bounding box center [196, 134] width 204 height 20
click at [263, 158] on link "Top 10 Indexable URLs for Mobile" at bounding box center [192, 159] width 196 height 20
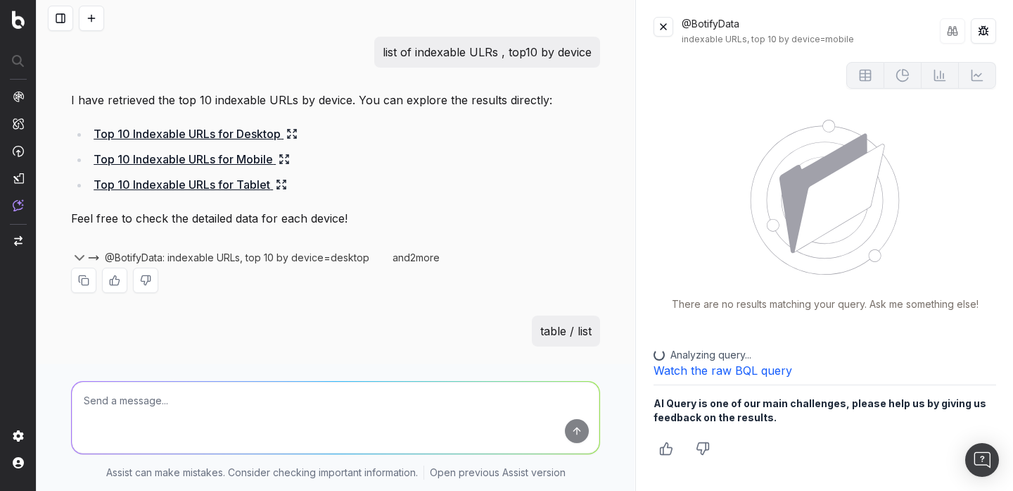
click at [261, 177] on link "Top 10 Indexable URLs for Tablet" at bounding box center [191, 185] width 194 height 20
click at [772, 308] on p "There are no results matching your query. Ask me something else!" at bounding box center [825, 304] width 307 height 14
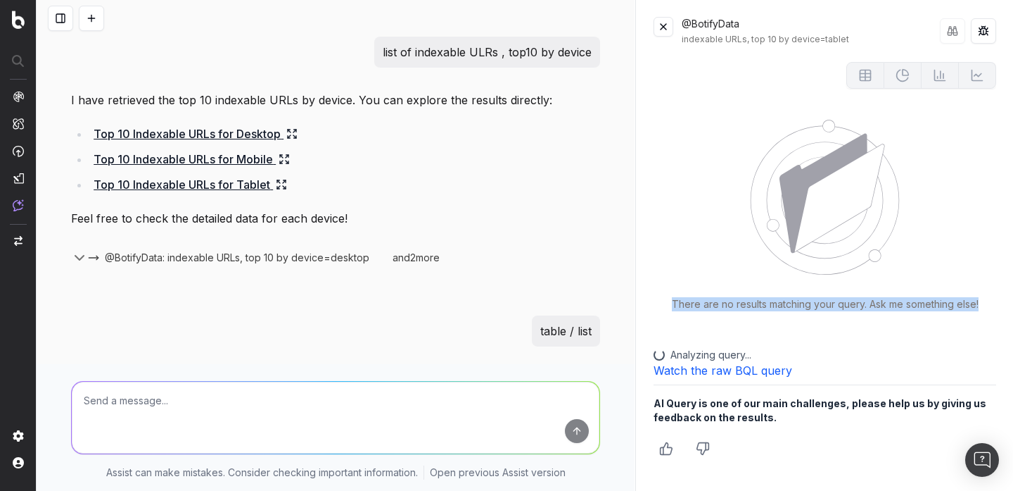
click at [772, 308] on p "There are no results matching your query. Ask me something else!" at bounding box center [825, 304] width 307 height 14
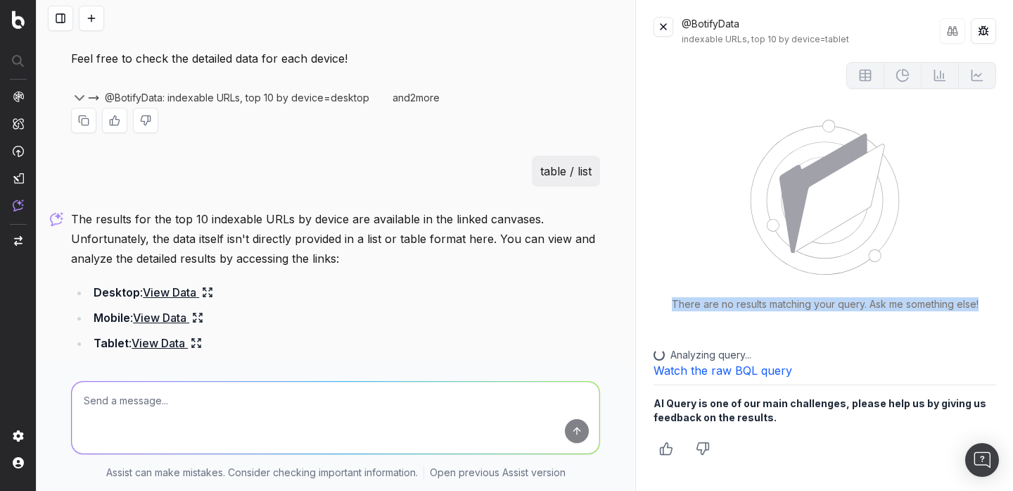
scroll to position [244, 0]
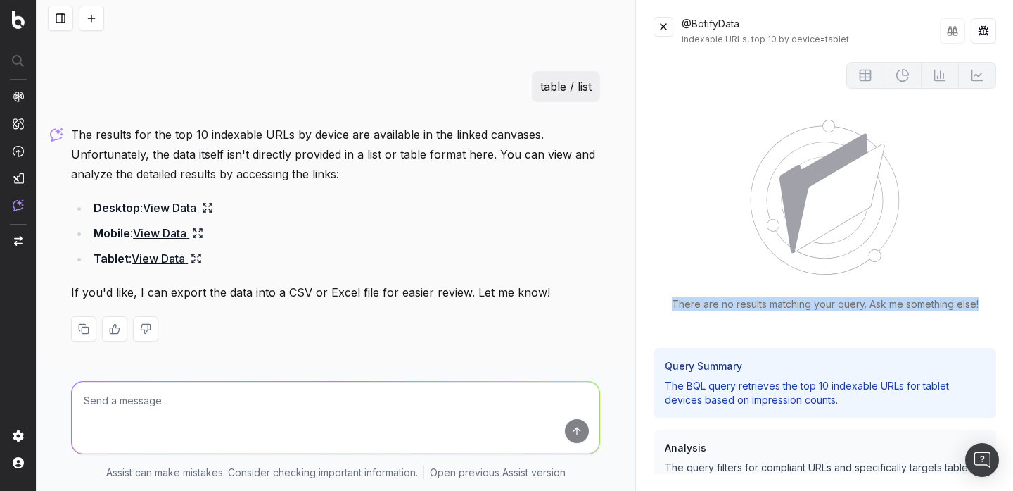
click at [363, 393] on textarea at bounding box center [336, 417] width 528 height 72
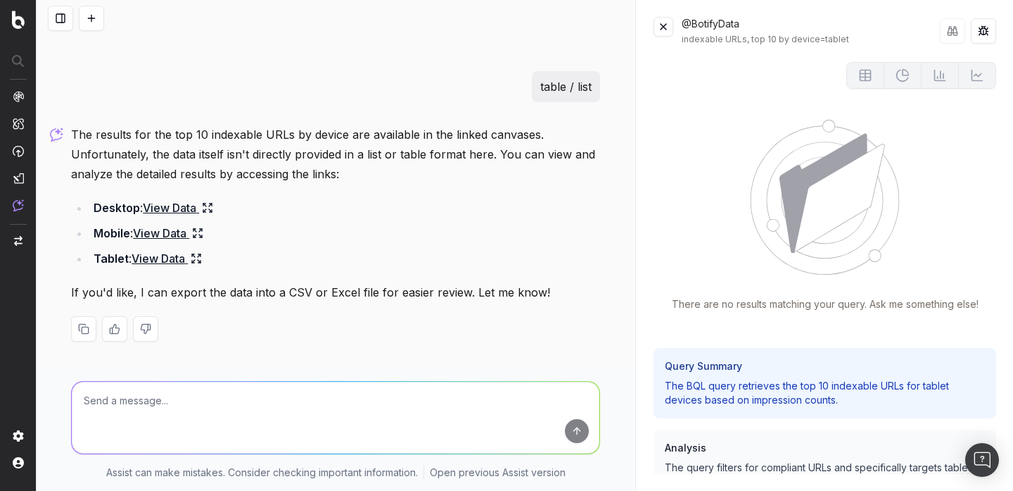
click at [670, 25] on button at bounding box center [664, 27] width 20 height 20
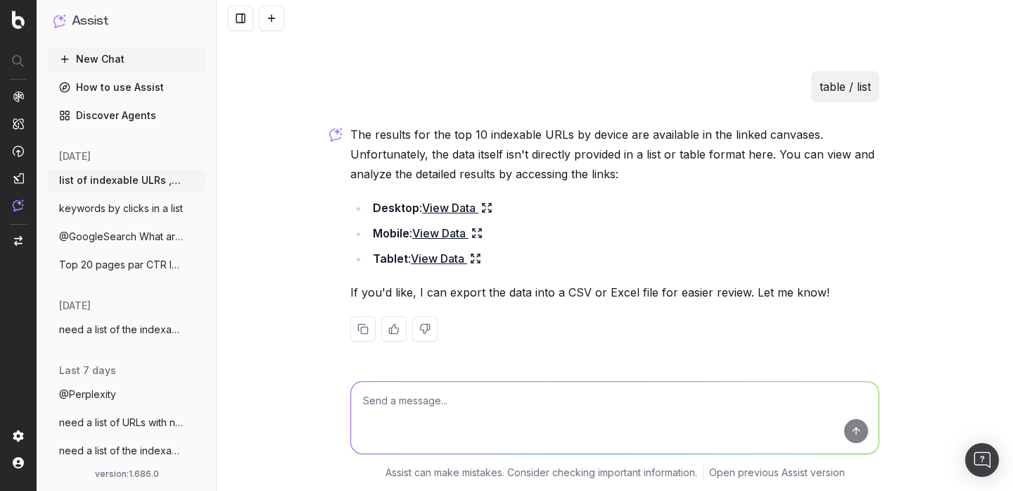
click at [504, 417] on textarea at bounding box center [615, 417] width 528 height 72
click at [122, 206] on span "keywords by clicks in a list" at bounding box center [121, 208] width 124 height 14
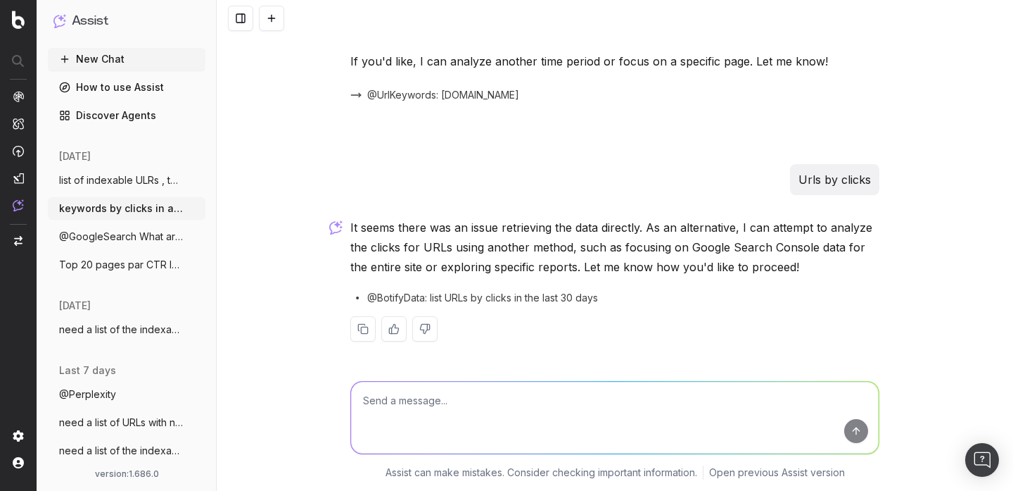
click at [519, 292] on span "@BotifyData: list URLs by clicks in the last 30 days" at bounding box center [482, 298] width 231 height 14
click at [502, 91] on span "@UrlKeywords: www.unrankedsmurfs.com" at bounding box center [443, 95] width 152 height 14
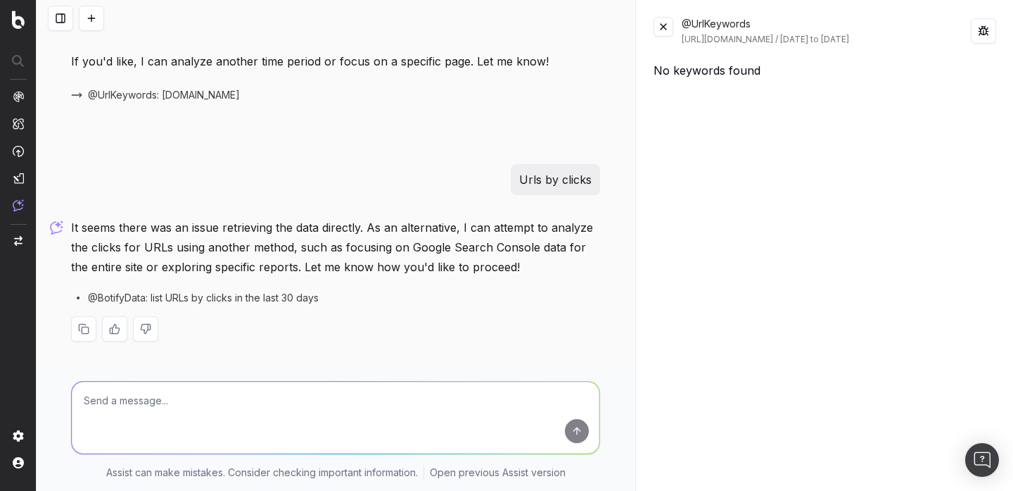
click at [659, 32] on button at bounding box center [664, 27] width 20 height 20
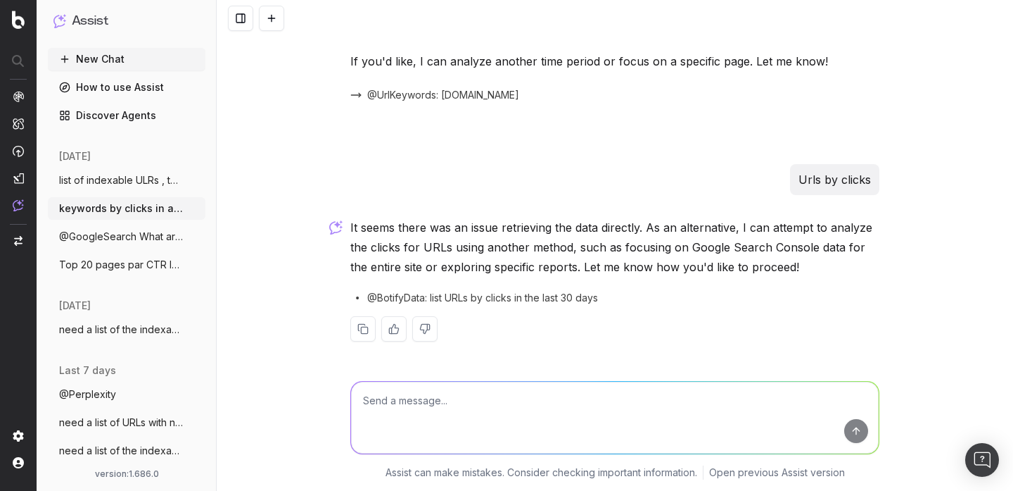
click at [116, 239] on span "@GoogleSearch What are the main SERP fea" at bounding box center [121, 236] width 124 height 14
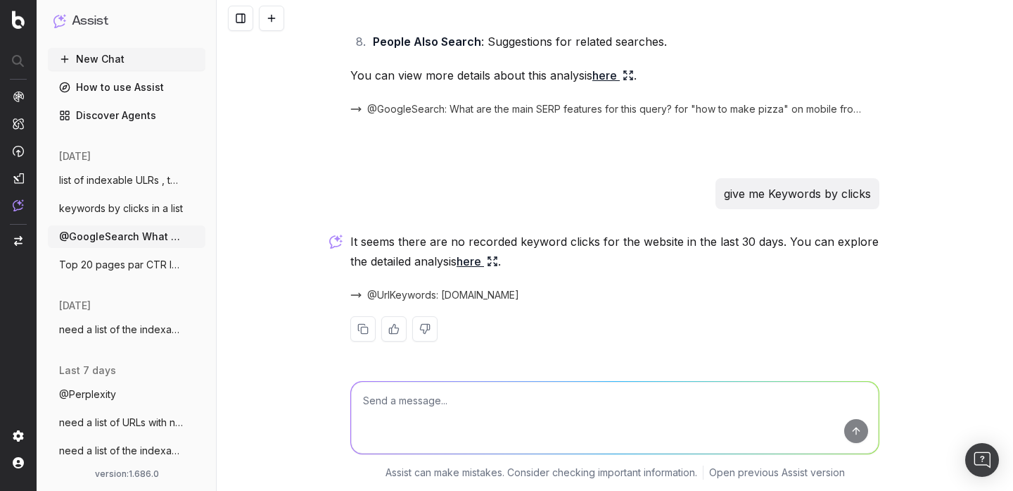
click at [128, 260] on span "Top 20 pages par CTR la semaine dernière" at bounding box center [121, 265] width 124 height 14
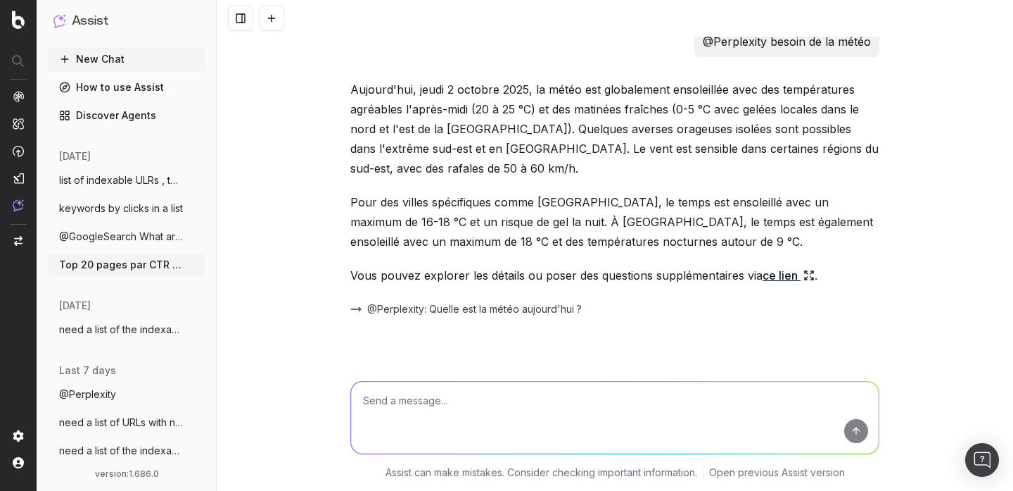
scroll to position [2223, 0]
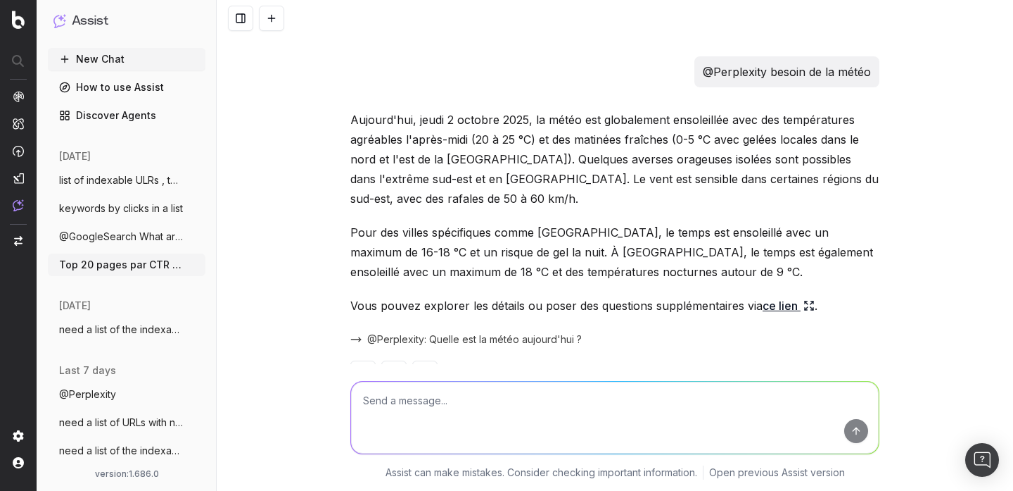
click at [505, 332] on span "@Perplexity: Quelle est la météo aujourd'hui ?" at bounding box center [474, 339] width 215 height 14
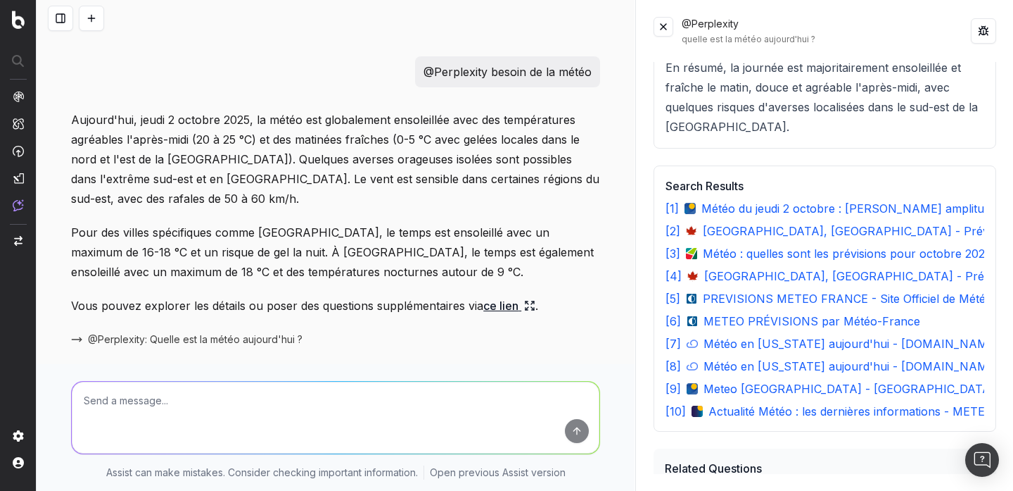
scroll to position [529, 0]
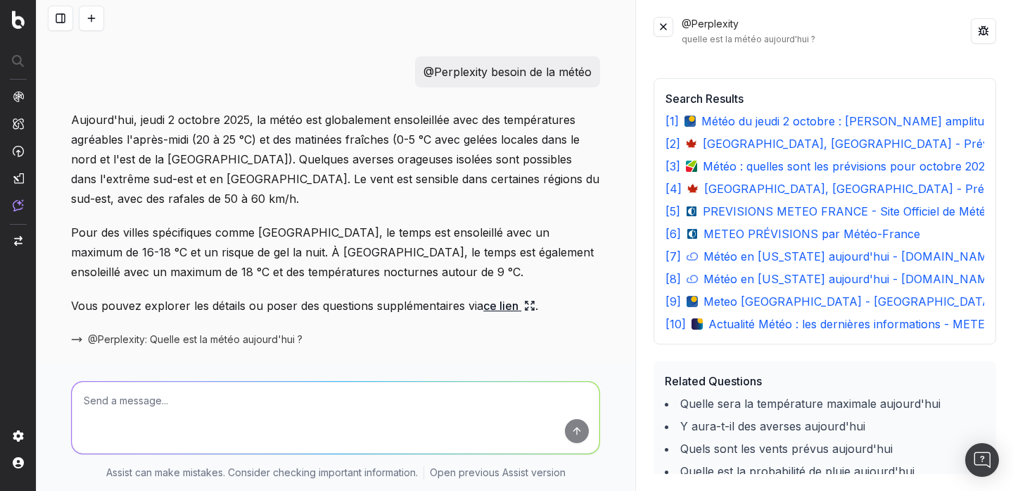
click at [670, 38] on div "@Perplexity quelle est la météo aujourd'hui ?" at bounding box center [825, 31] width 343 height 28
click at [667, 27] on button at bounding box center [664, 27] width 20 height 20
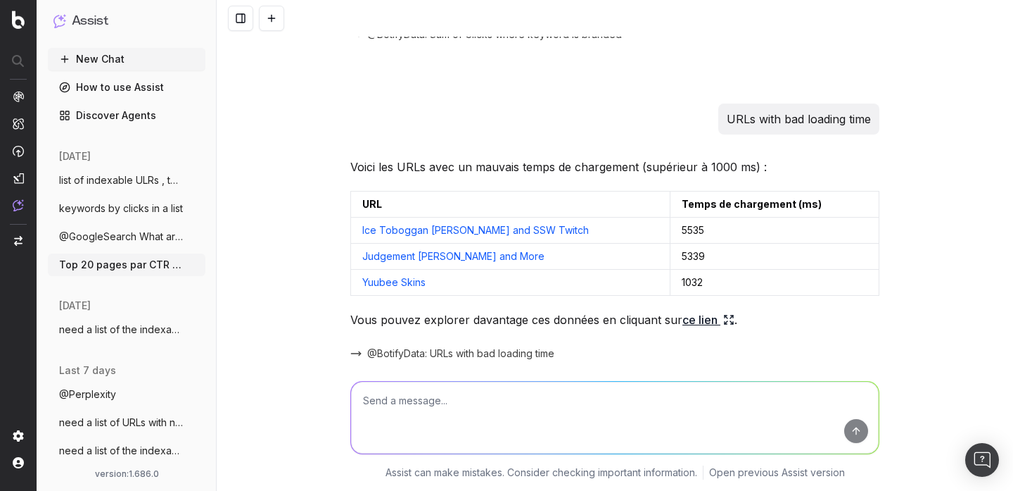
scroll to position [1736, 0]
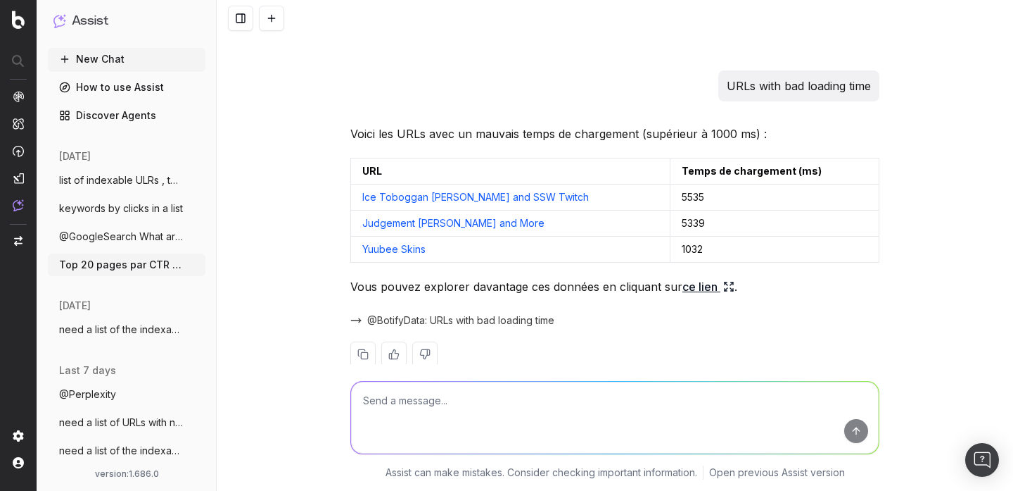
click at [708, 277] on link "ce lien" at bounding box center [709, 287] width 52 height 20
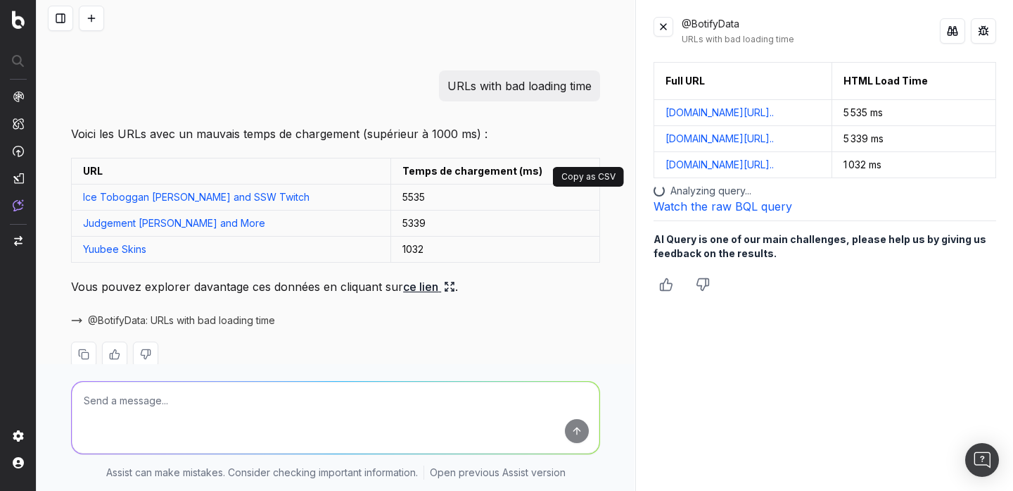
click at [589, 158] on button at bounding box center [587, 170] width 25 height 25
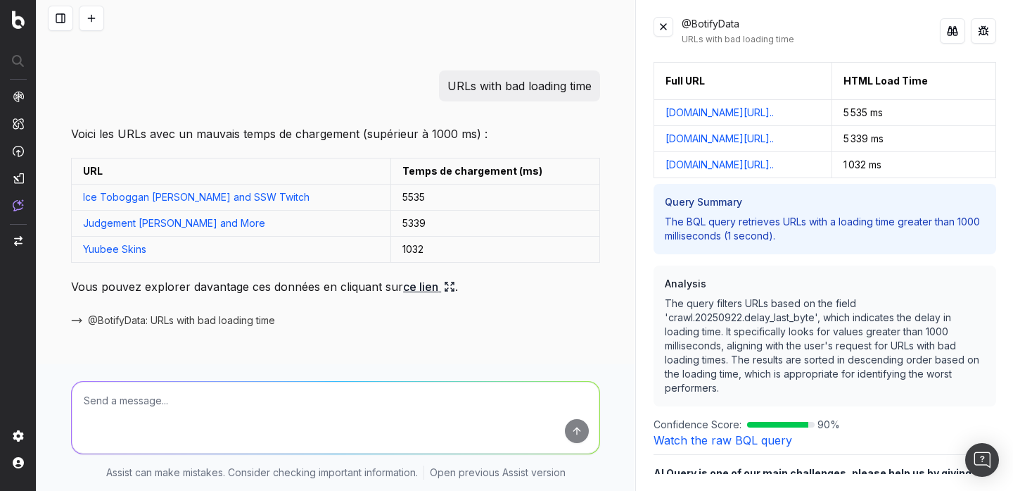
scroll to position [0, 77]
click at [991, 90] on button at bounding box center [983, 80] width 25 height 25
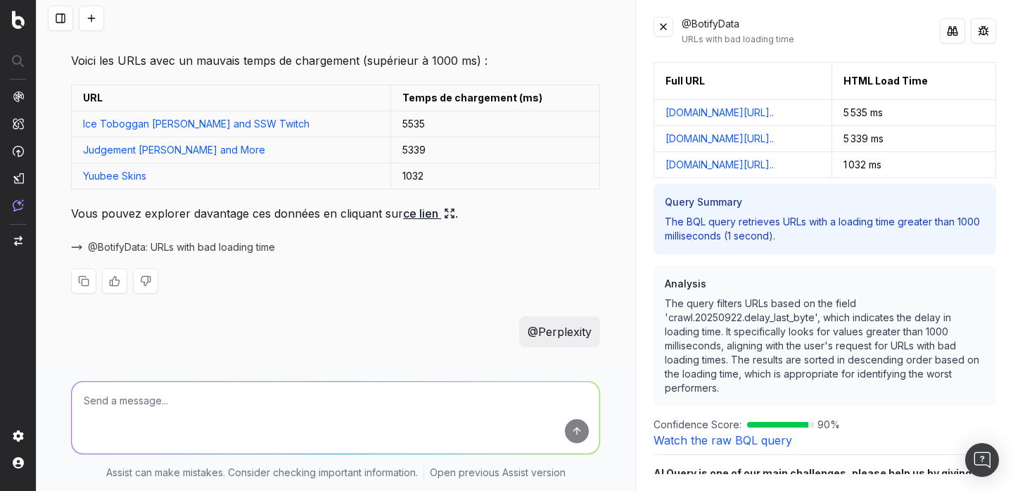
scroll to position [1815, 0]
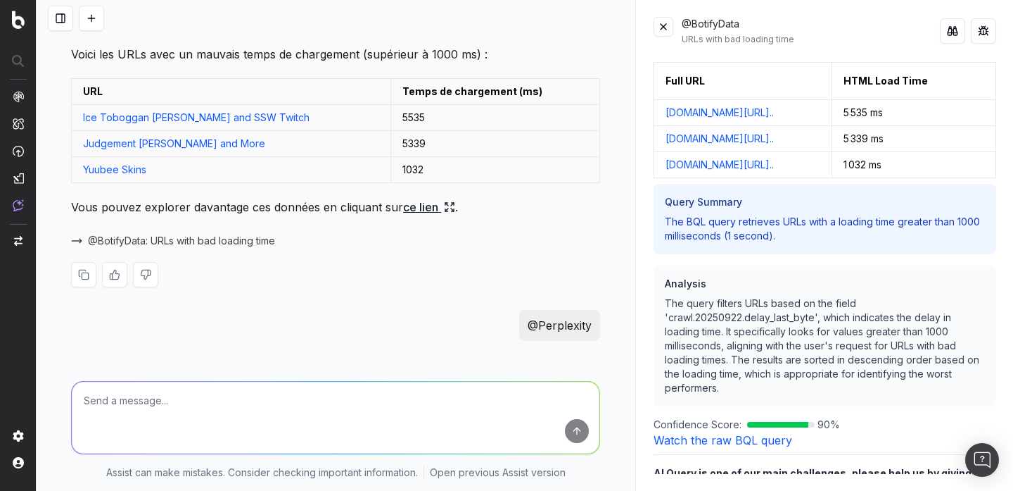
click at [109, 262] on button at bounding box center [114, 274] width 25 height 25
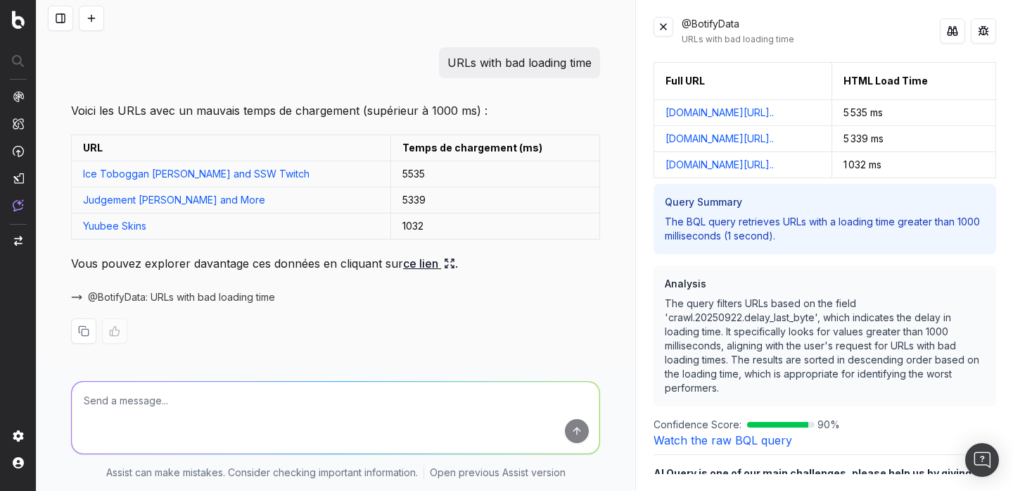
scroll to position [1761, 0]
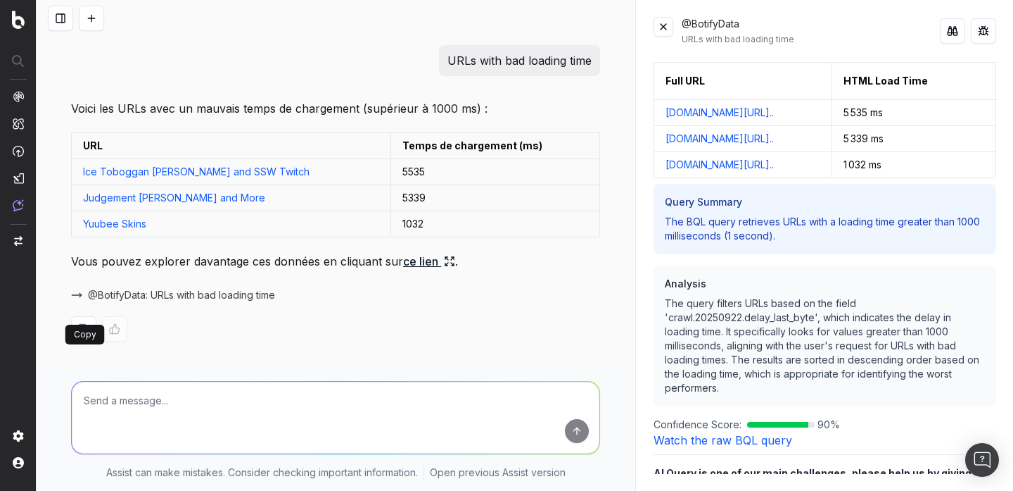
click at [83, 316] on button at bounding box center [83, 328] width 25 height 25
click at [663, 15] on div "@BotifyData URLs with bad loading time Full URL HTML Load Time www.unrankedsmur…" at bounding box center [825, 245] width 377 height 491
click at [665, 29] on button at bounding box center [664, 27] width 20 height 20
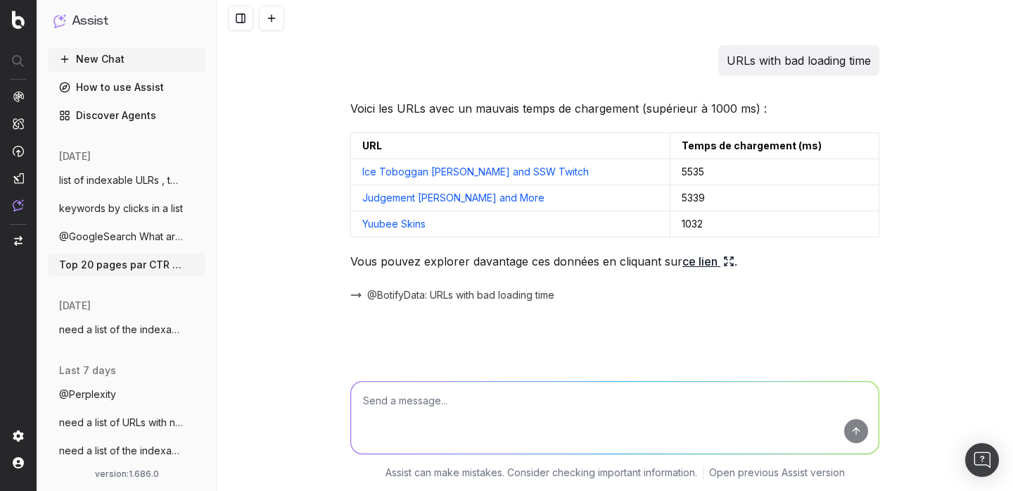
click at [151, 179] on span "list of indexable ULRs , top10 by device" at bounding box center [121, 180] width 124 height 14
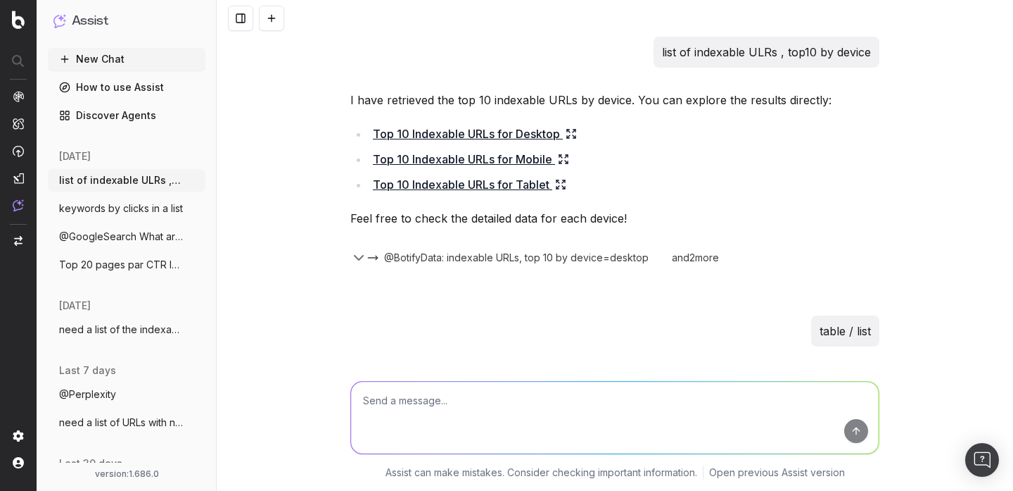
click at [127, 270] on span "Top 20 pages par CTR la semaine dernière" at bounding box center [121, 265] width 124 height 14
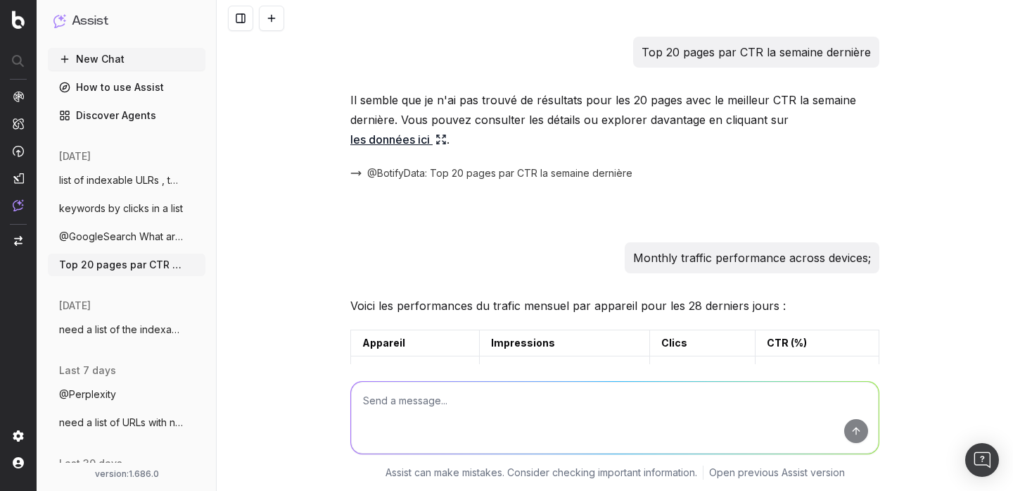
click at [707, 53] on p "Top 20 pages par CTR la semaine dernière" at bounding box center [756, 52] width 229 height 20
copy p "Top 20 pages par CTR la semaine dernière"
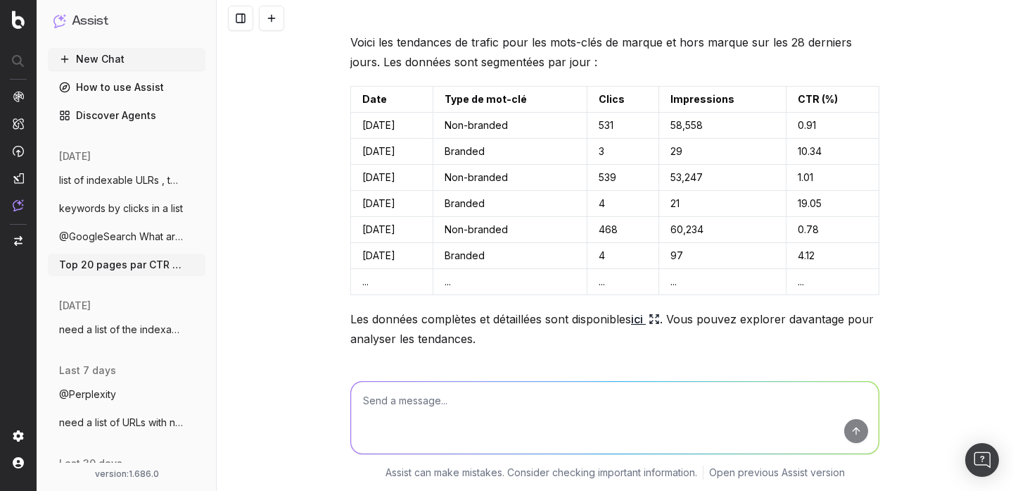
scroll to position [586, 0]
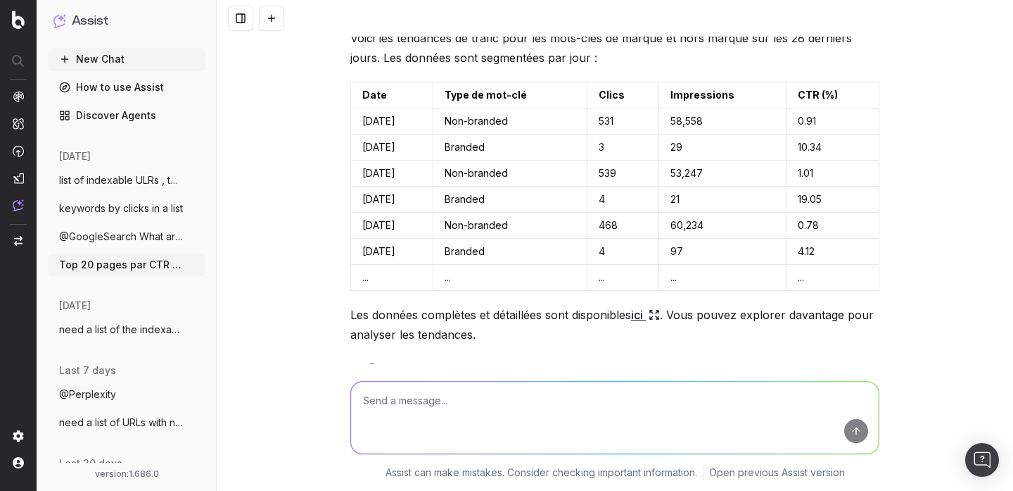
click at [647, 318] on link "ici" at bounding box center [645, 315] width 29 height 20
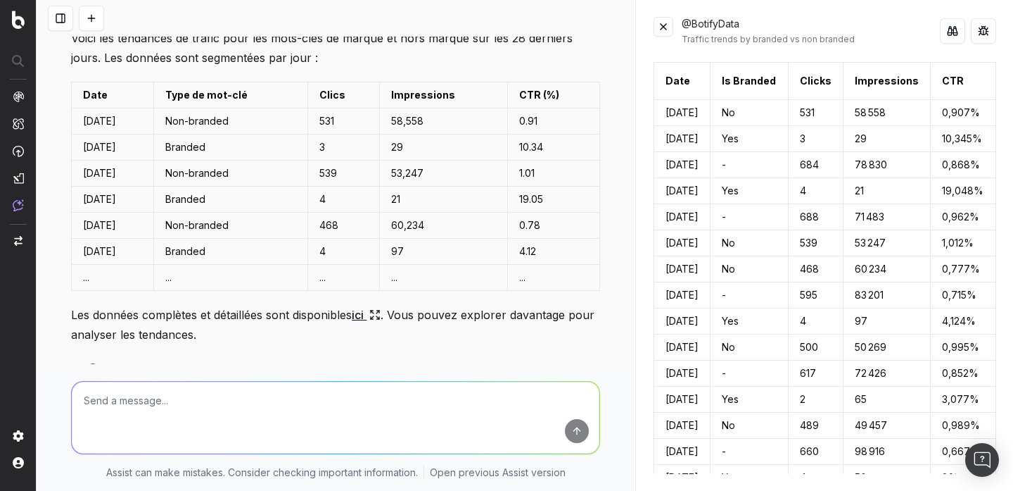
click at [666, 22] on button at bounding box center [664, 27] width 20 height 20
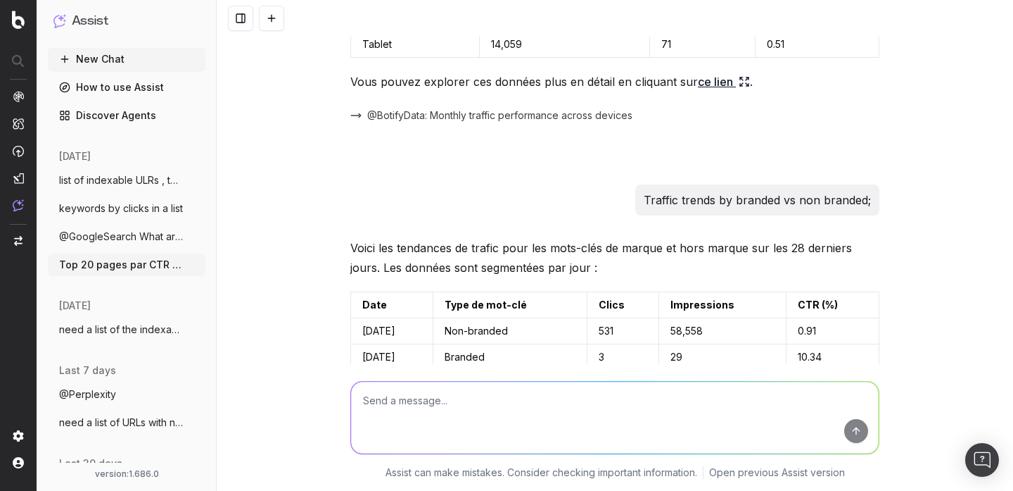
scroll to position [370, 0]
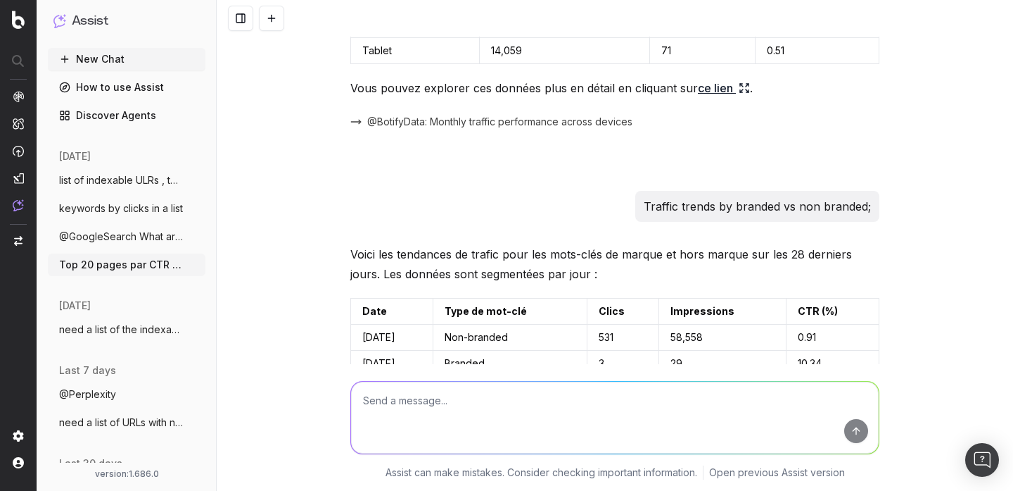
click at [672, 201] on p "Traffic trends by branded vs non branded;" at bounding box center [757, 206] width 227 height 20
copy p "Traffic trends by branded vs non branded;"
click at [120, 57] on button "New Chat" at bounding box center [127, 59] width 158 height 23
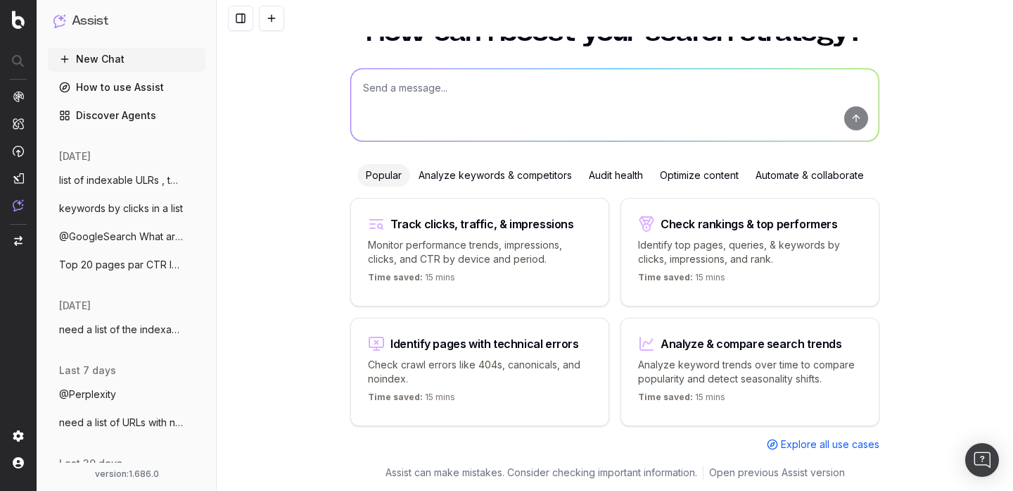
scroll to position [44, 0]
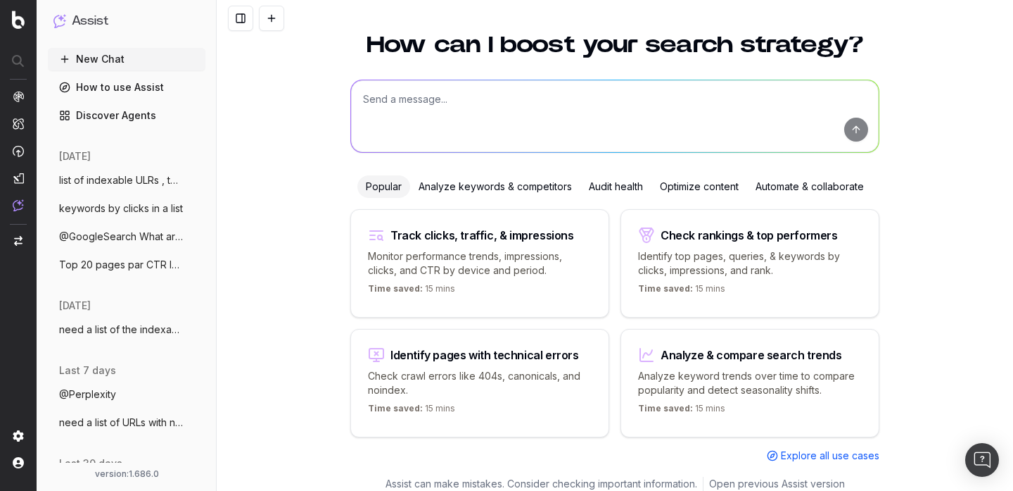
click at [411, 120] on textarea at bounding box center [615, 116] width 528 height 72
paste textarea "Traffic trends by branded vs non branded;"
type textarea "Traffic trends by branded vs non branded;"
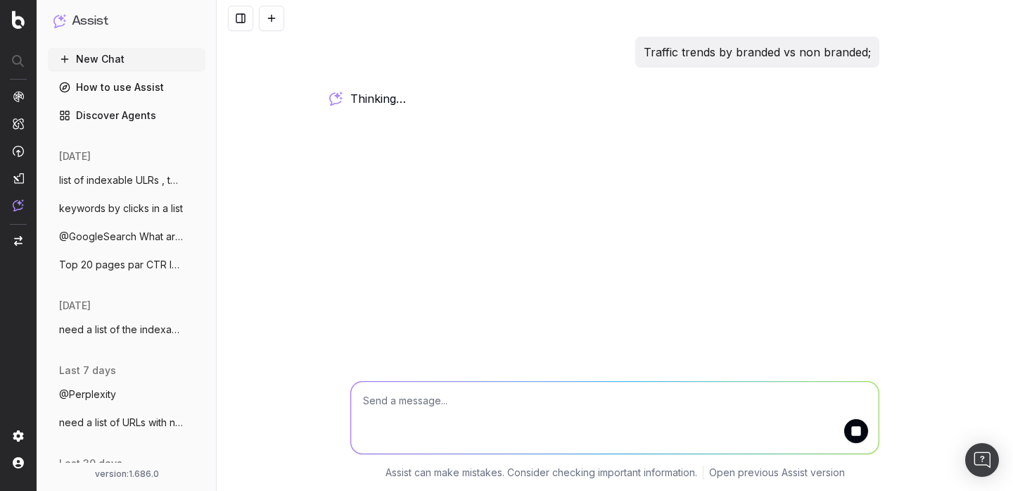
scroll to position [0, 0]
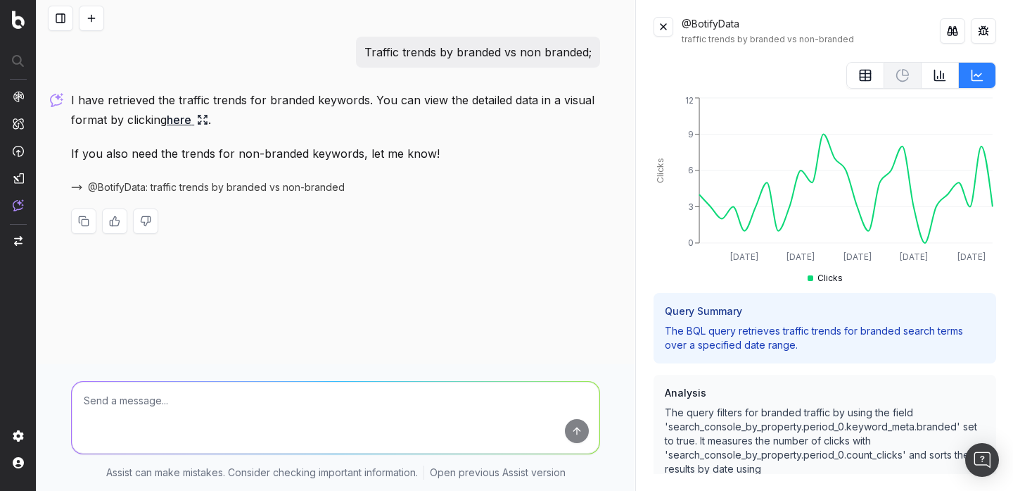
click at [61, 22] on button at bounding box center [60, 18] width 25 height 25
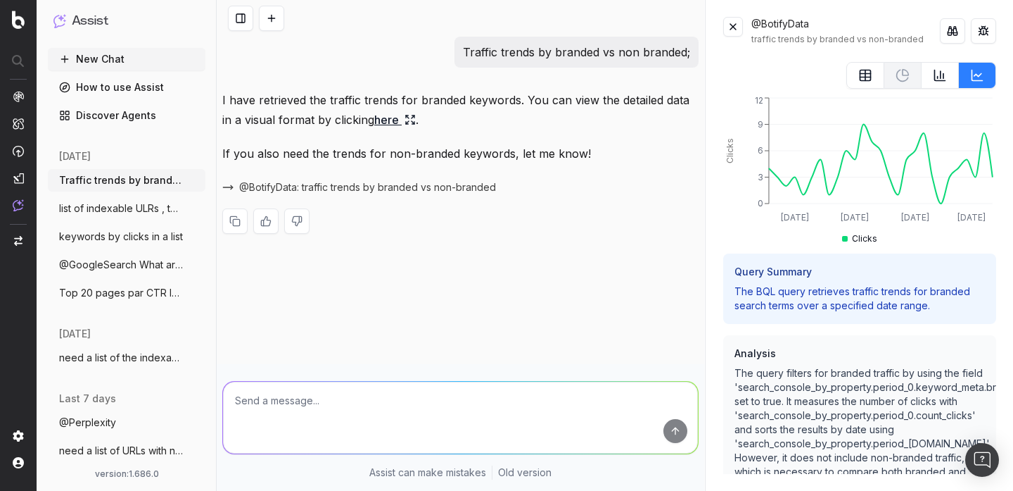
click at [131, 212] on span "list of indexable ULRs , top10 by device" at bounding box center [121, 208] width 124 height 14
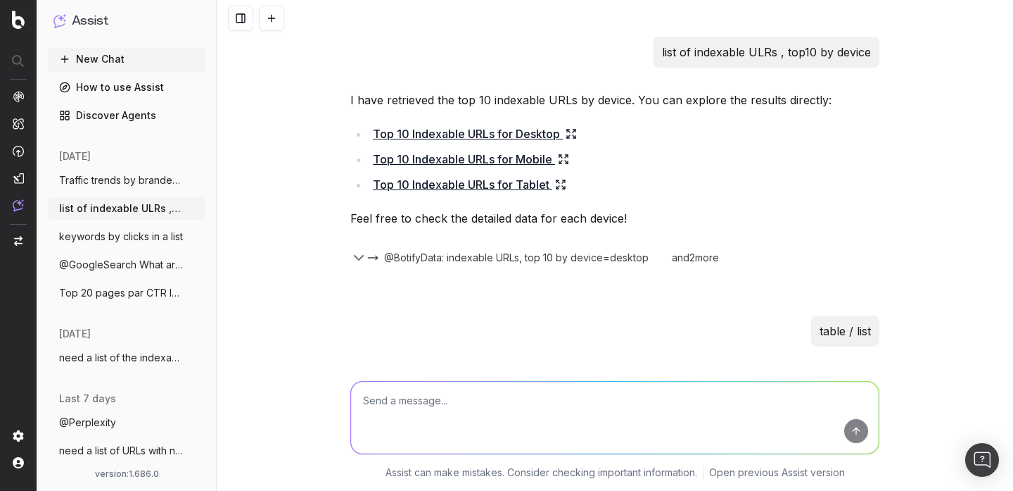
click at [127, 236] on span "keywords by clicks in a list" at bounding box center [121, 236] width 124 height 14
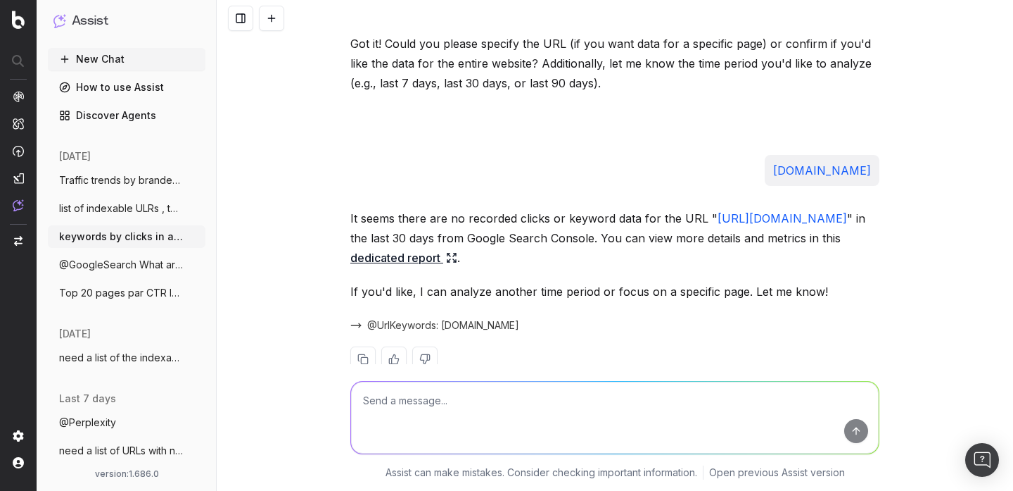
scroll to position [481, 0]
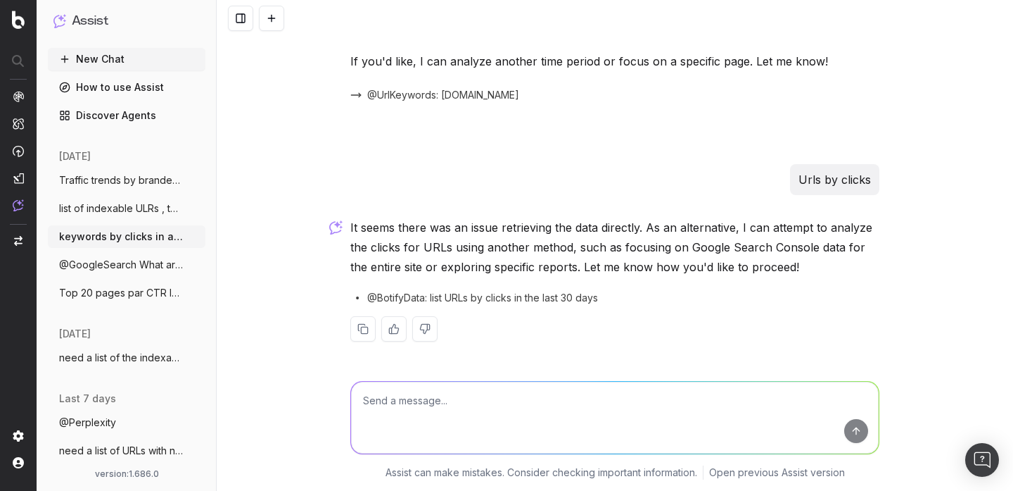
click at [522, 403] on textarea at bounding box center [615, 417] width 528 height 72
type textarea "Urls by clicks"
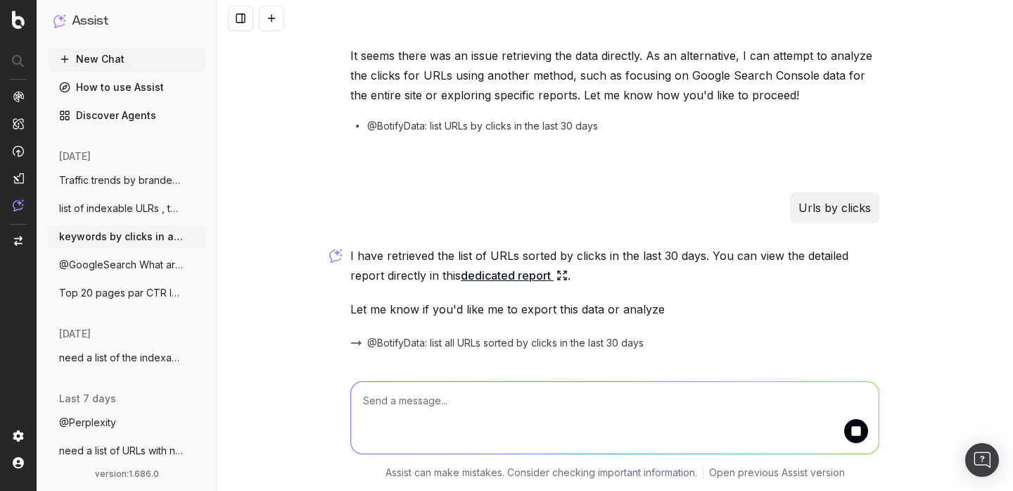
scroll to position [700, 0]
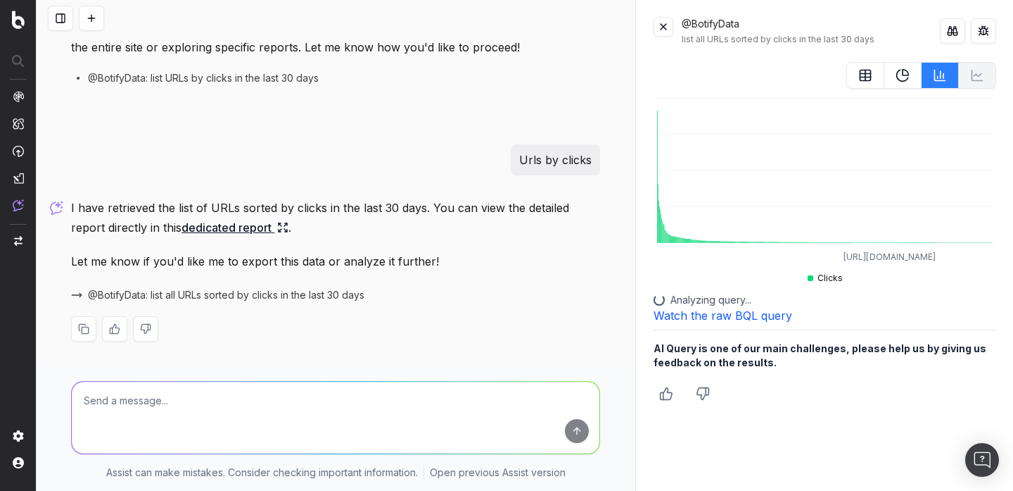
click at [858, 81] on button at bounding box center [866, 75] width 38 height 27
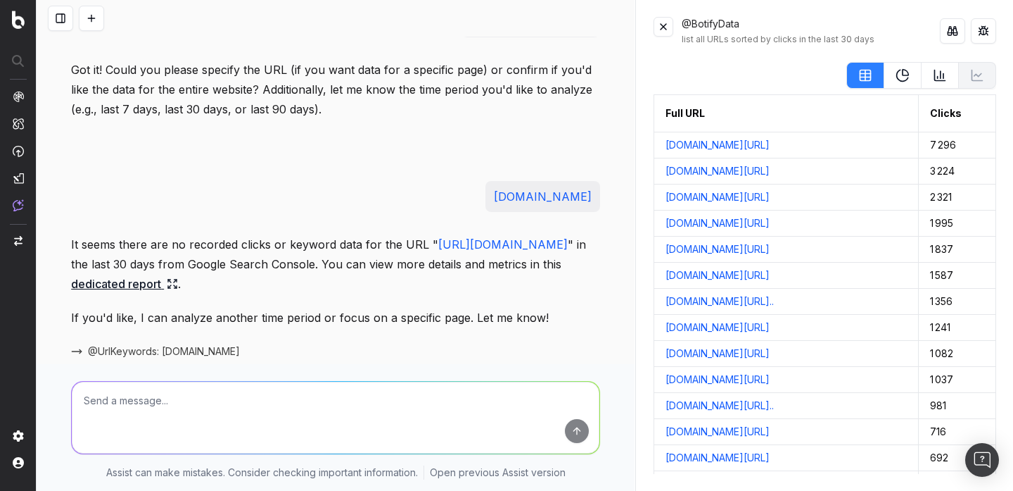
scroll to position [227, 0]
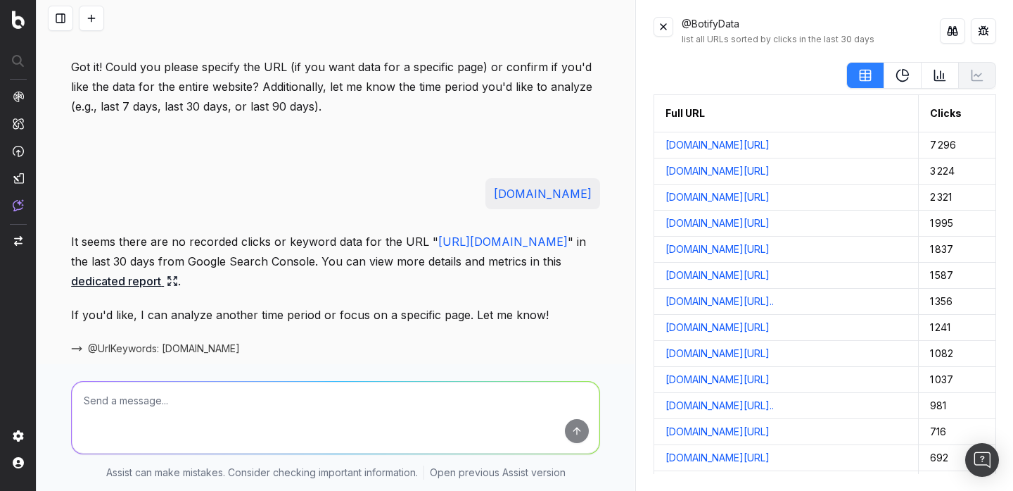
click at [178, 277] on link "dedicated report" at bounding box center [124, 281] width 107 height 20
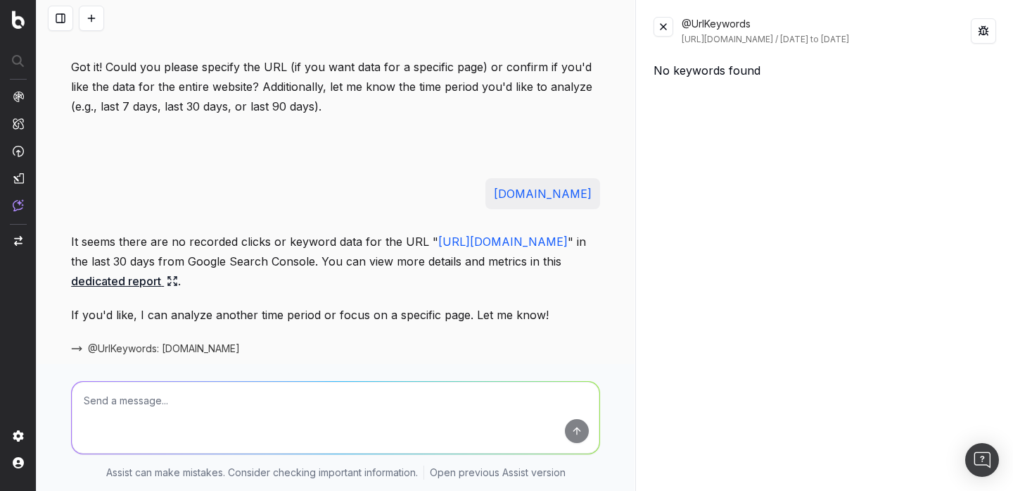
click at [410, 239] on p "It seems there are no recorded clicks or keyword data for the URL " https://www…" at bounding box center [335, 261] width 529 height 59
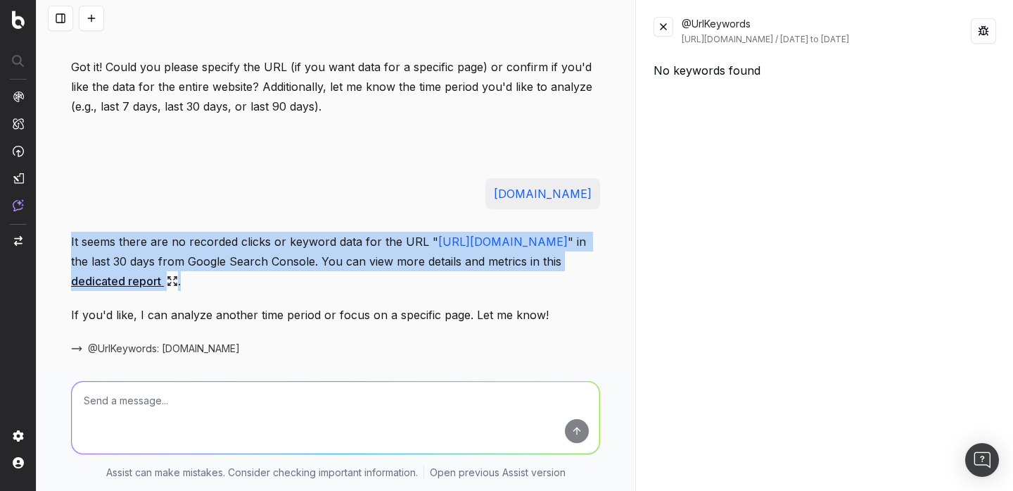
click at [408, 260] on p "It seems there are no recorded clicks or keyword data for the URL " https://www…" at bounding box center [335, 261] width 529 height 59
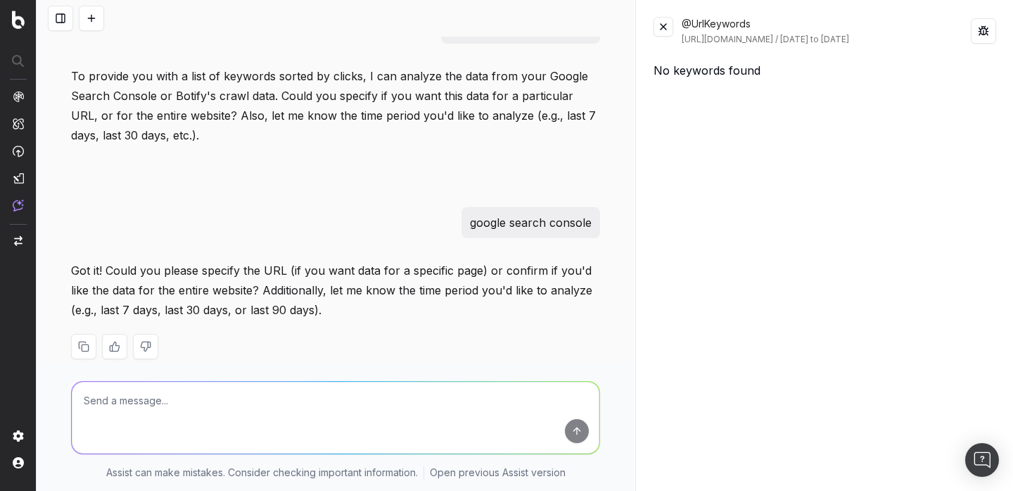
scroll to position [0, 0]
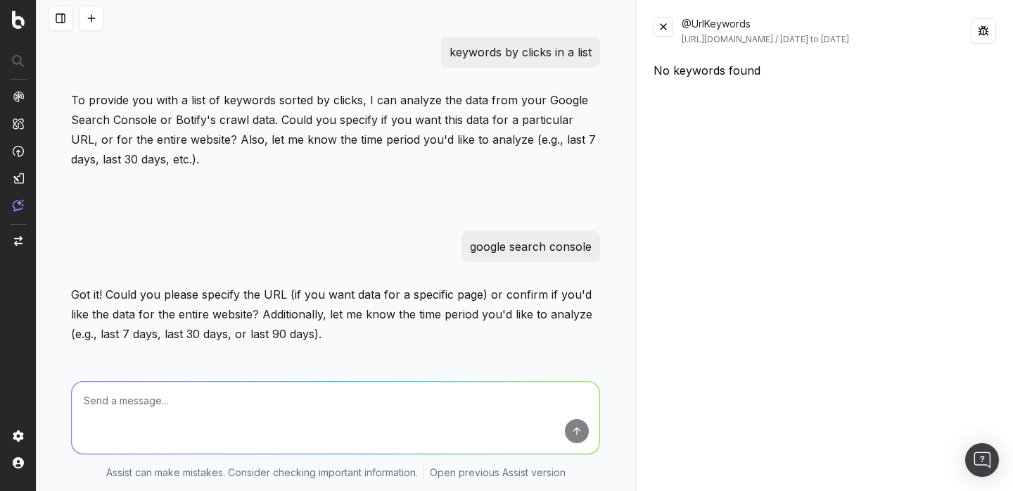
click at [54, 23] on button at bounding box center [60, 18] width 25 height 25
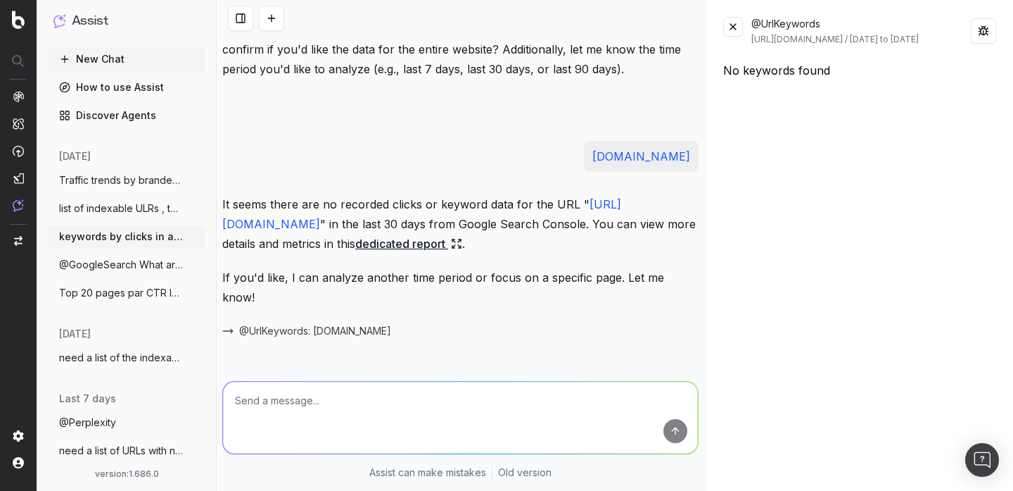
scroll to position [267, 0]
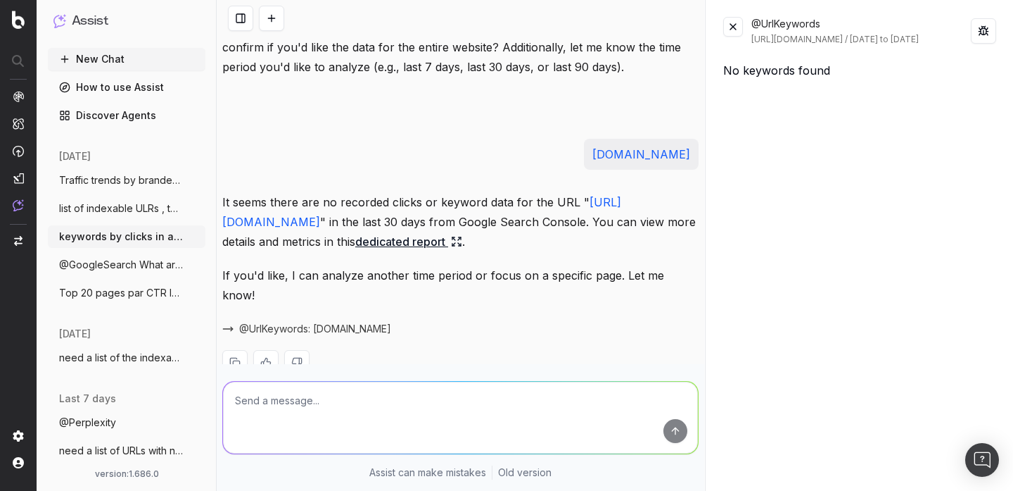
click at [535, 211] on p "It seems there are no recorded clicks or keyword data for the URL " https://www…" at bounding box center [460, 221] width 476 height 59
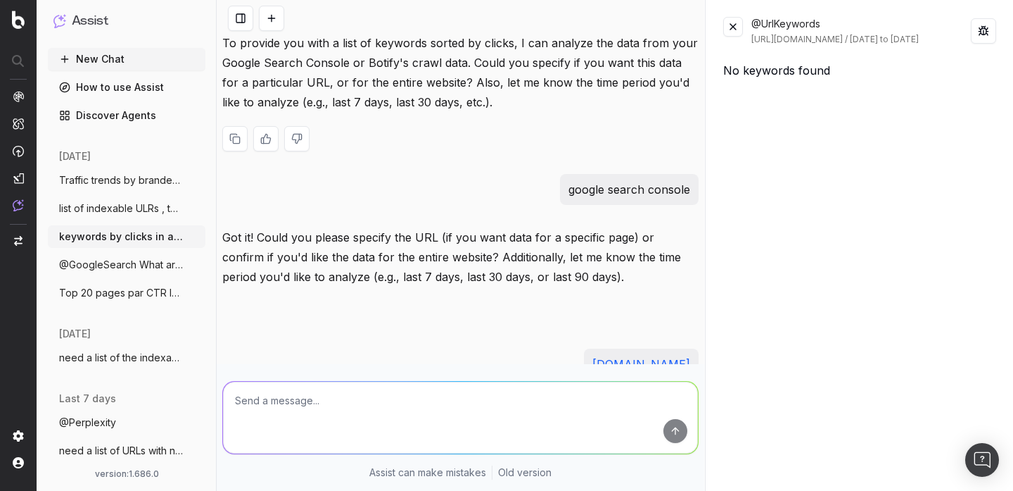
scroll to position [65, 0]
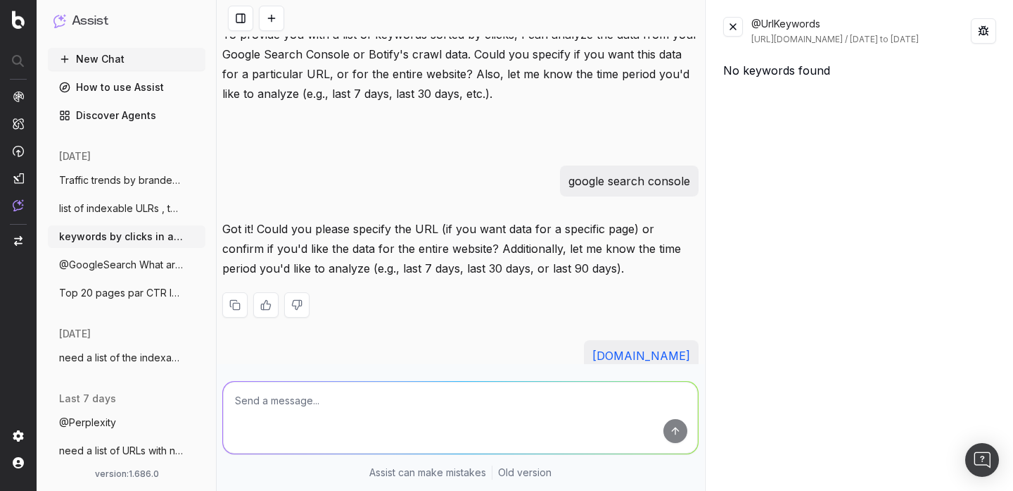
click at [568, 248] on p "Got it! Could you please specify the URL (if you want data for a specific page)…" at bounding box center [460, 248] width 476 height 59
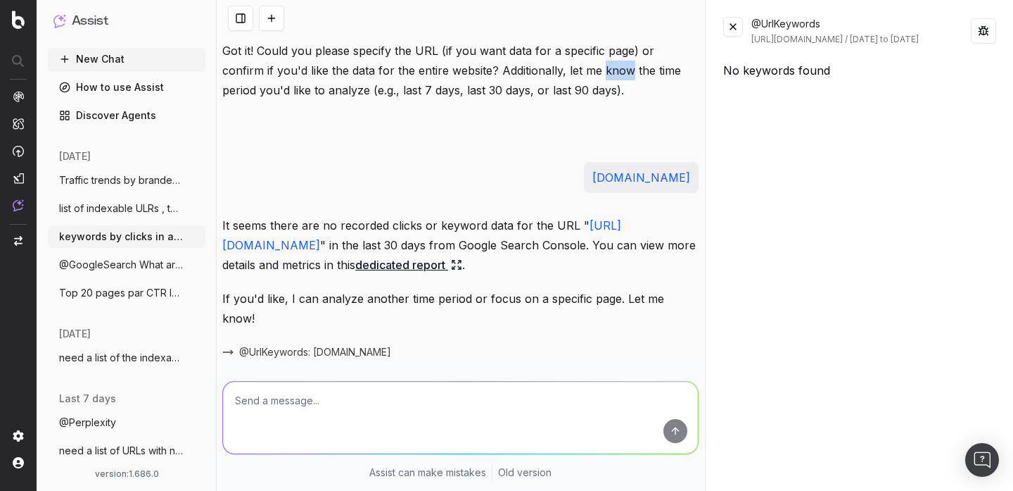
scroll to position [245, 0]
click at [536, 239] on p "It seems there are no recorded clicks or keyword data for the URL " https://www…" at bounding box center [460, 243] width 476 height 59
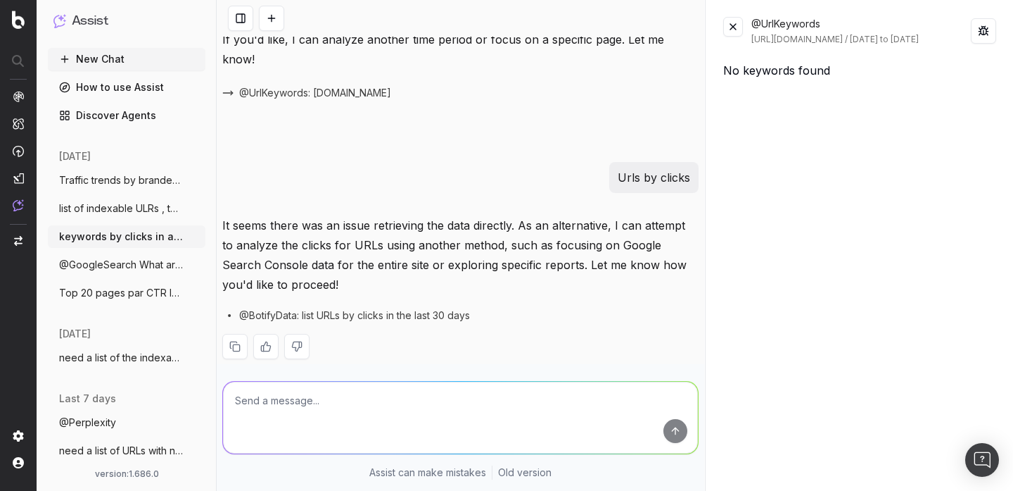
scroll to position [503, 0]
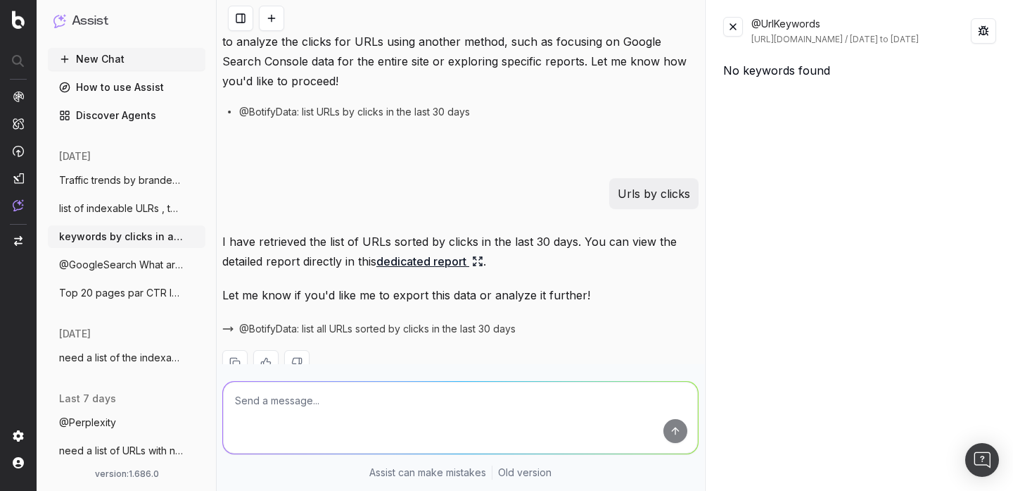
click at [443, 251] on link "dedicated report" at bounding box center [430, 261] width 107 height 20
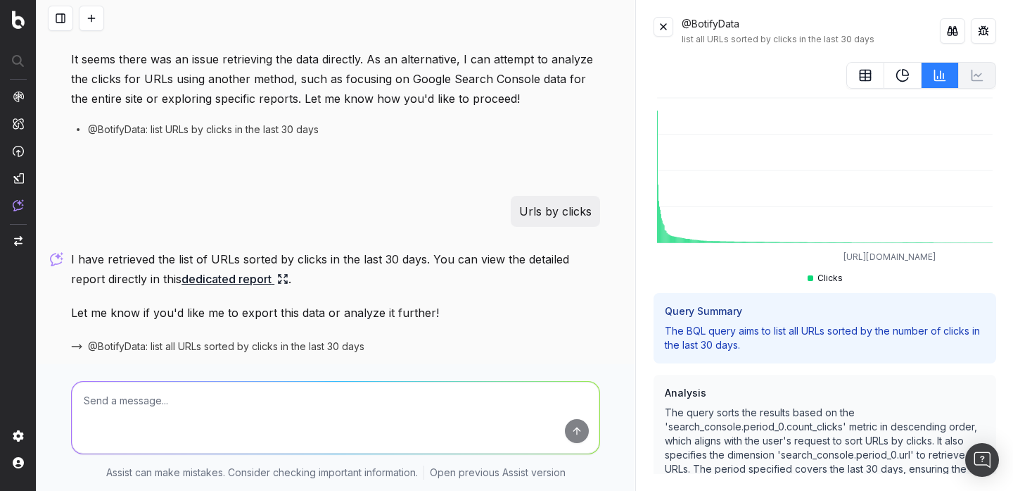
scroll to position [652, 0]
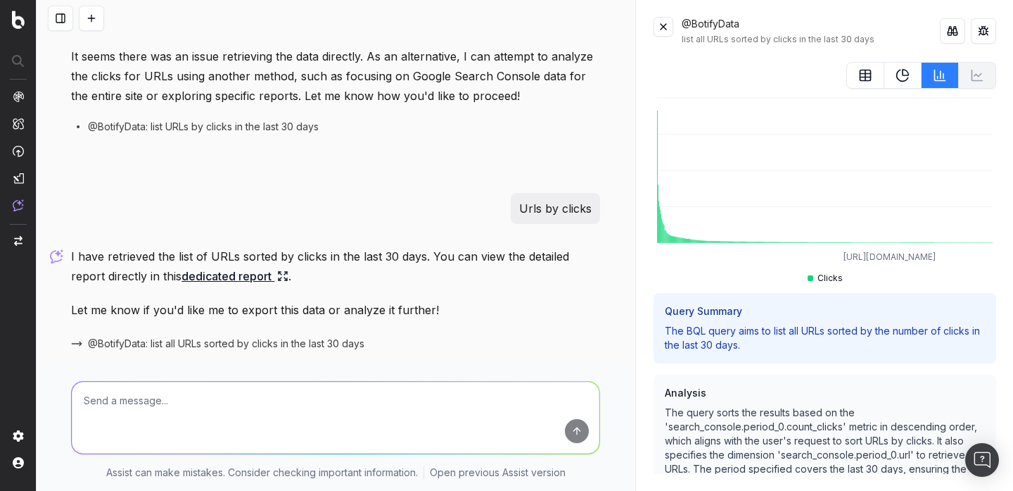
click at [61, 20] on button at bounding box center [60, 18] width 25 height 25
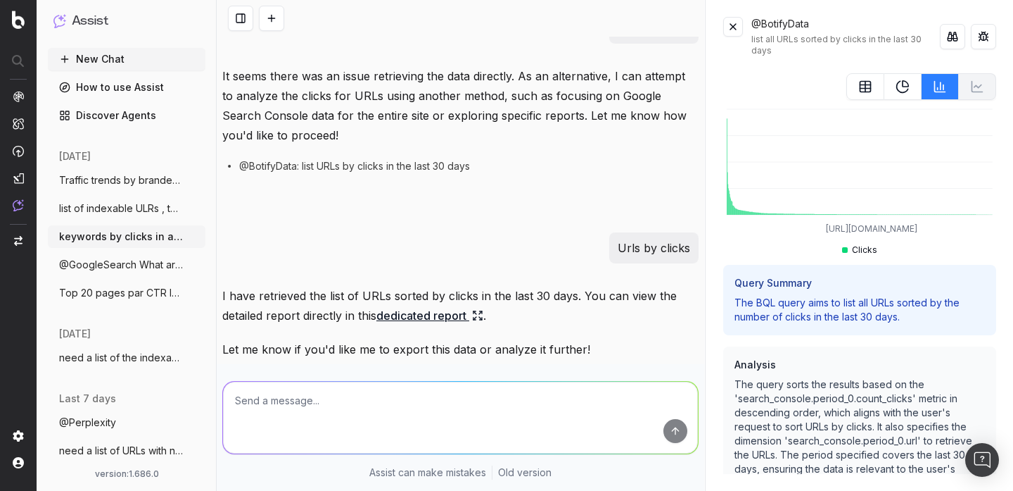
click at [139, 210] on span "list of indexable ULRs , top10 by device" at bounding box center [121, 208] width 124 height 14
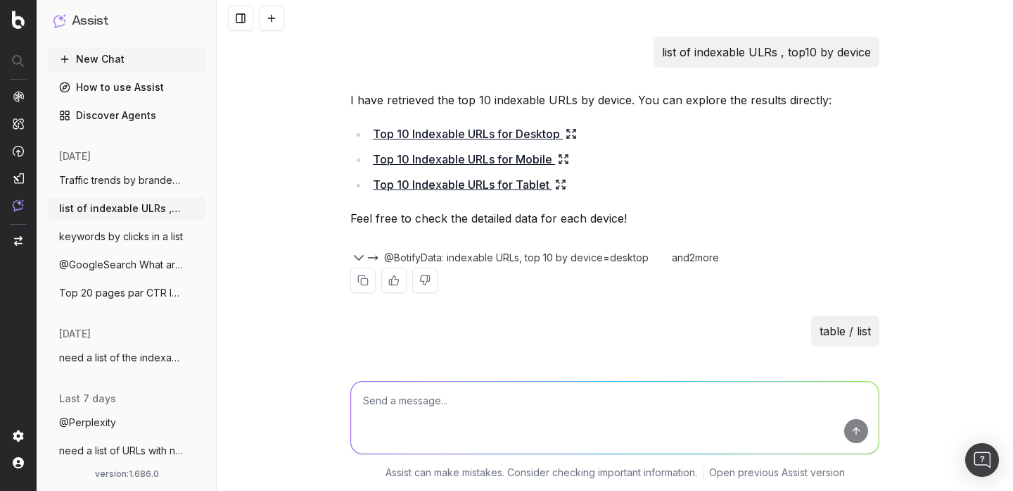
click at [500, 137] on link "Top 10 Indexable URLs for Desktop" at bounding box center [475, 134] width 204 height 20
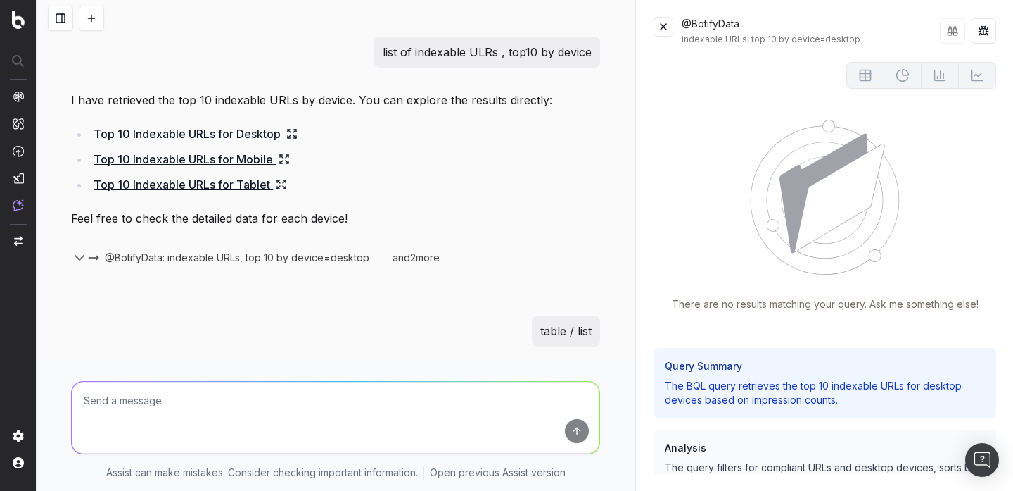
click at [986, 26] on button at bounding box center [983, 30] width 25 height 25
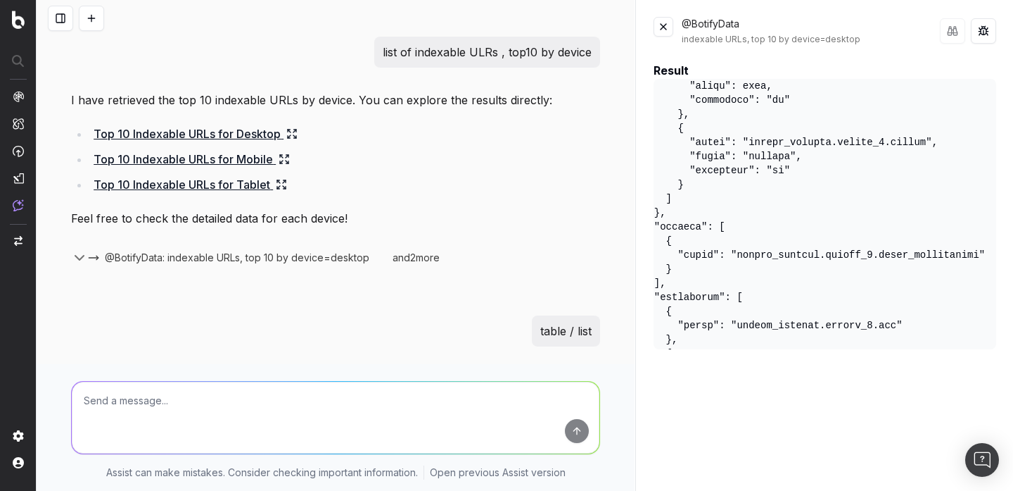
scroll to position [280, 48]
click at [888, 255] on pre at bounding box center [825, 214] width 343 height 270
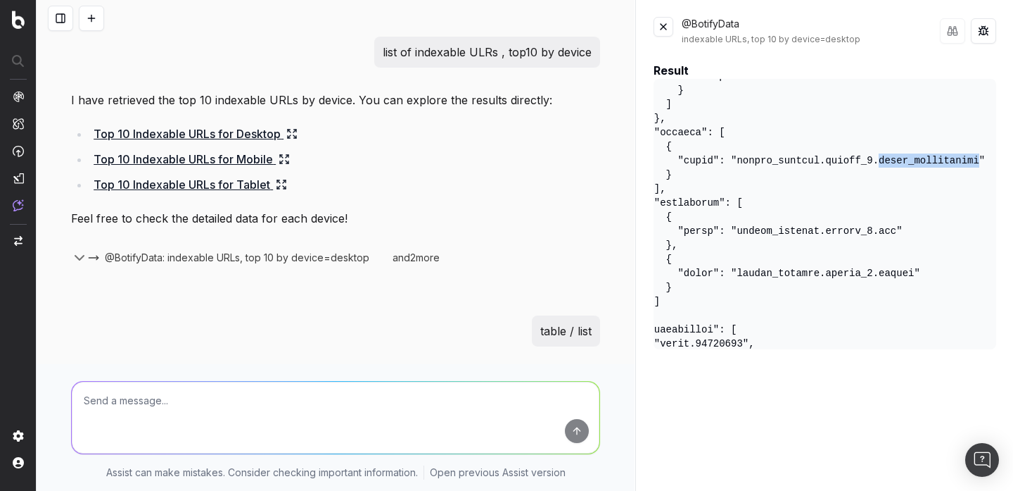
scroll to position [370, 48]
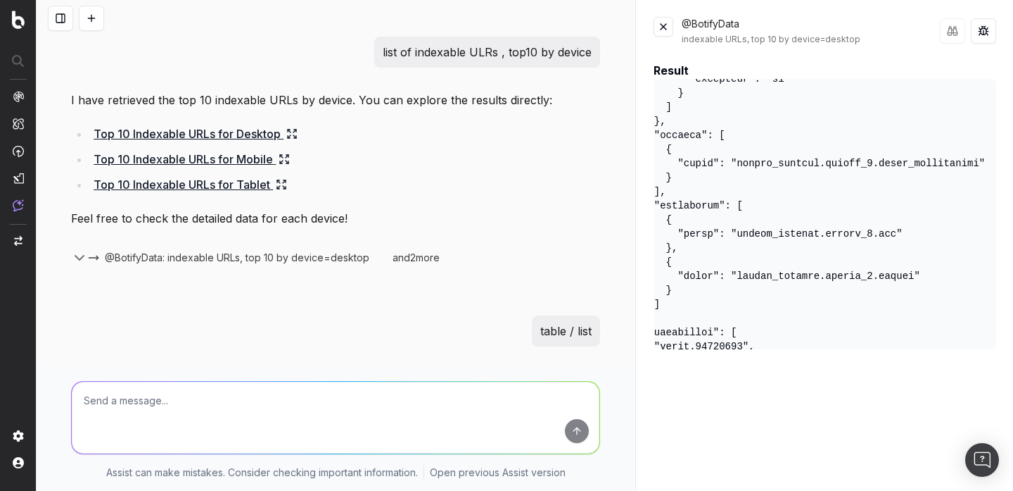
click at [891, 277] on pre at bounding box center [825, 214] width 343 height 270
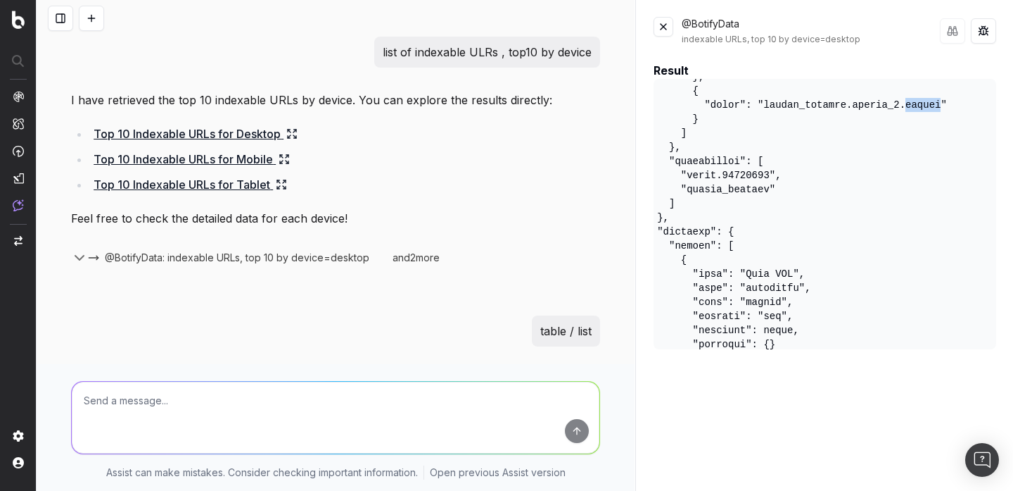
scroll to position [543, 20]
click at [744, 175] on pre at bounding box center [825, 214] width 343 height 270
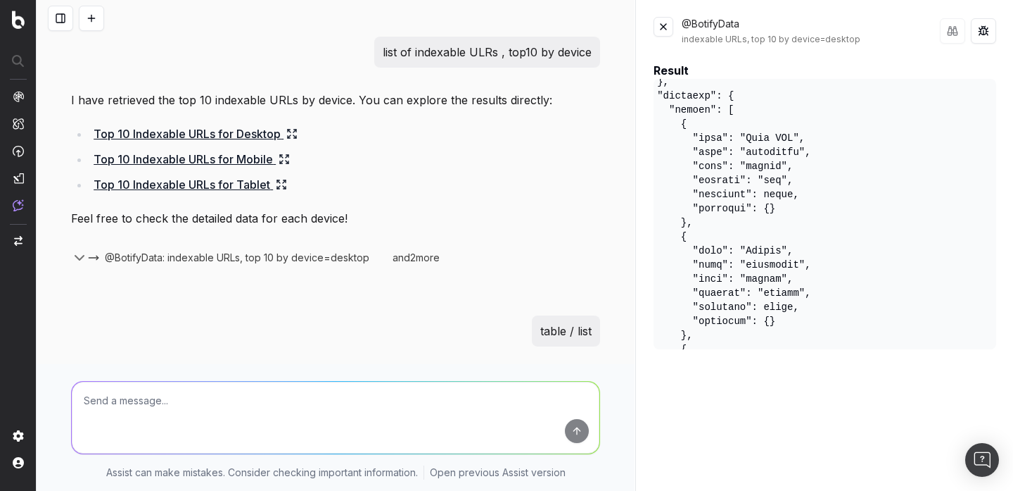
scroll to position [674, 20]
click at [743, 170] on pre at bounding box center [825, 214] width 343 height 270
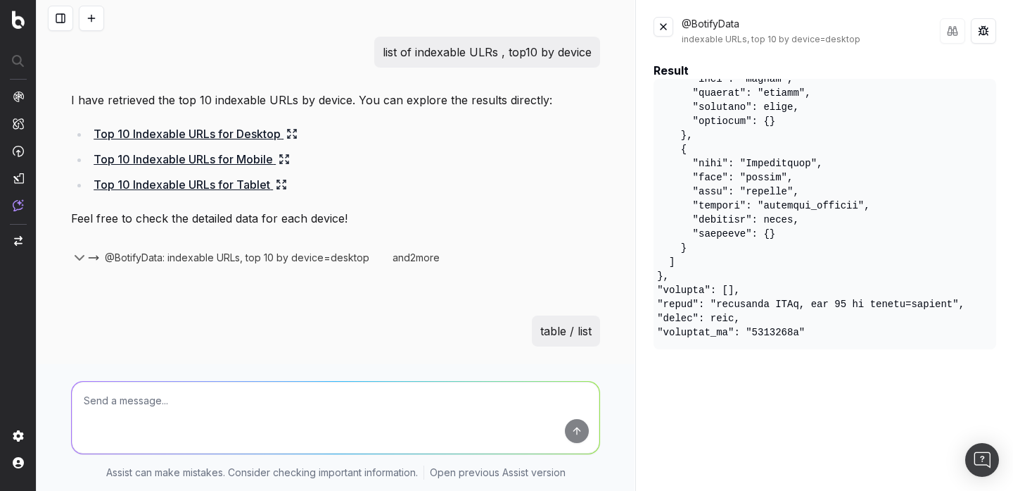
scroll to position [892, 20]
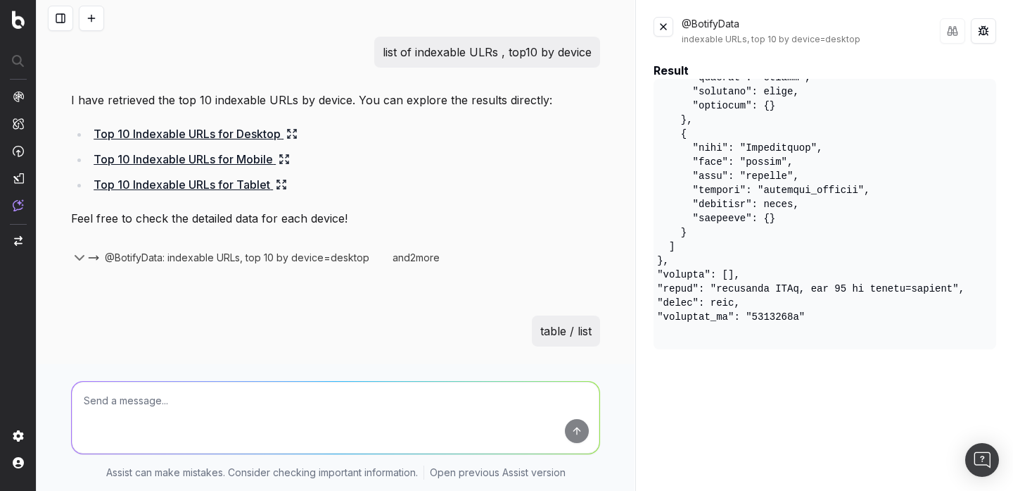
click at [400, 409] on textarea at bounding box center [336, 417] width 528 height 72
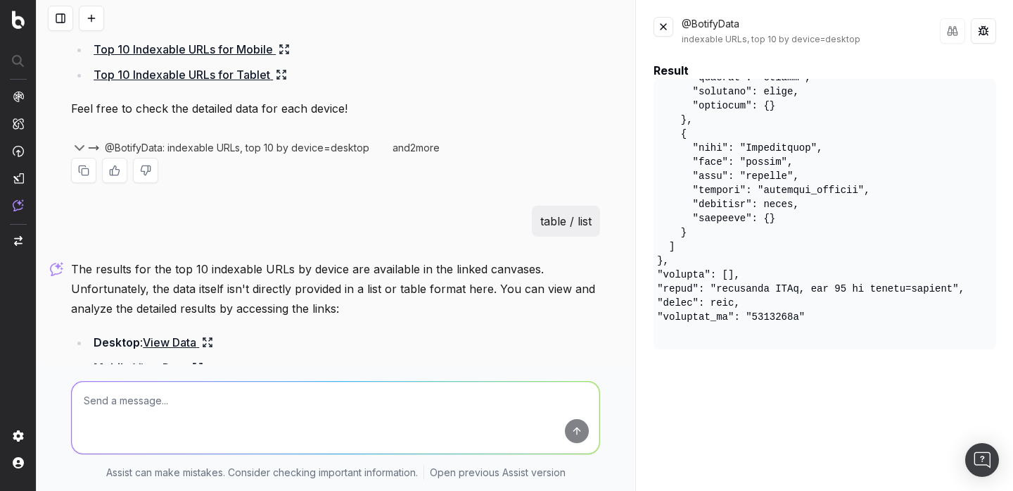
scroll to position [244, 0]
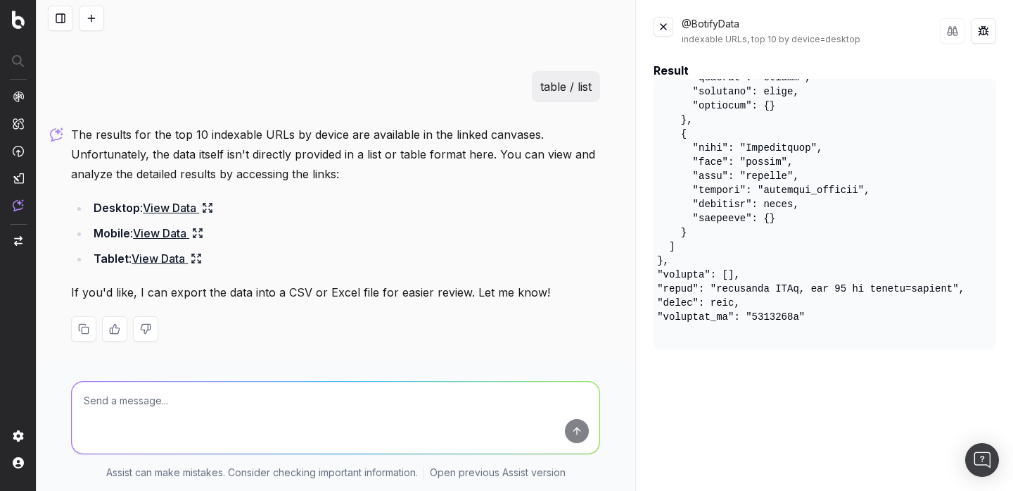
click at [180, 212] on link "View Data" at bounding box center [178, 208] width 70 height 20
click at [183, 229] on link "View Data" at bounding box center [168, 233] width 70 height 20
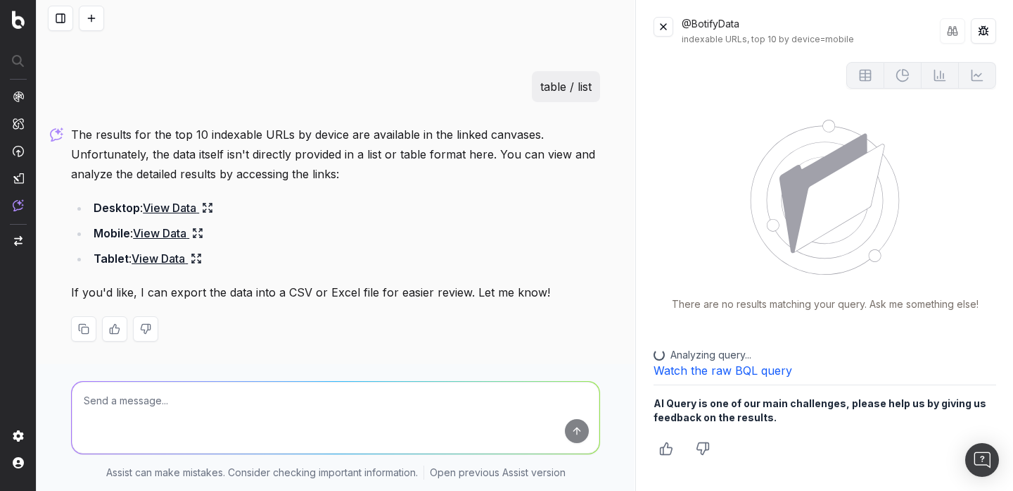
click at [993, 27] on button at bounding box center [983, 30] width 25 height 25
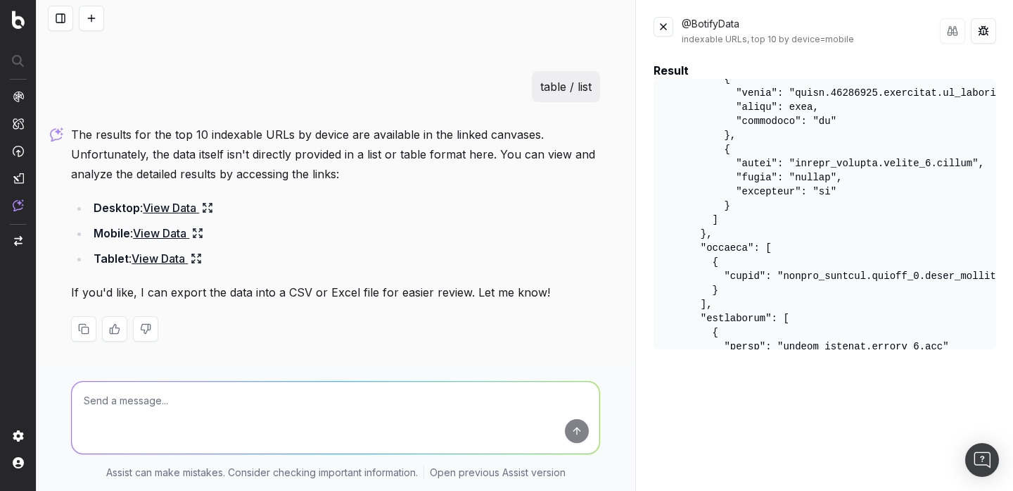
scroll to position [242, 0]
click at [663, 31] on button at bounding box center [664, 27] width 20 height 20
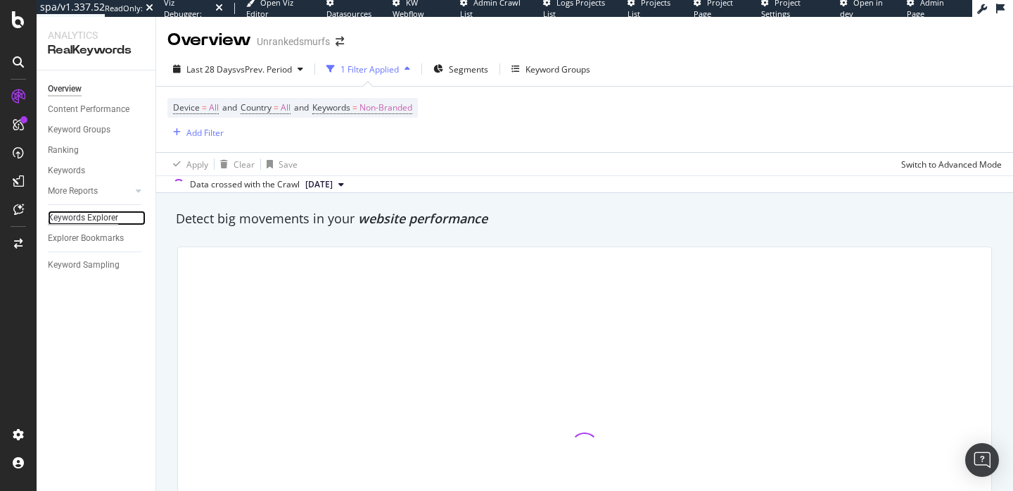
click at [96, 224] on div "Keywords Explorer" at bounding box center [83, 217] width 70 height 15
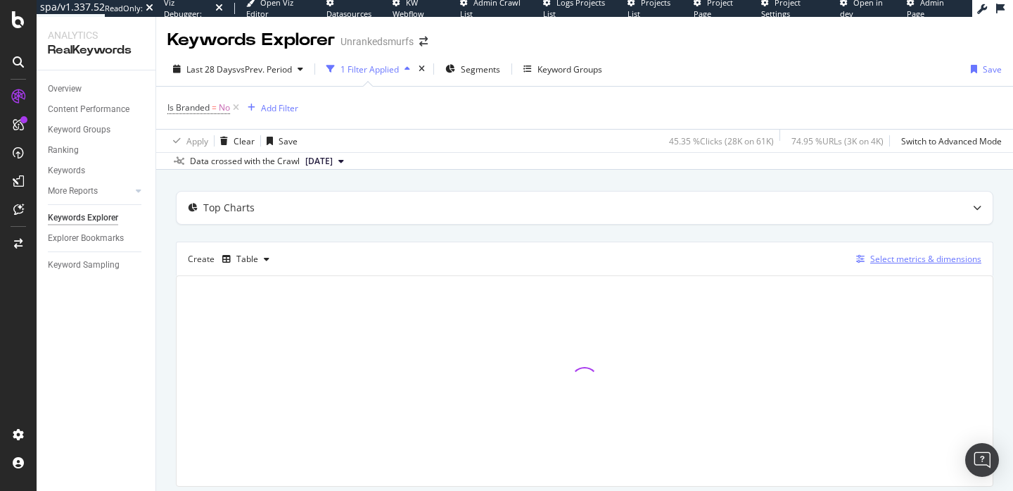
click at [904, 260] on div "Select metrics & dimensions" at bounding box center [926, 259] width 111 height 12
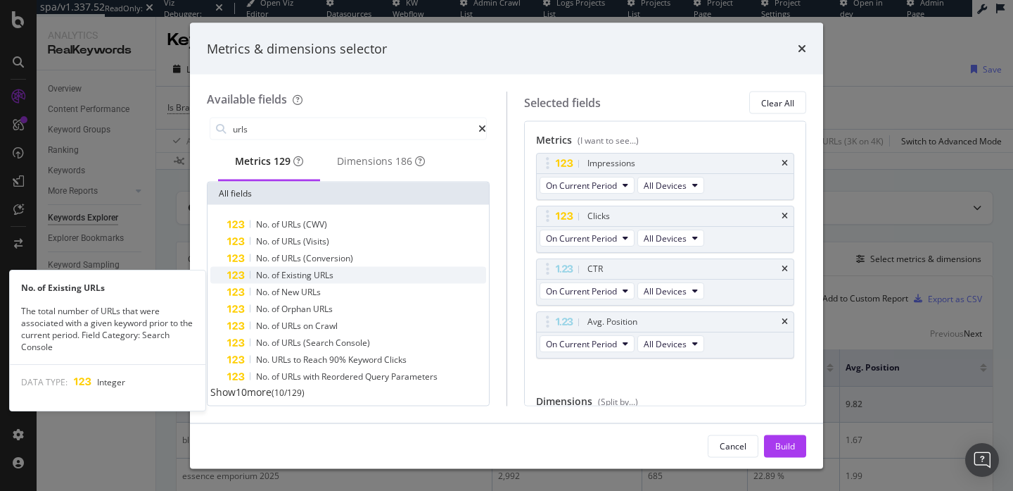
scroll to position [16, 0]
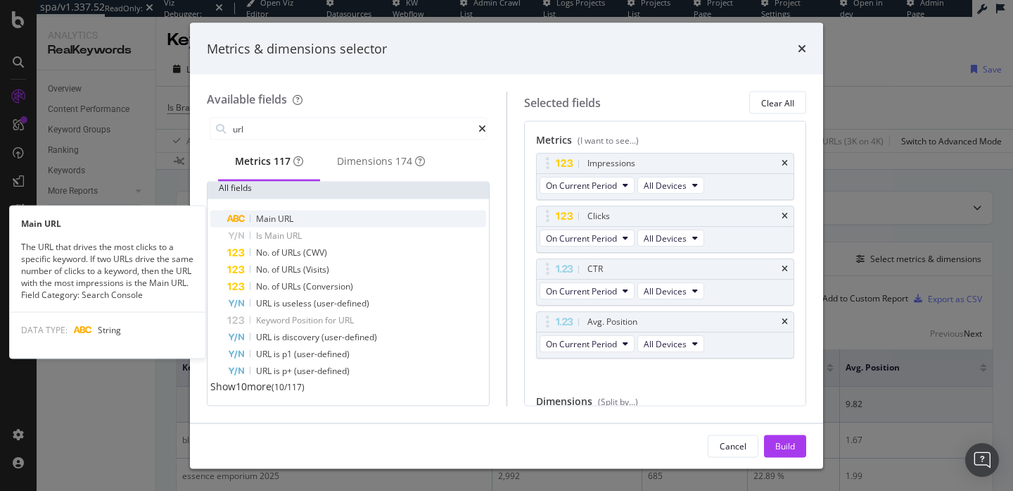
type input "url"
click at [354, 221] on div "Main URL" at bounding box center [356, 218] width 259 height 17
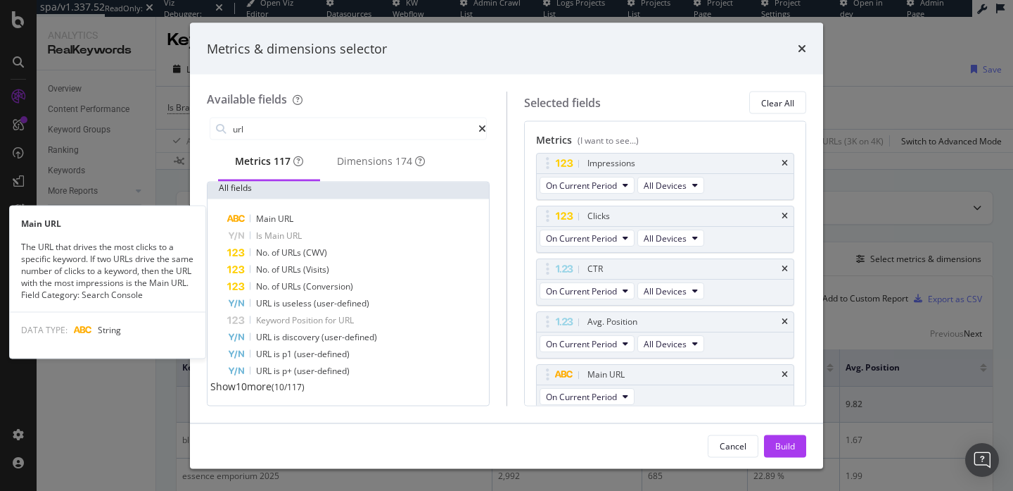
scroll to position [6, 0]
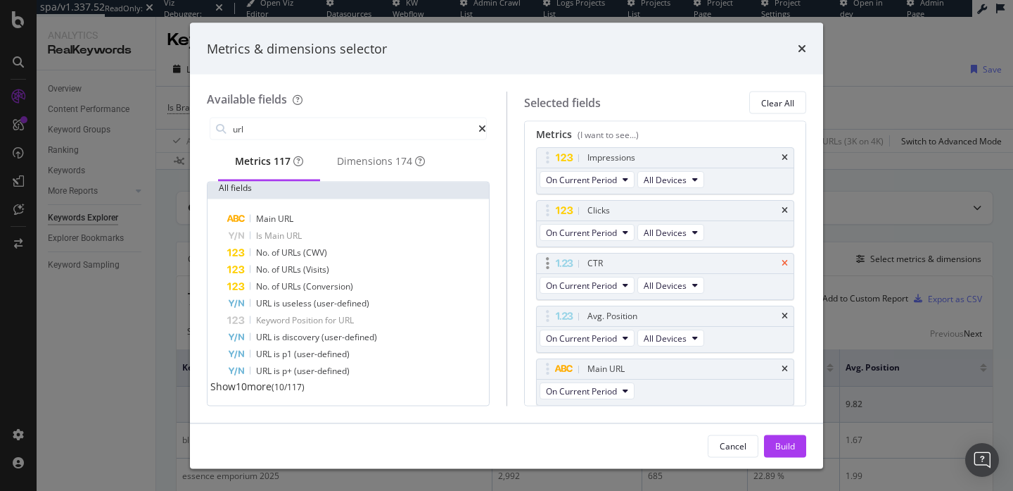
click at [786, 260] on icon "times" at bounding box center [785, 263] width 6 height 8
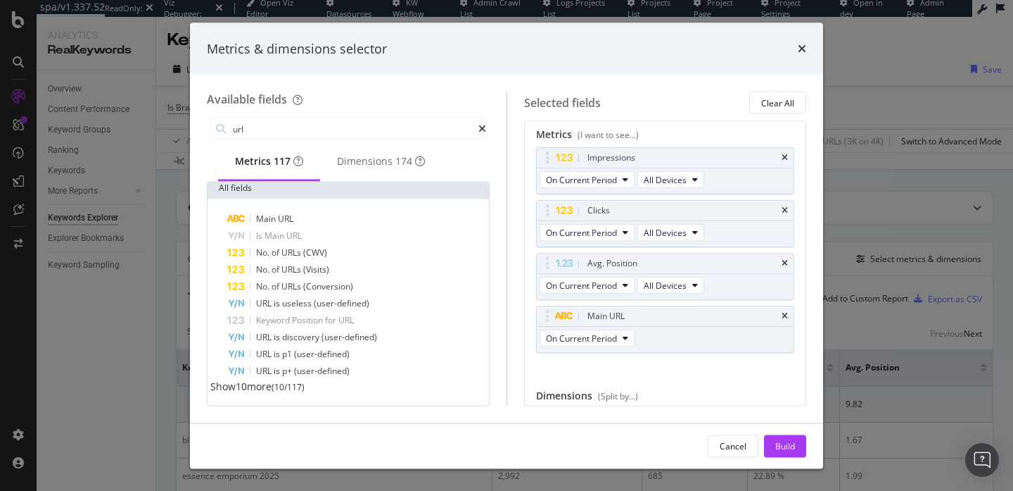
click at [786, 260] on icon "times" at bounding box center [785, 263] width 6 height 8
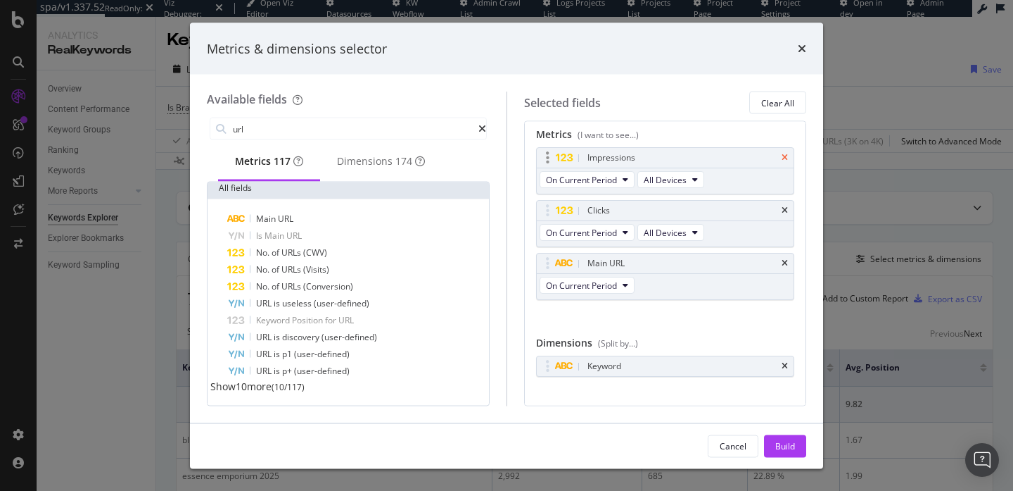
click at [783, 158] on icon "times" at bounding box center [785, 157] width 6 height 8
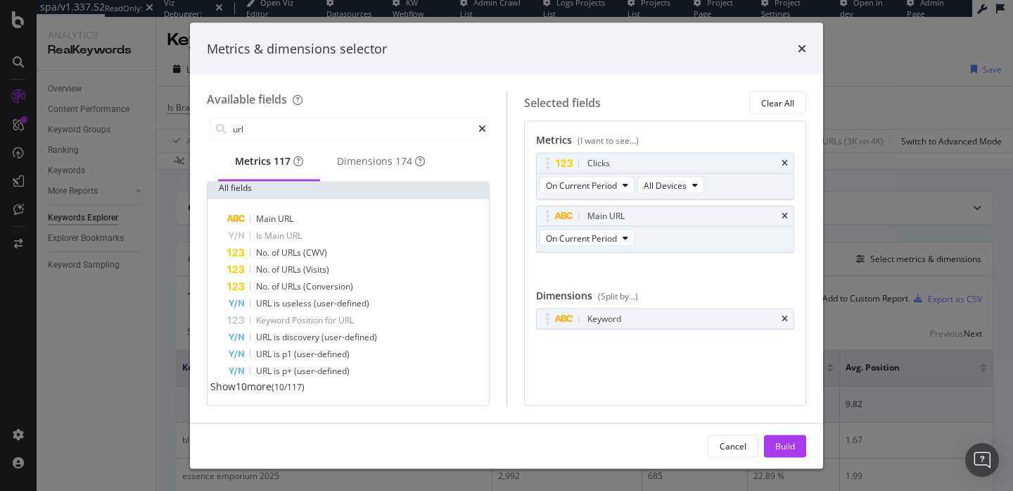
scroll to position [0, 0]
click at [786, 320] on icon "times" at bounding box center [785, 319] width 6 height 8
click at [785, 441] on div "Build" at bounding box center [786, 445] width 20 height 12
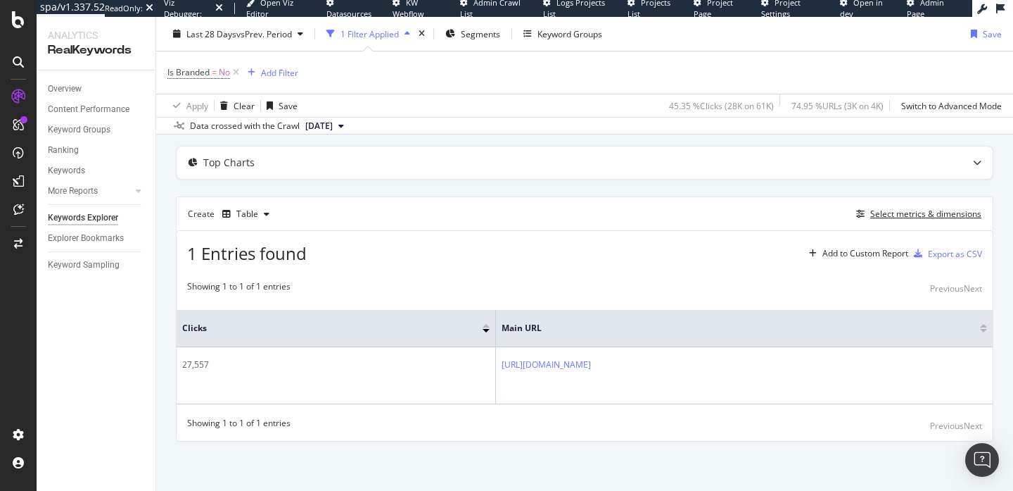
scroll to position [46, 0]
click at [889, 215] on div "Select metrics & dimensions" at bounding box center [926, 214] width 111 height 12
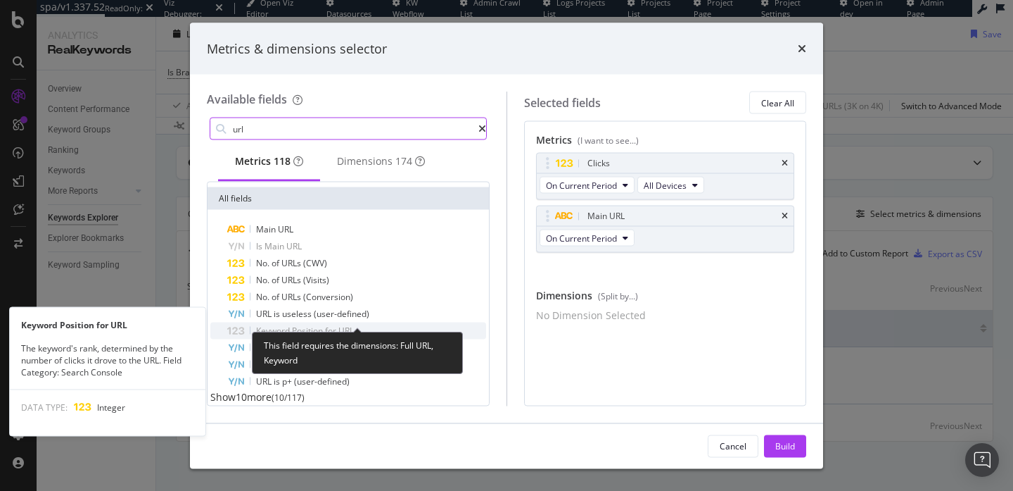
scroll to position [78, 0]
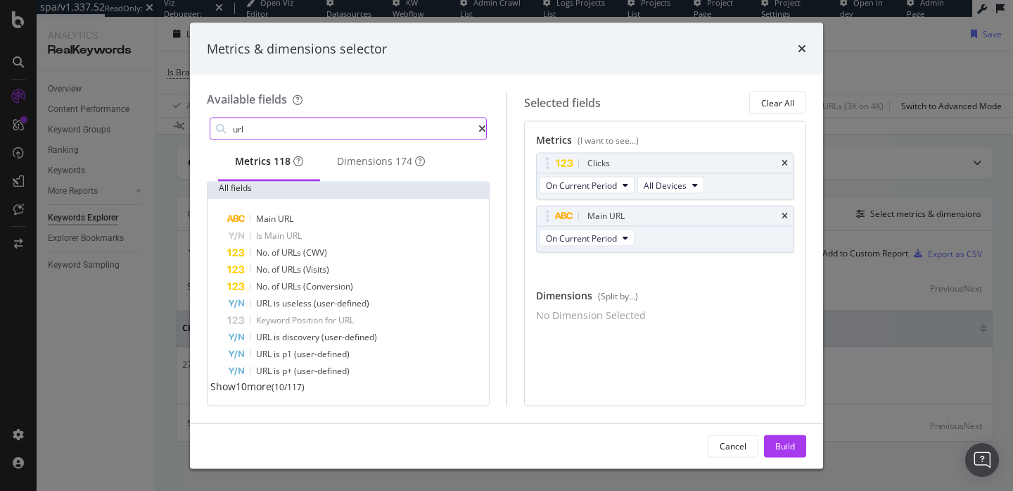
type input "url"
click at [270, 386] on span "Show 10 more" at bounding box center [240, 385] width 61 height 13
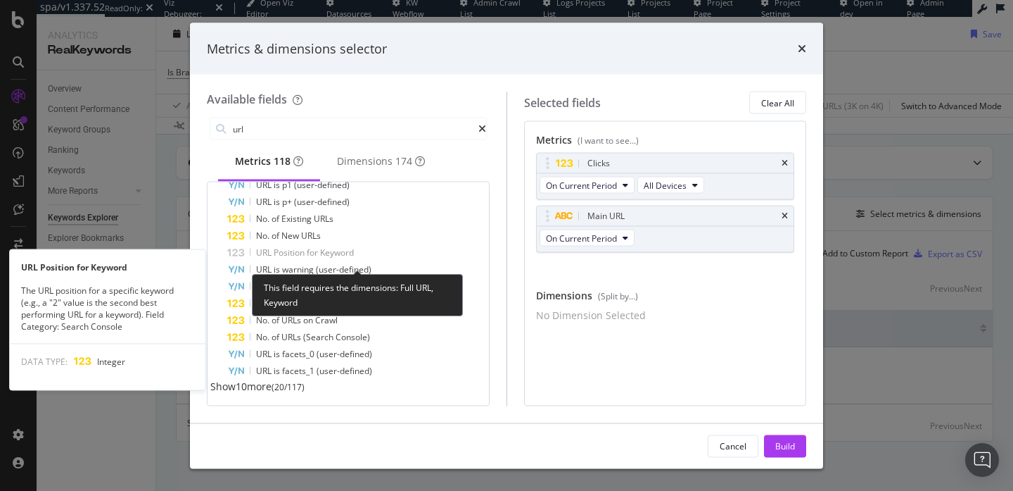
scroll to position [247, 0]
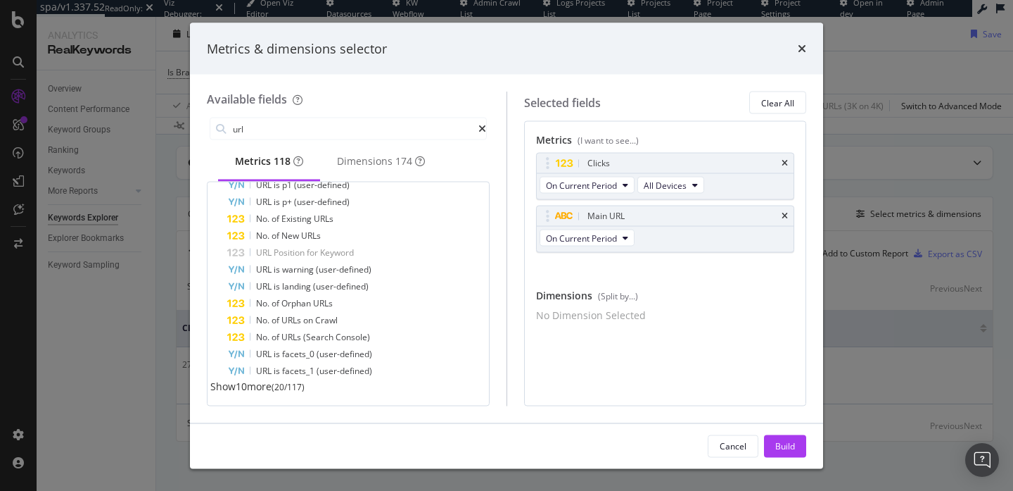
click at [265, 381] on span "Show 10 more" at bounding box center [240, 385] width 61 height 13
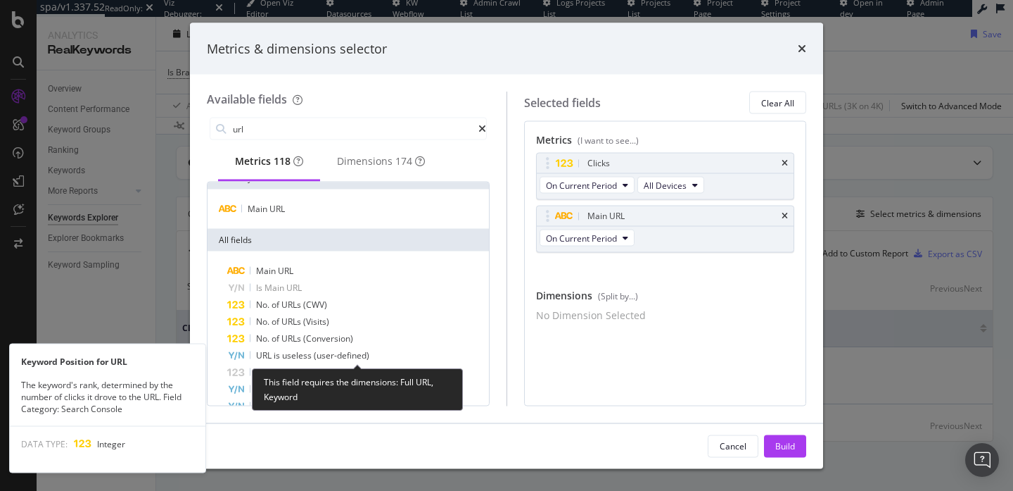
scroll to position [0, 0]
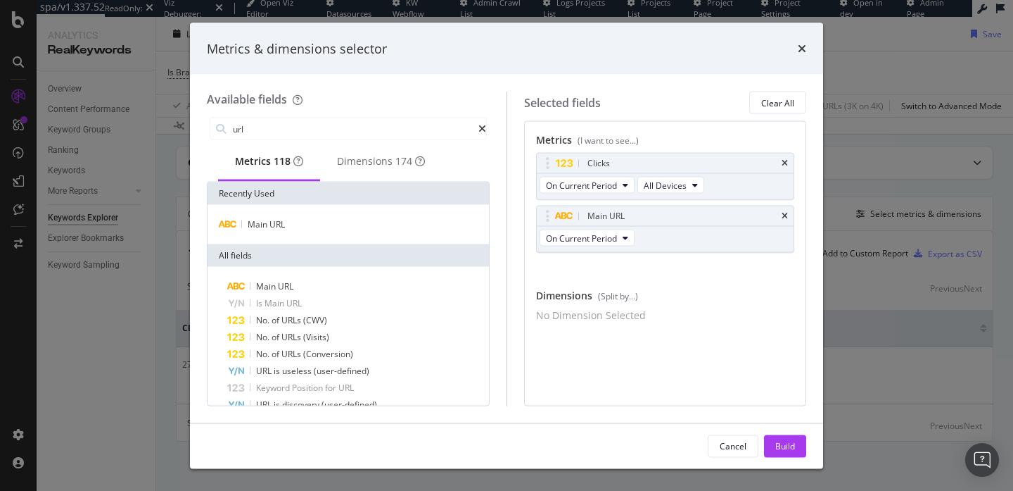
click at [801, 54] on div "times" at bounding box center [802, 48] width 8 height 18
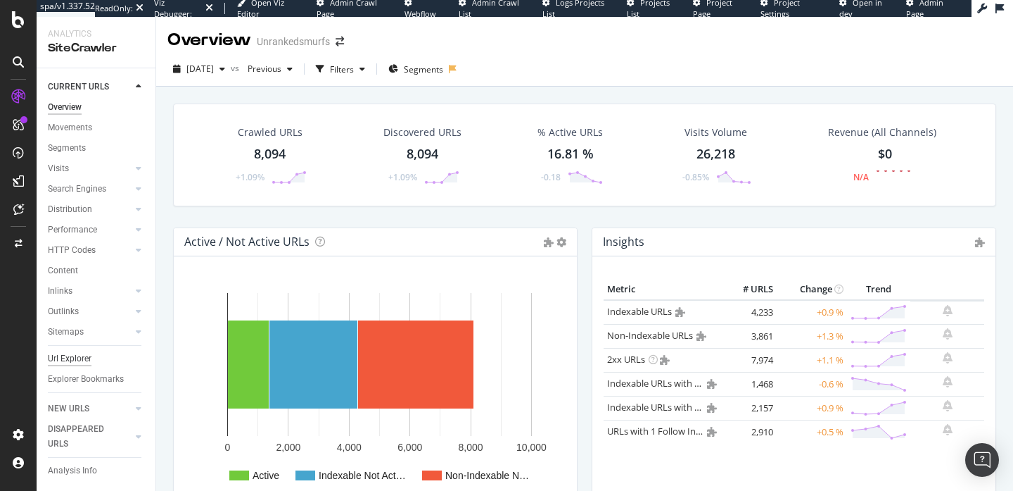
click at [87, 355] on div "Url Explorer" at bounding box center [70, 358] width 44 height 15
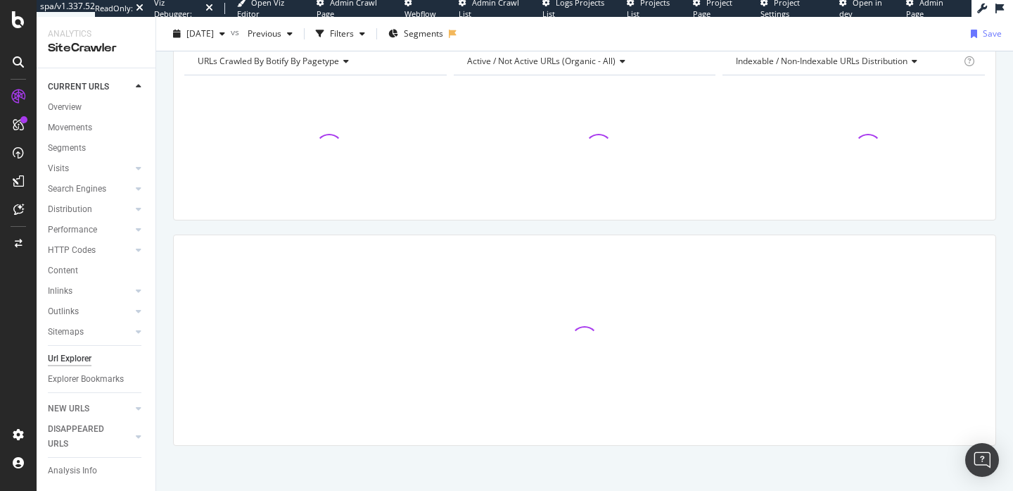
scroll to position [163, 0]
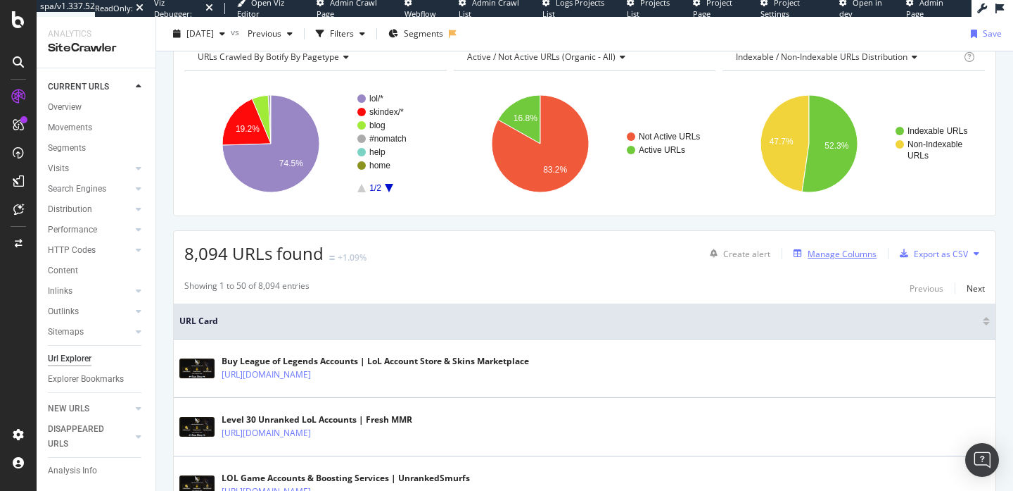
click at [836, 251] on div "Manage Columns" at bounding box center [842, 254] width 69 height 12
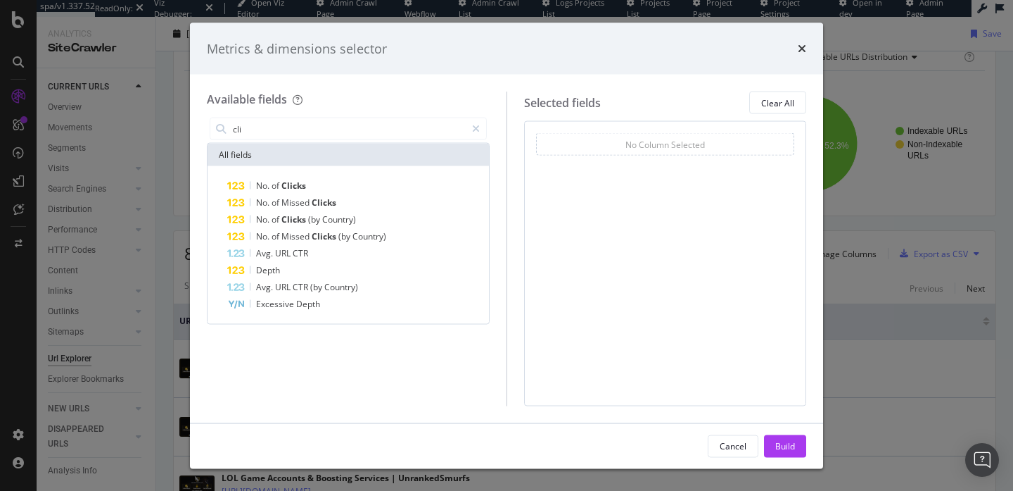
type input "cli"
click at [370, 175] on div "No. of Clicks No. of Missed Clicks No. of Clicks (by Country) No. of Missed Cli…" at bounding box center [349, 245] width 282 height 158
click at [364, 184] on div "No. of Clicks" at bounding box center [356, 185] width 259 height 17
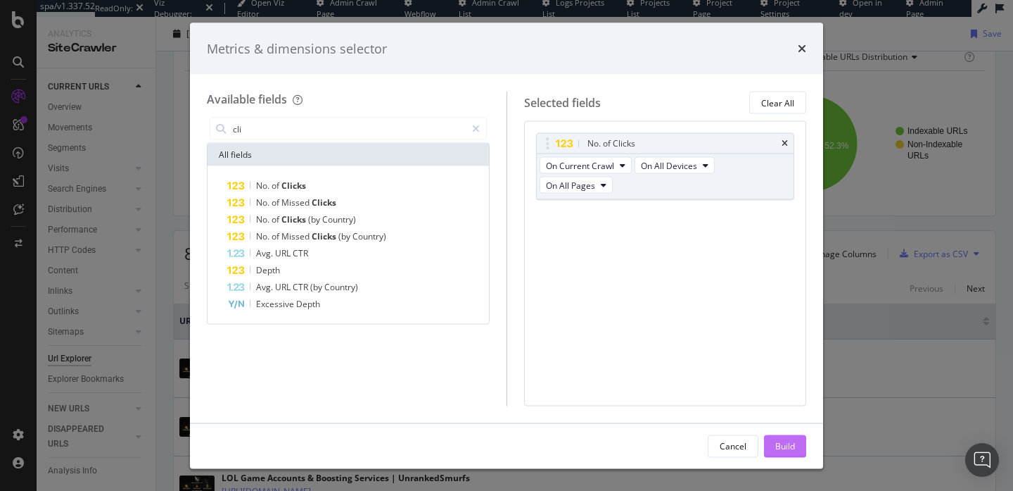
click at [781, 443] on div "Build" at bounding box center [786, 445] width 20 height 12
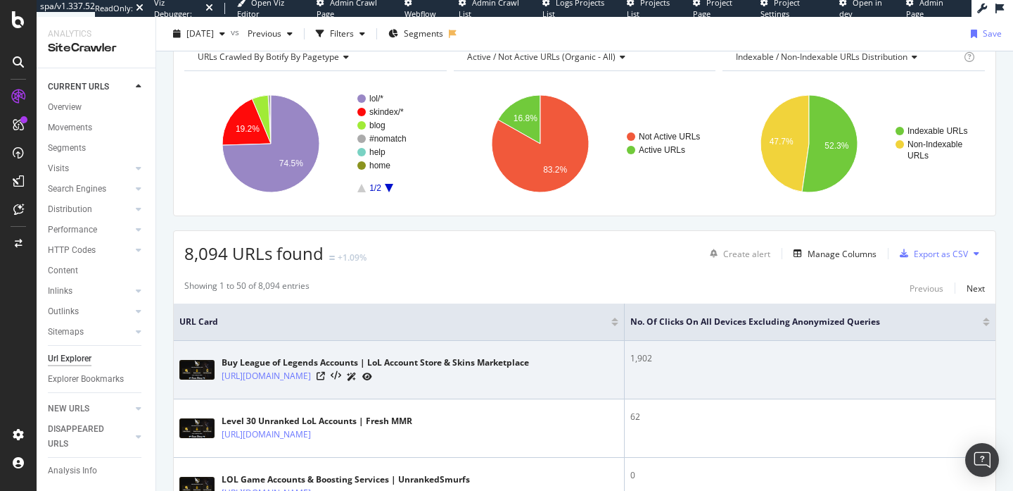
drag, startPoint x: 360, startPoint y: 377, endPoint x: 221, endPoint y: 379, distance: 139.4
click at [221, 379] on div "Buy League of Legends Accounts | LoL Account Store & Skins Marketplace [URL][DO…" at bounding box center [398, 369] width 439 height 35
copy link "[URL][DOMAIN_NAME]"
